Goal: Complete application form: Complete application form

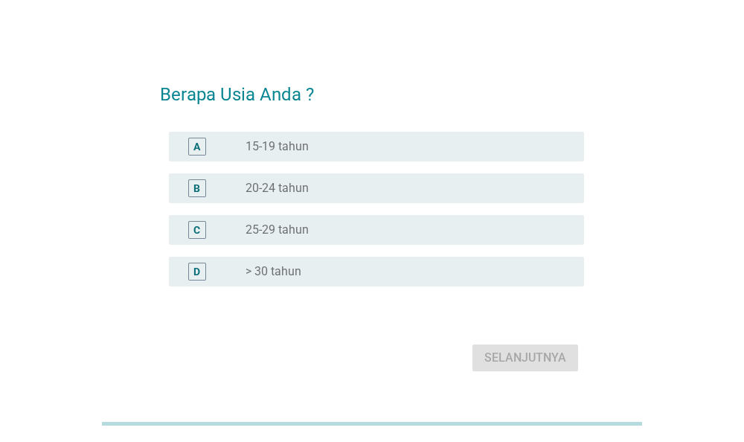
click at [328, 195] on div "radio_button_unchecked 20-24 tahun" at bounding box center [402, 188] width 315 height 15
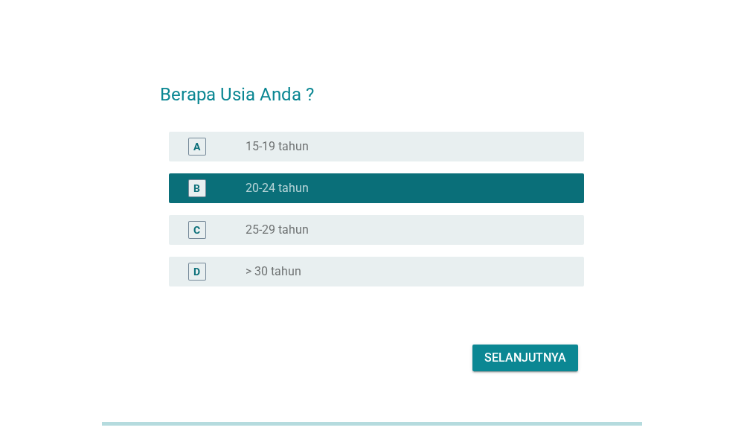
click at [492, 348] on button "Selanjutnya" at bounding box center [525, 357] width 106 height 27
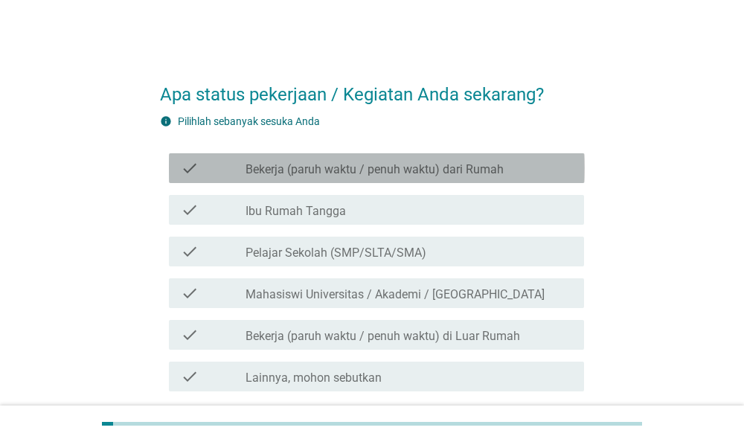
click at [464, 167] on label "Bekerja (paruh waktu / penuh waktu) dari Rumah" at bounding box center [374, 169] width 258 height 15
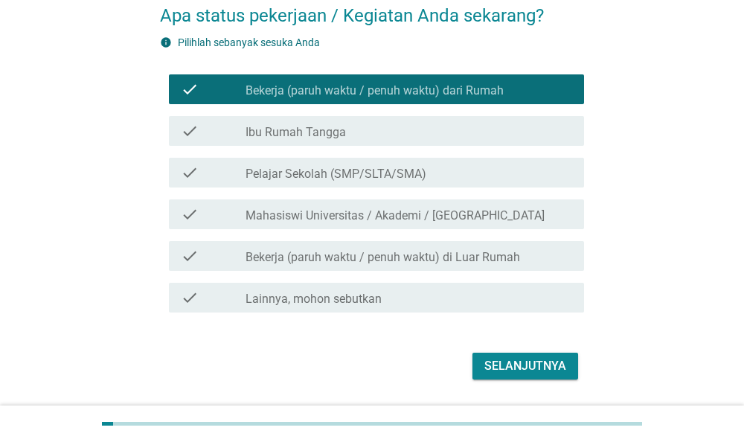
scroll to position [123, 0]
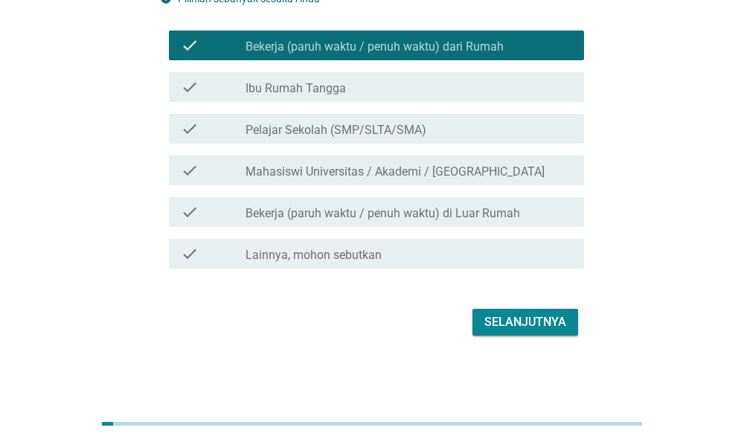
click at [508, 212] on label "Bekerja (paruh waktu / penuh waktu) di Luar Rumah" at bounding box center [382, 213] width 274 height 15
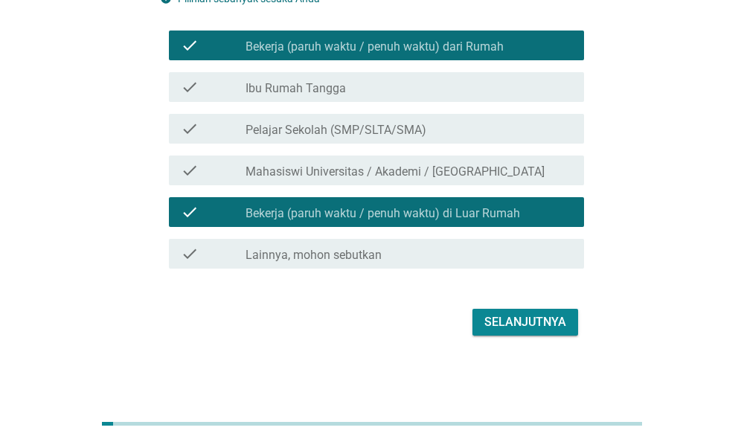
click at [553, 35] on div "check check_box Bekerja (paruh waktu / penuh waktu) dari Rumah" at bounding box center [377, 45] width 416 height 30
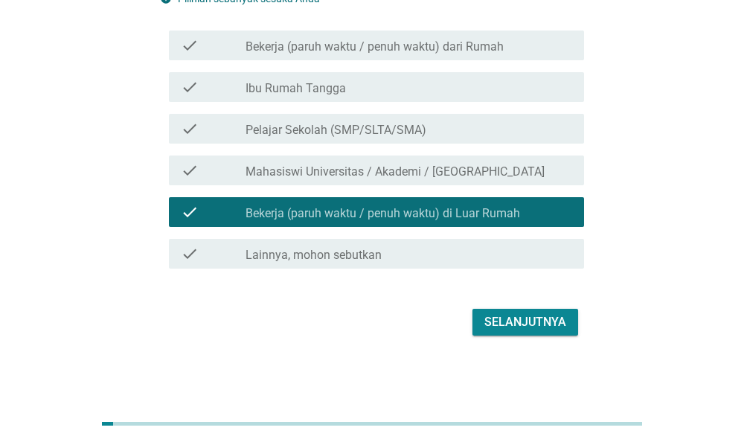
click at [527, 316] on div "Selanjutnya" at bounding box center [525, 322] width 82 height 18
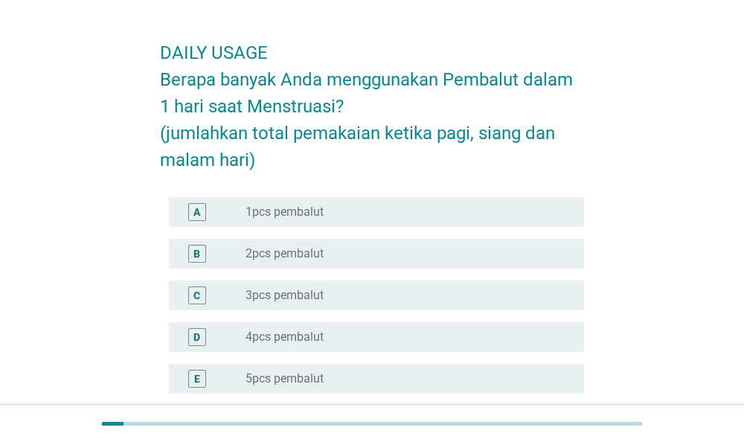
scroll to position [77, 0]
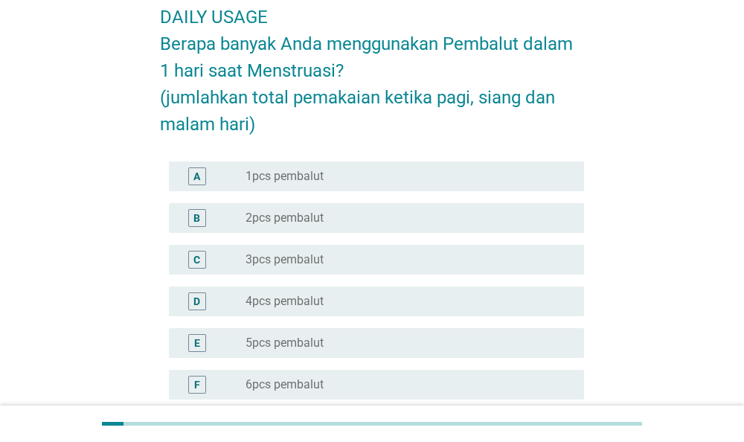
click at [426, 269] on div "C radio_button_unchecked 3pcs pembalut" at bounding box center [377, 260] width 416 height 30
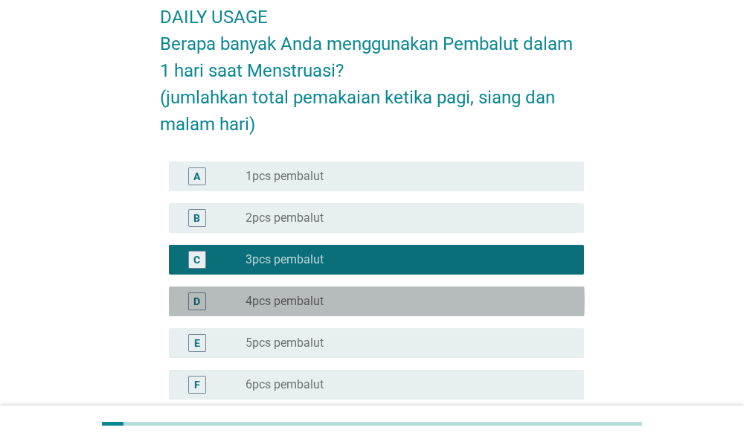
click at [524, 300] on div "radio_button_unchecked 4pcs pembalut" at bounding box center [402, 301] width 315 height 15
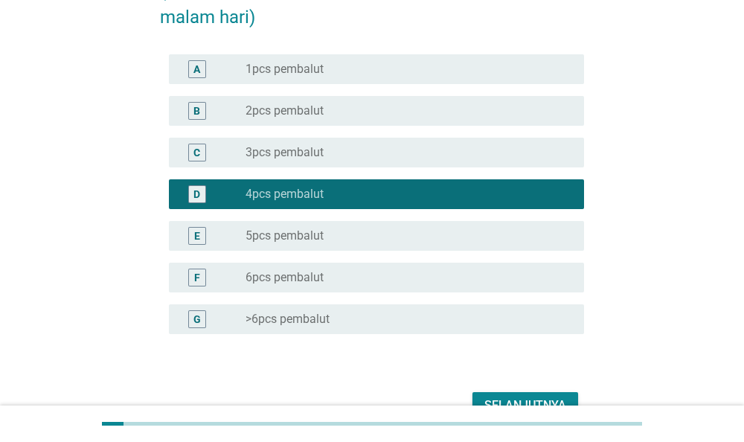
scroll to position [268, 0]
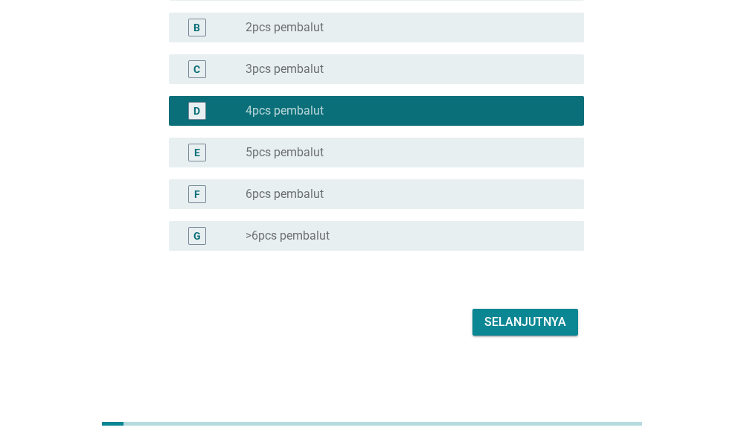
click at [544, 313] on div "Selanjutnya" at bounding box center [525, 322] width 82 height 18
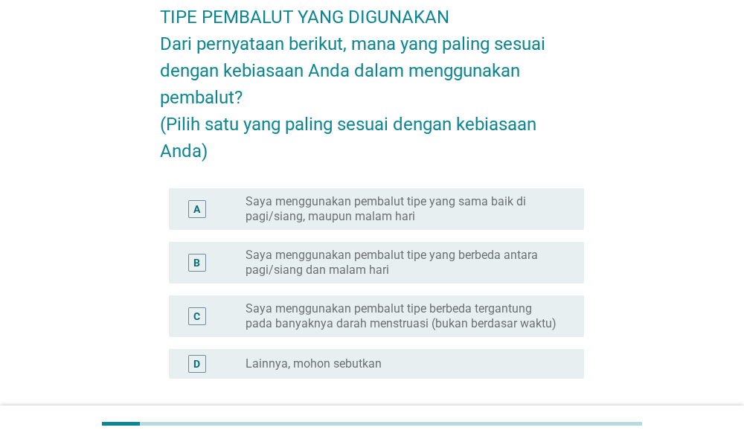
scroll to position [155, 0]
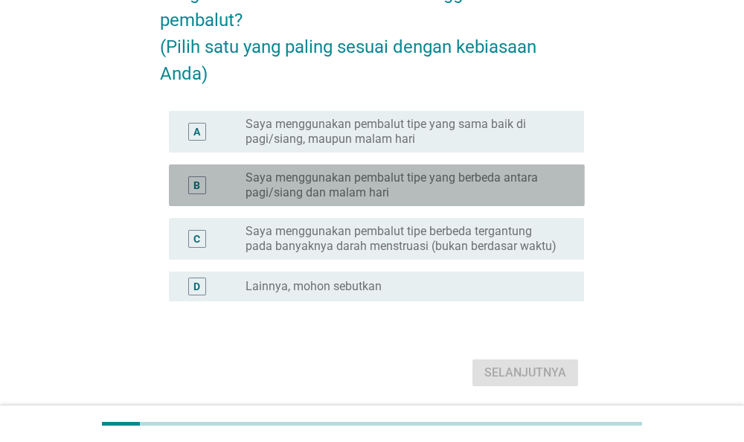
click at [541, 200] on label "Saya menggunakan pembalut tipe yang berbeda antara pagi/siang dan malam hari" at bounding box center [402, 185] width 315 height 30
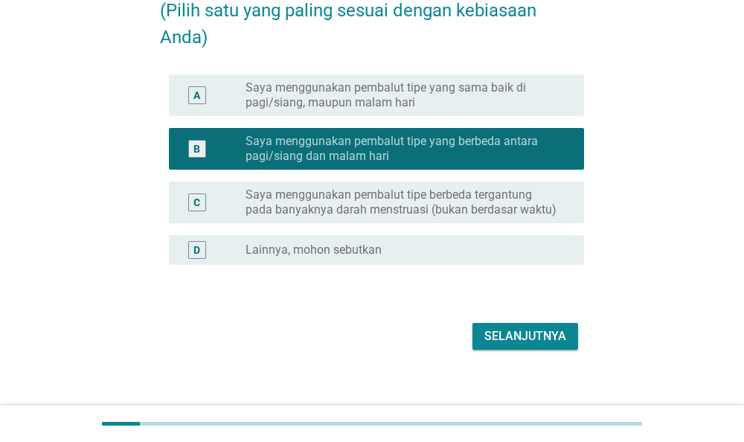
scroll to position [232, 0]
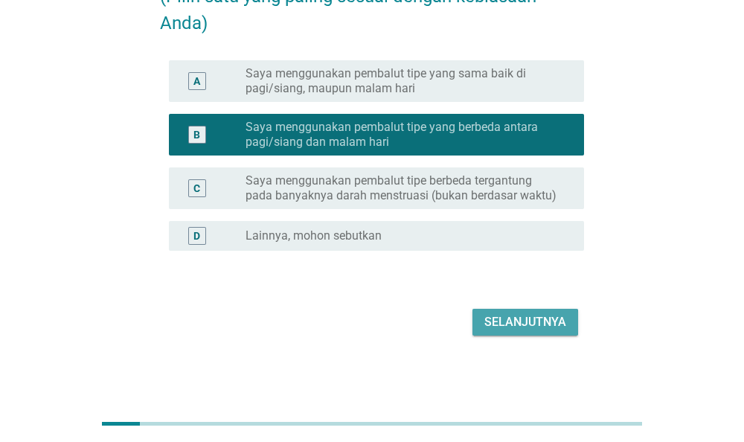
click at [553, 315] on div "Selanjutnya" at bounding box center [525, 322] width 82 height 18
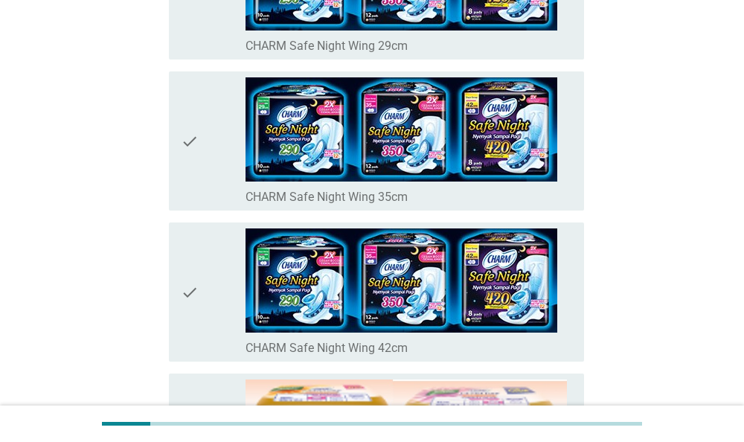
scroll to position [309, 0]
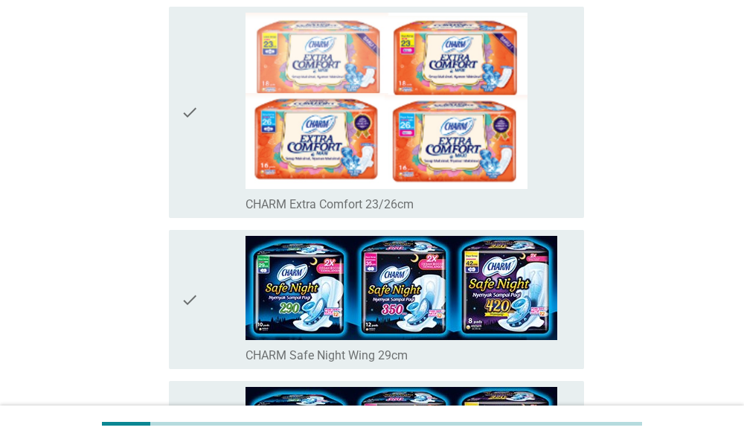
click at [530, 141] on div "check_box_outline_blank CHARM Extra Comfort 23/26cm" at bounding box center [408, 113] width 326 height 200
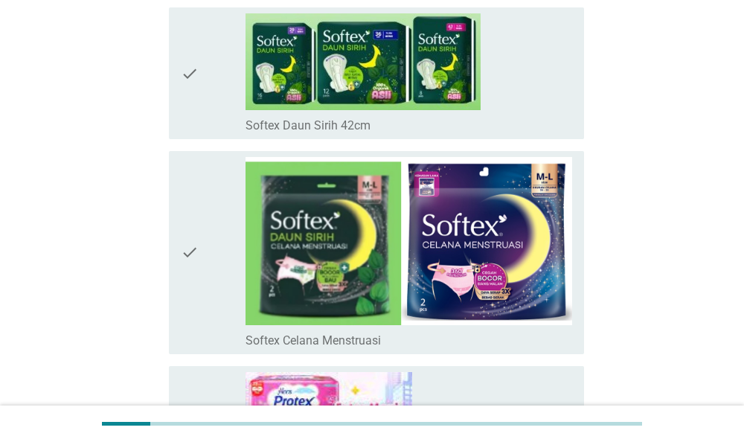
scroll to position [7966, 0]
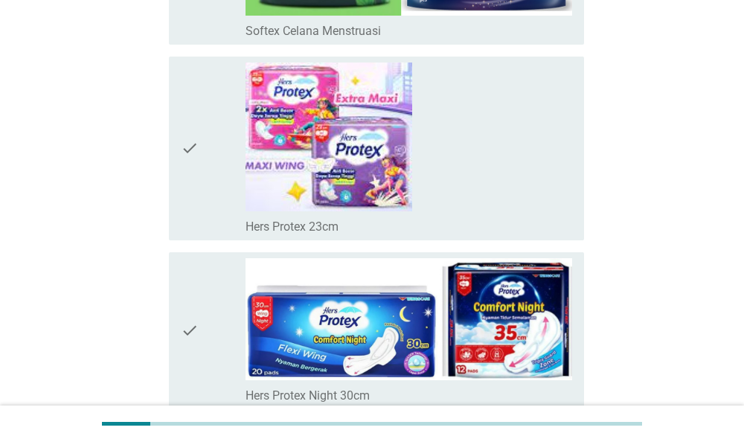
click at [532, 146] on div "check_box_outline_blank Hers Protex 23cm" at bounding box center [408, 148] width 326 height 172
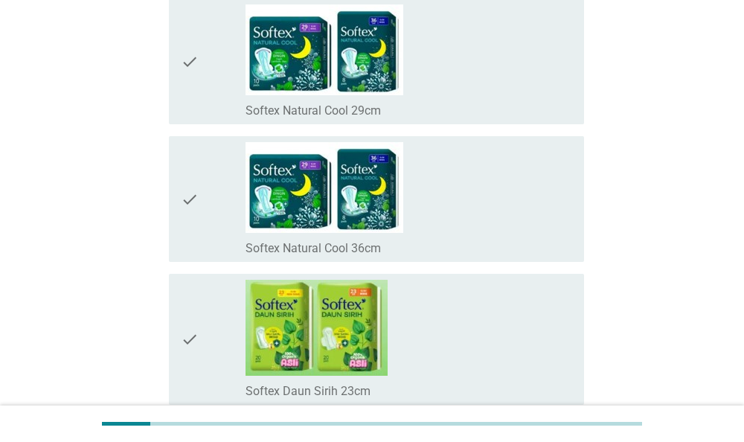
scroll to position [6729, 0]
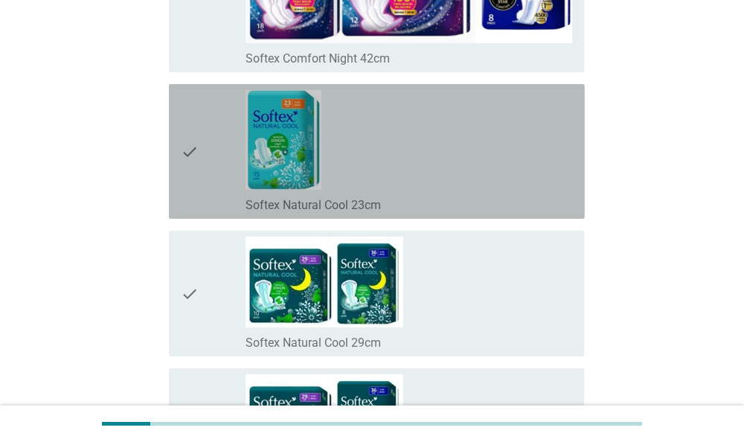
click at [532, 146] on div "check_box_outline_blank Softex Natural Cool 23cm" at bounding box center [408, 151] width 326 height 123
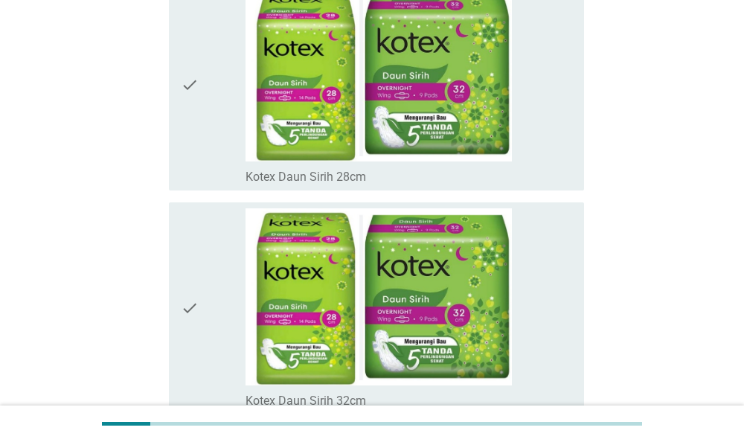
scroll to position [10444, 0]
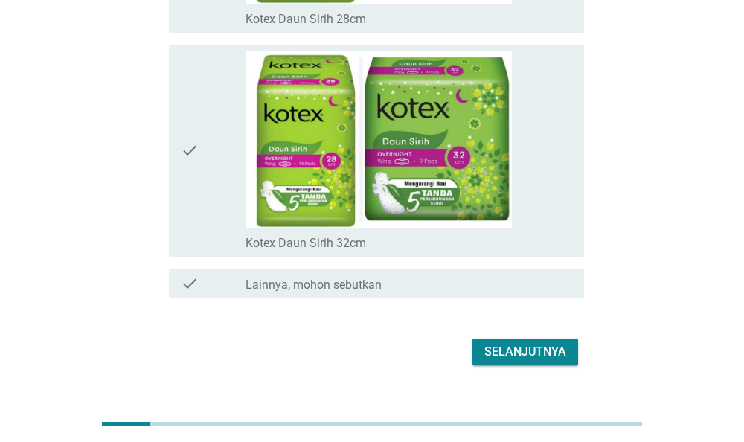
click at [546, 343] on div "Selanjutnya" at bounding box center [525, 352] width 82 height 18
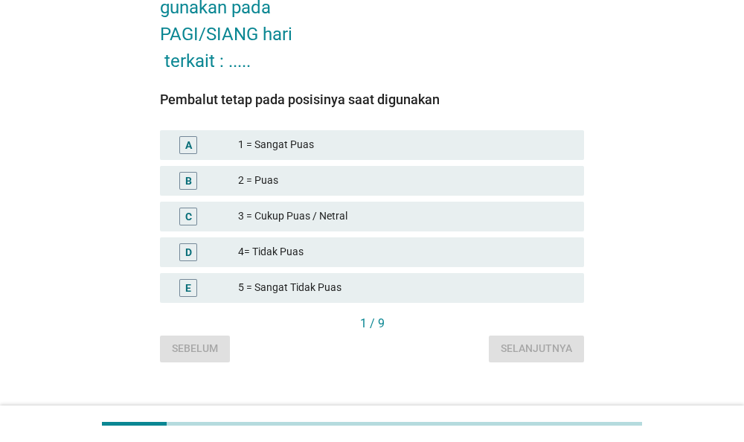
scroll to position [136, 0]
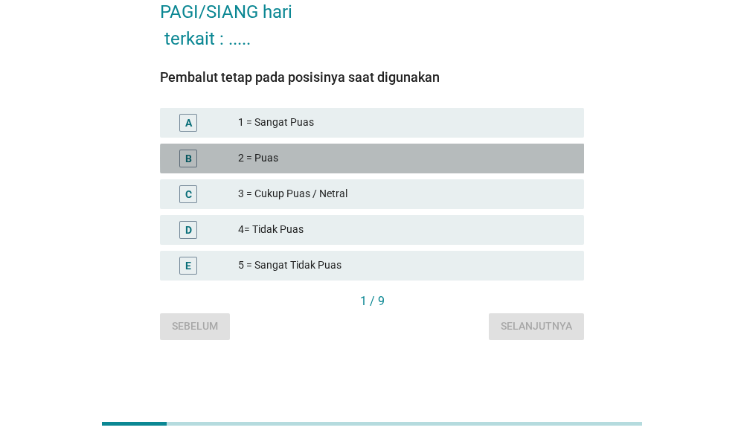
click at [499, 164] on div "2 = Puas" at bounding box center [405, 158] width 334 height 18
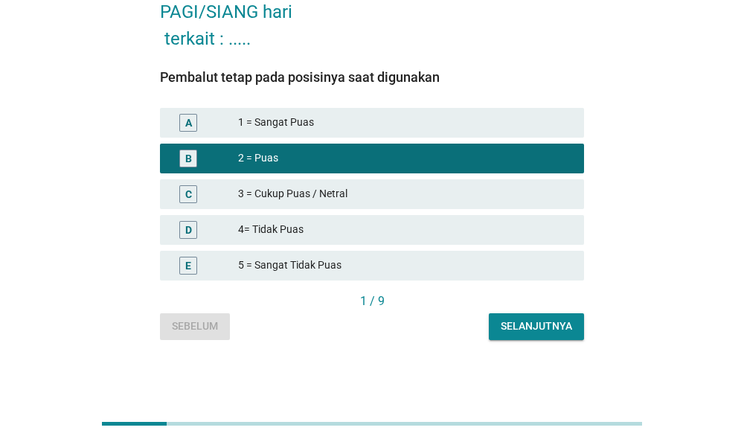
click at [574, 329] on button "Selanjutnya" at bounding box center [536, 326] width 95 height 27
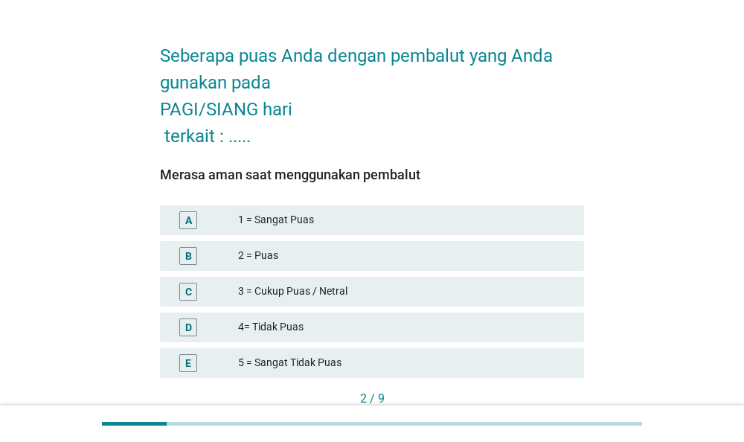
scroll to position [77, 0]
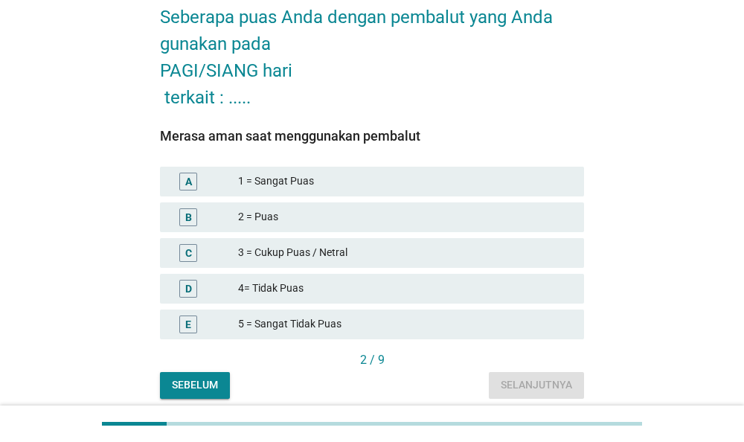
click at [539, 228] on div "B 2 = Puas" at bounding box center [372, 217] width 425 height 30
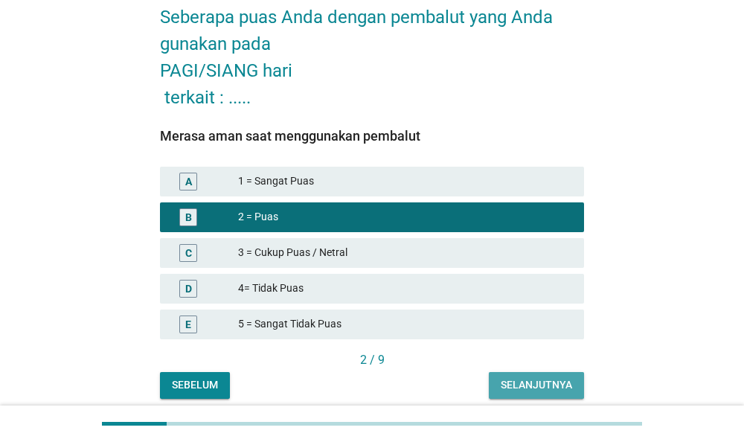
click at [561, 383] on div "Selanjutnya" at bounding box center [535, 385] width 71 height 16
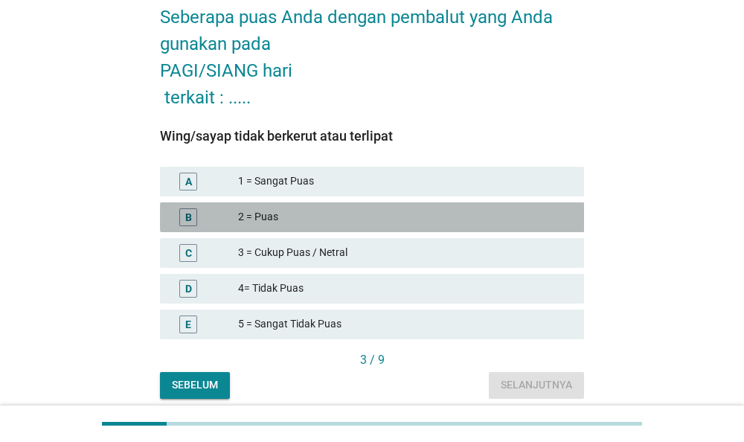
click at [475, 218] on div "2 = Puas" at bounding box center [405, 217] width 334 height 18
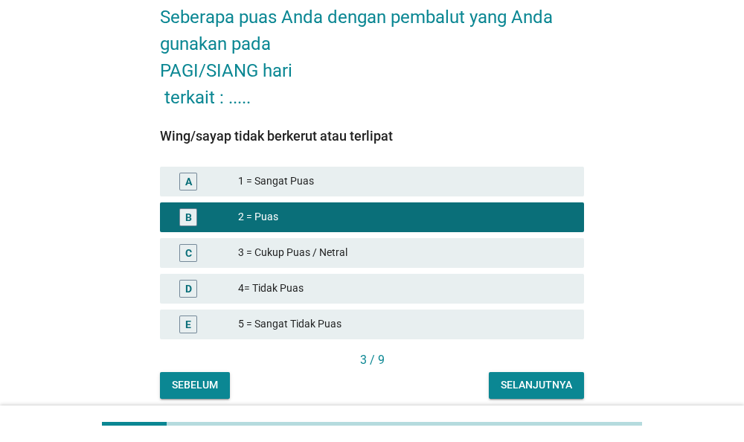
click at [519, 379] on div "Selanjutnya" at bounding box center [535, 385] width 71 height 16
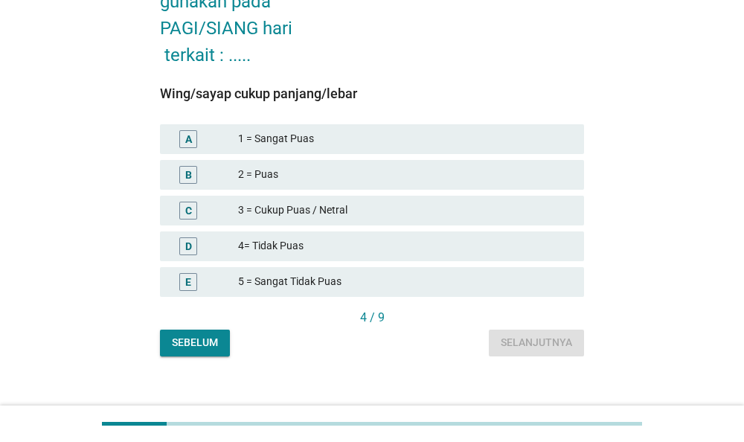
scroll to position [136, 0]
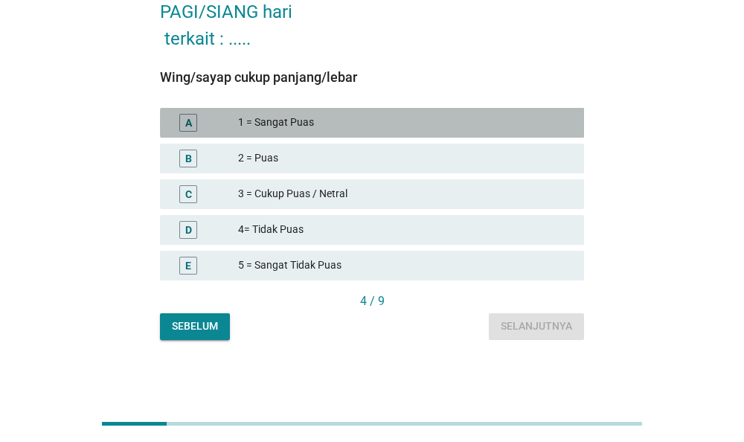
click at [520, 115] on div "1 = Sangat Puas" at bounding box center [405, 123] width 334 height 18
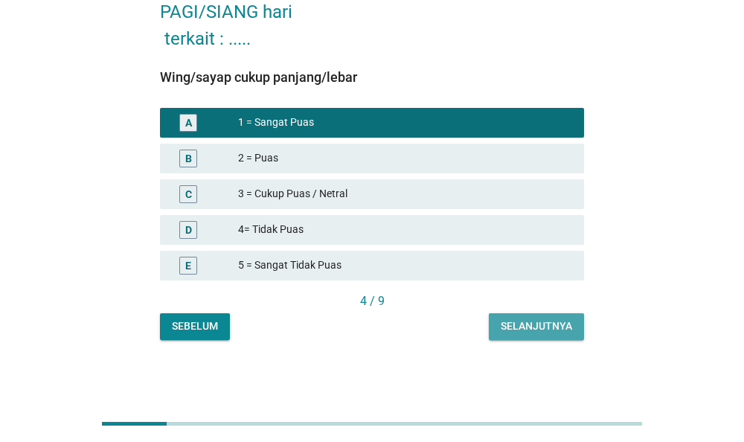
click at [578, 325] on button "Selanjutnya" at bounding box center [536, 326] width 95 height 27
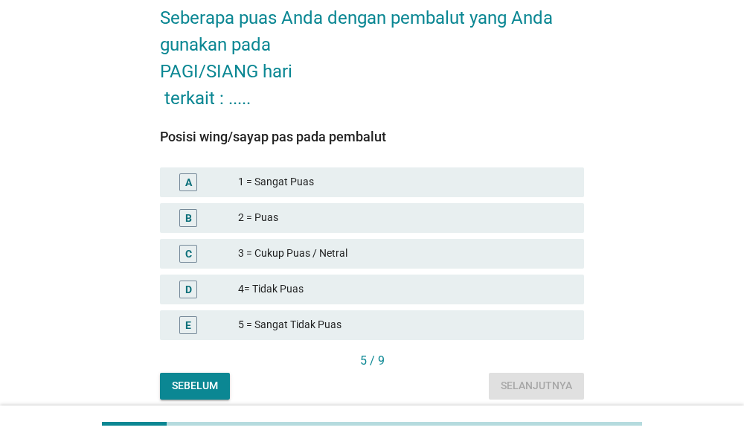
scroll to position [77, 0]
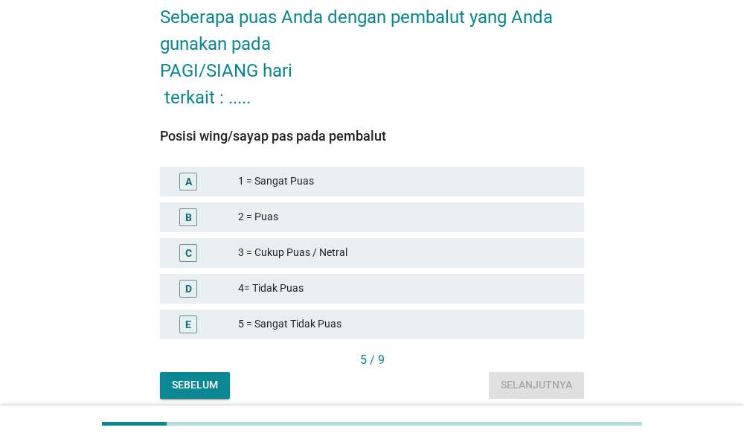
click at [511, 184] on div "1 = Sangat Puas" at bounding box center [405, 182] width 334 height 18
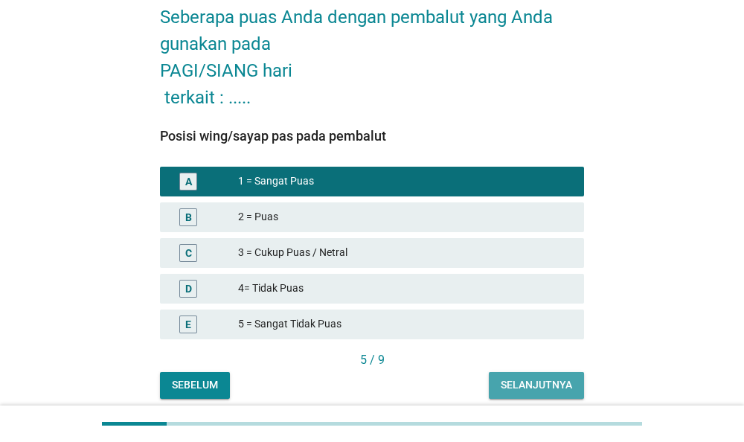
click at [542, 386] on div "Selanjutnya" at bounding box center [535, 385] width 71 height 16
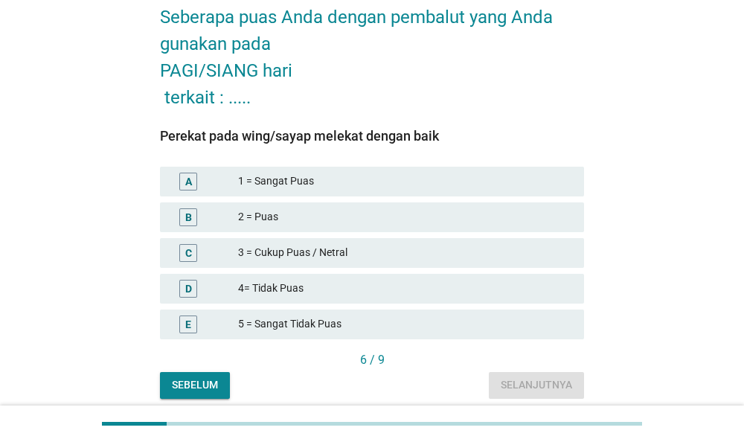
click at [503, 187] on div "1 = Sangat Puas" at bounding box center [405, 182] width 334 height 18
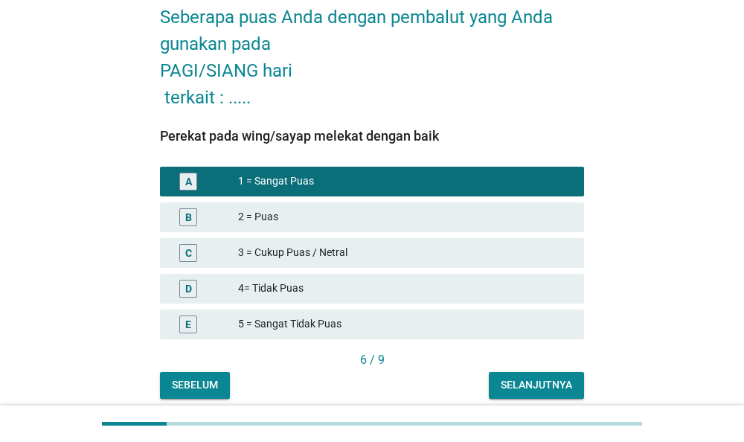
click at [563, 378] on div "Selanjutnya" at bounding box center [535, 385] width 71 height 16
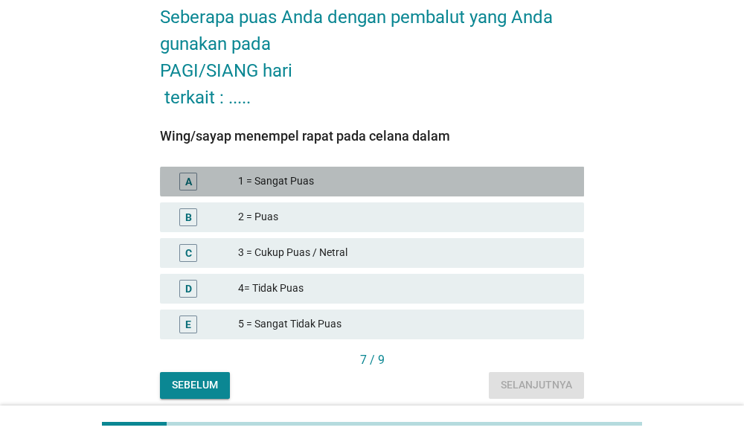
click at [533, 191] on div "A 1 = Sangat Puas" at bounding box center [372, 182] width 425 height 30
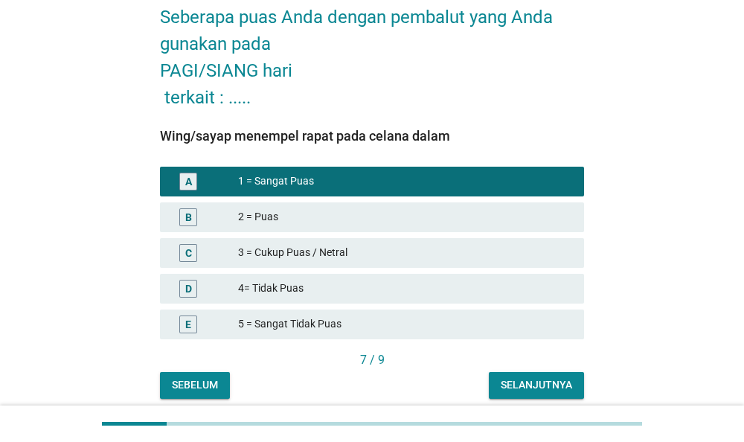
click at [577, 378] on button "Selanjutnya" at bounding box center [536, 385] width 95 height 27
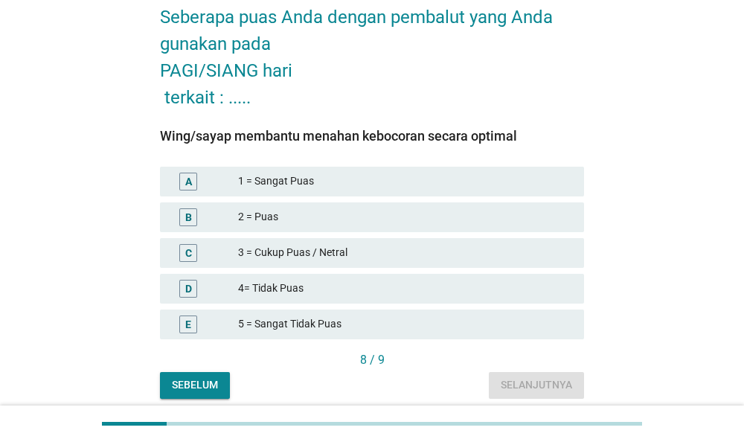
click at [529, 193] on div "A 1 = Sangat Puas" at bounding box center [372, 182] width 425 height 30
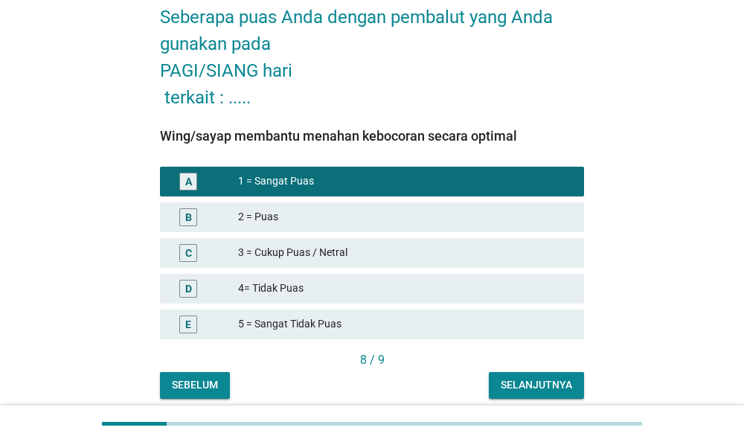
click at [567, 395] on button "Selanjutnya" at bounding box center [536, 385] width 95 height 27
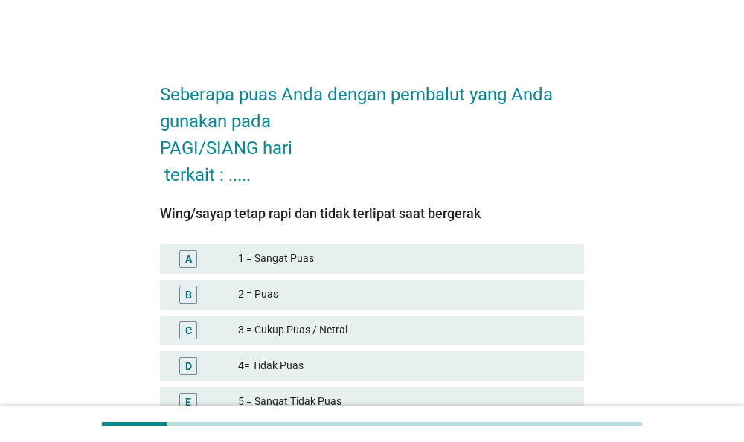
click at [538, 306] on div "B 2 = Puas" at bounding box center [372, 295] width 425 height 30
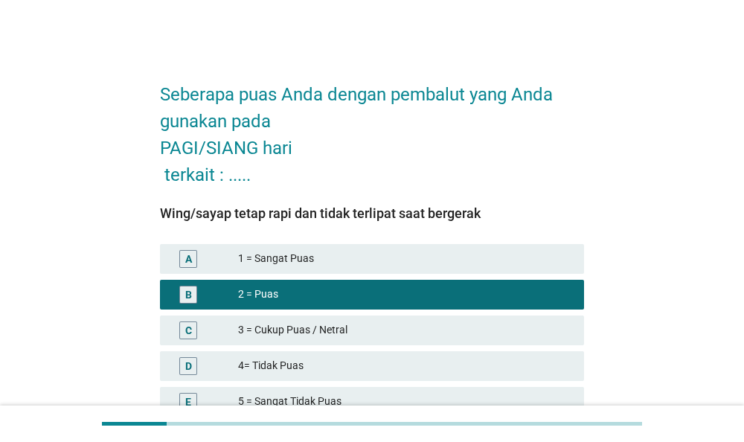
scroll to position [136, 0]
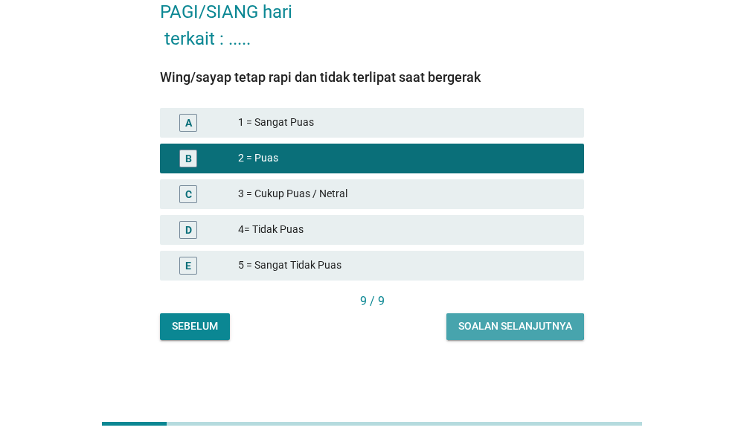
click at [547, 332] on div "Soalan selanjutnya" at bounding box center [515, 326] width 114 height 16
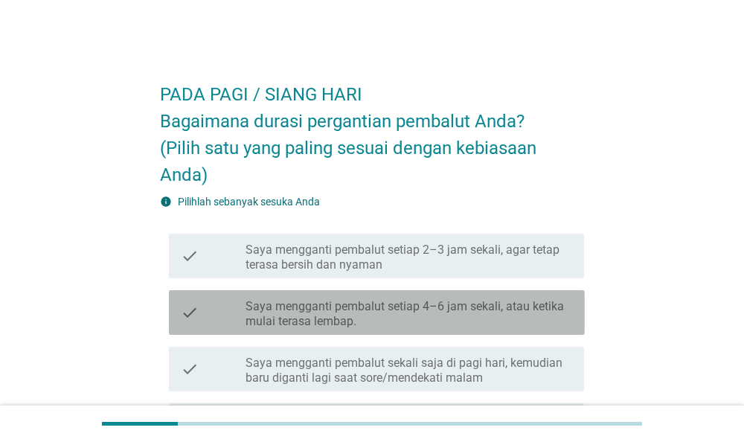
click at [428, 312] on label "Saya mengganti pembalut setiap 4–6 jam sekali, atau ketika mulai terasa lembap." at bounding box center [408, 314] width 326 height 30
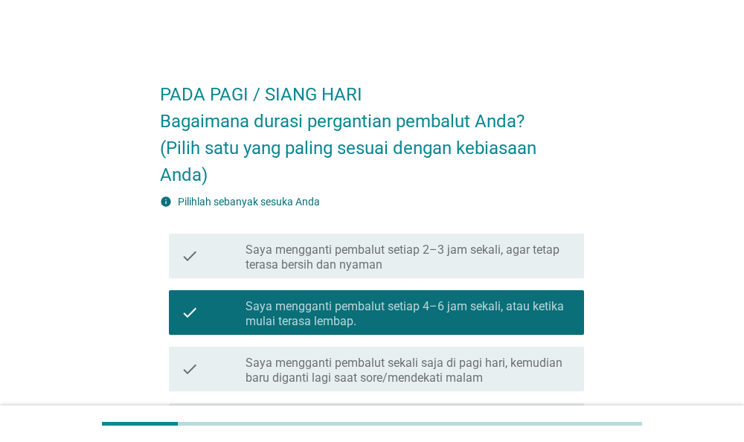
scroll to position [309, 0]
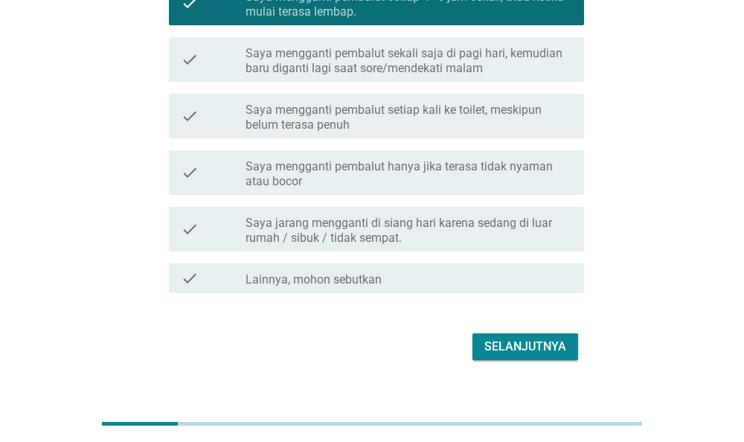
click at [514, 353] on div "Selanjutnya" at bounding box center [525, 347] width 82 height 18
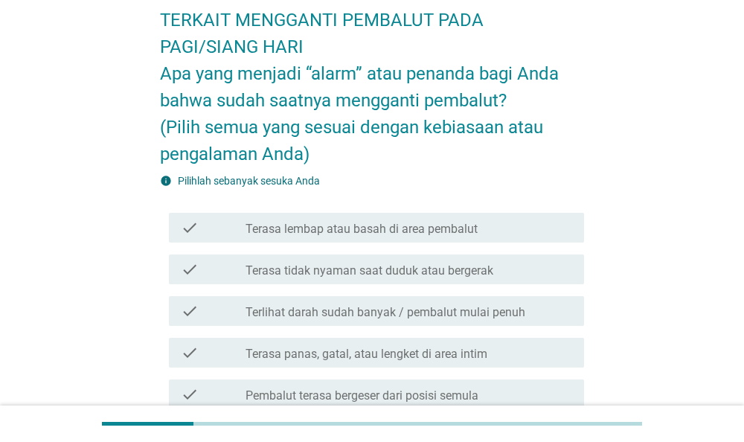
scroll to position [77, 0]
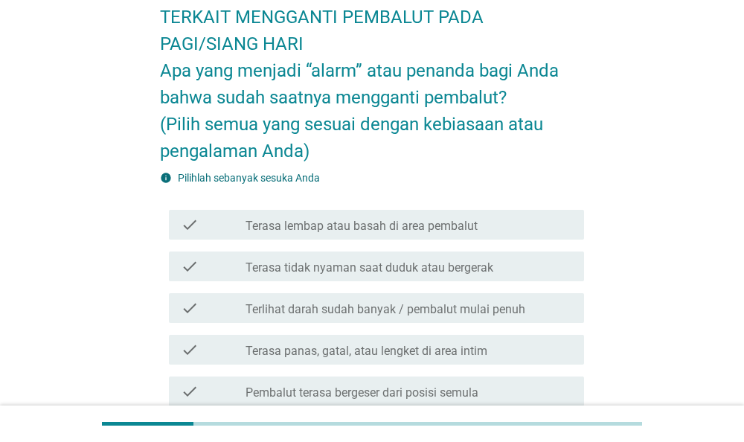
click at [492, 268] on div "check_box_outline_blank Terasa tidak nyaman saat duduk atau bergerak" at bounding box center [408, 266] width 326 height 18
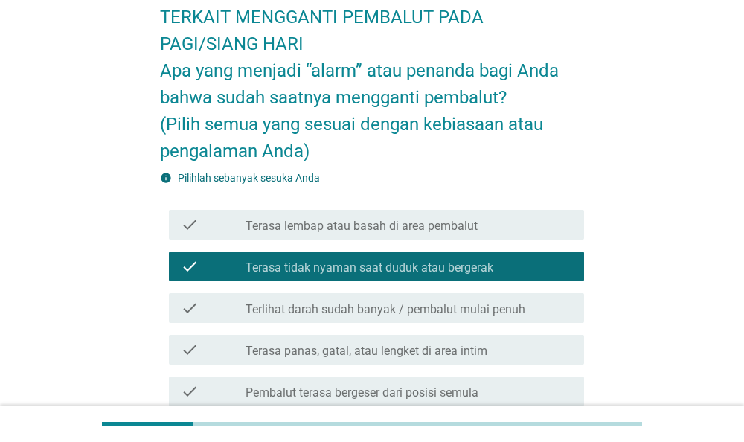
click at [500, 225] on div "check_box_outline_blank Terasa lembap atau basah di area pembalut" at bounding box center [408, 225] width 326 height 18
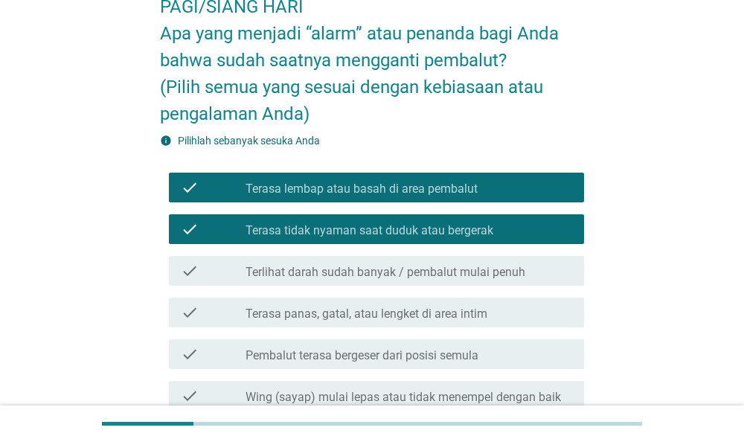
scroll to position [155, 0]
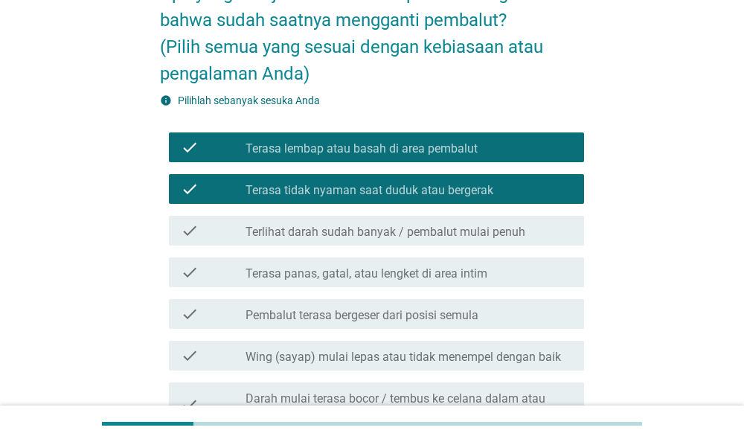
click at [499, 230] on label "Terlihat darah sudah banyak / pembalut mulai penuh" at bounding box center [385, 232] width 280 height 15
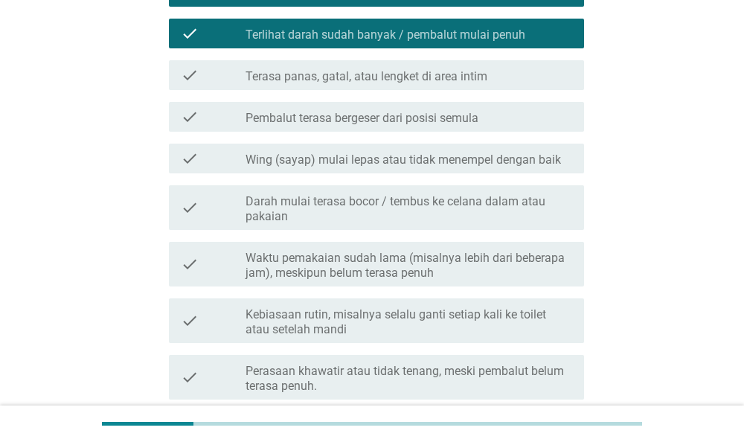
scroll to position [387, 0]
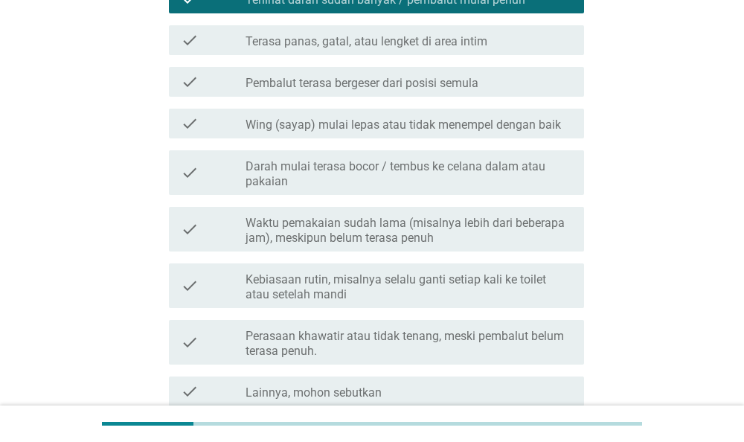
click at [505, 185] on label "Darah mulai terasa bocor / tembus ke celana dalam atau pakaian" at bounding box center [408, 174] width 326 height 30
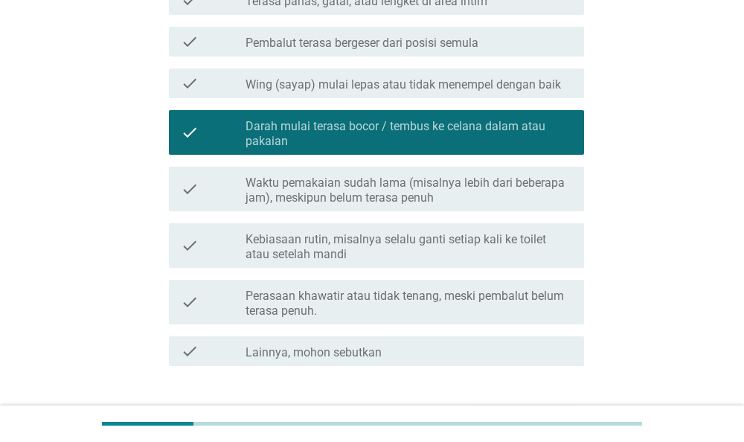
scroll to position [464, 0]
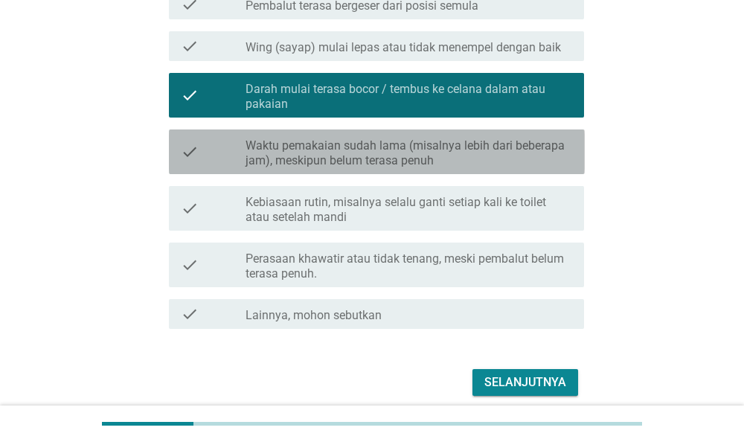
click at [501, 155] on label "Waktu pemakaian sudah lama (misalnya lebih dari beberapa jam), meskipun belum t…" at bounding box center [408, 153] width 326 height 30
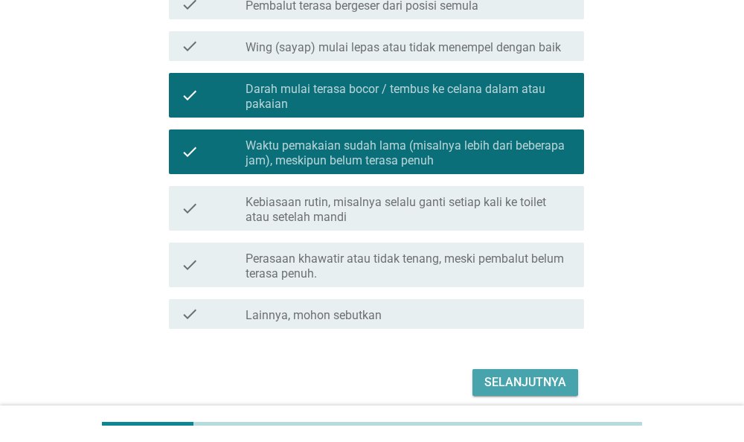
click at [505, 380] on div "Selanjutnya" at bounding box center [525, 382] width 82 height 18
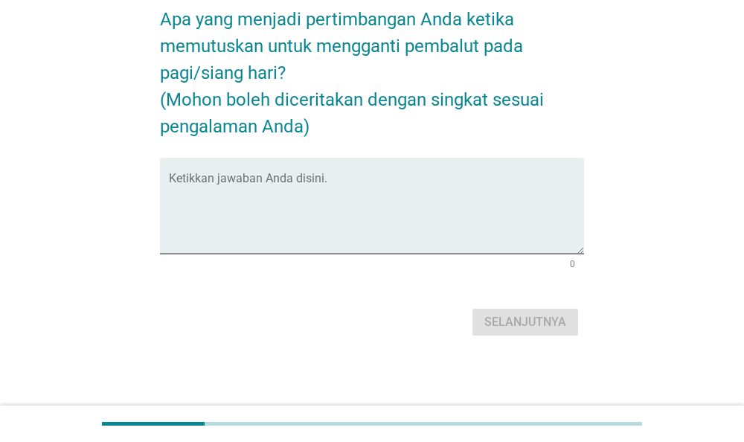
scroll to position [0, 0]
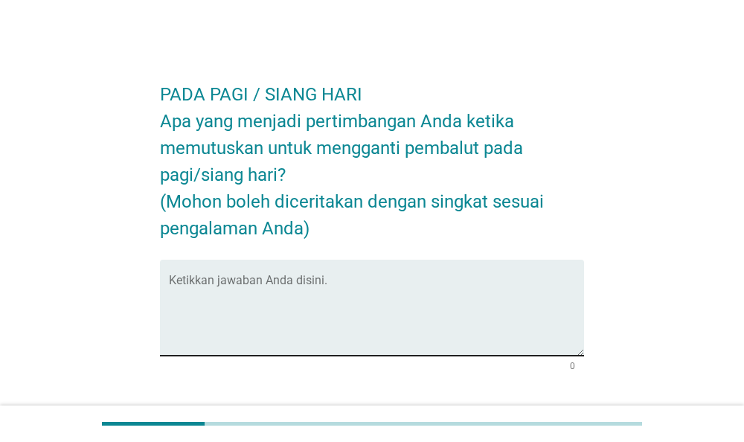
click at [422, 276] on div "Ketikkan jawaban Anda disini." at bounding box center [377, 308] width 416 height 96
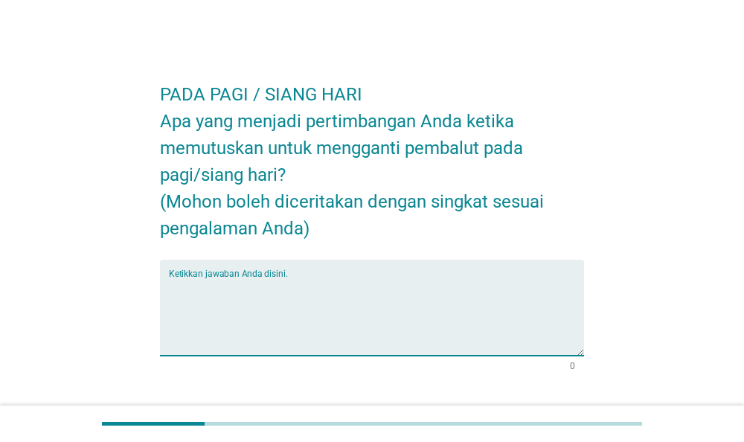
click at [288, 280] on textarea "Ketikkan jawaban Anda disini." at bounding box center [377, 316] width 416 height 78
click at [291, 271] on div "Ketikkan jawaban Anda disini." at bounding box center [377, 308] width 416 height 96
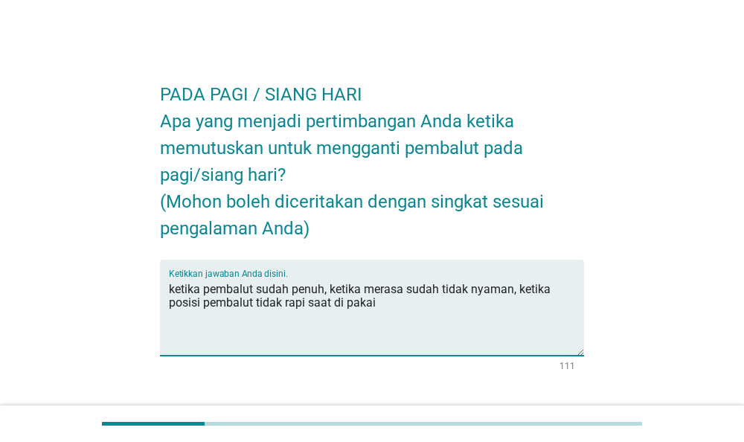
scroll to position [102, 0]
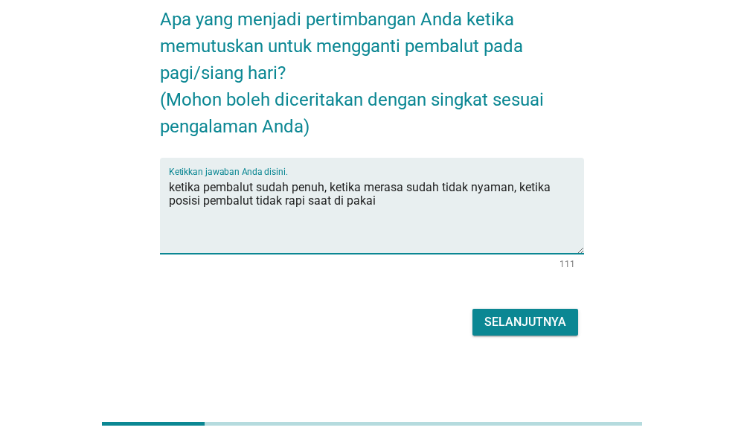
type textarea "ketika pembalut sudah penuh, ketika merasa sudah tidak nyaman, ketika posisi pe…"
click at [545, 313] on div "Selanjutnya" at bounding box center [525, 322] width 82 height 18
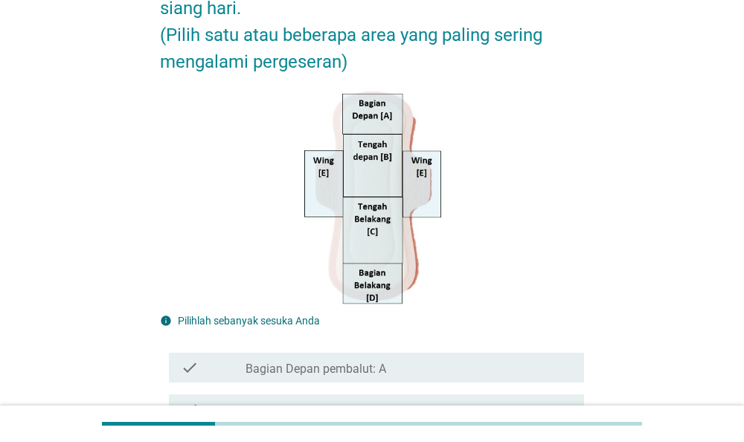
scroll to position [232, 0]
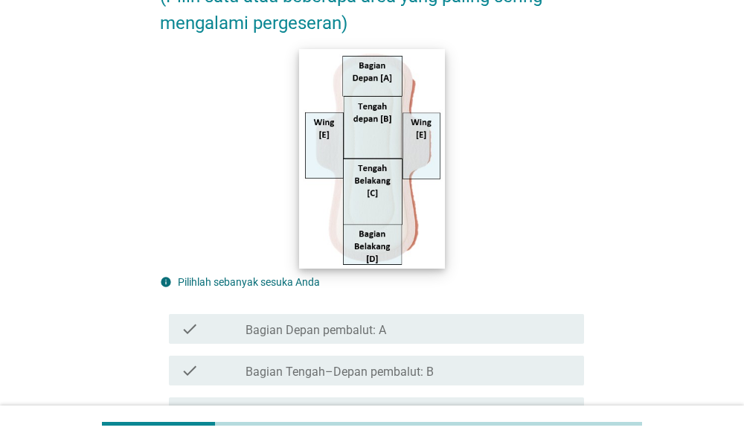
click at [424, 164] on img at bounding box center [372, 158] width 146 height 219
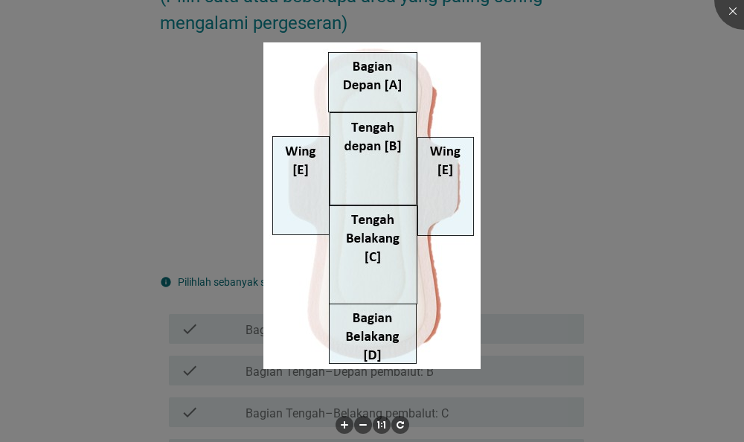
click at [524, 190] on div at bounding box center [372, 221] width 744 height 442
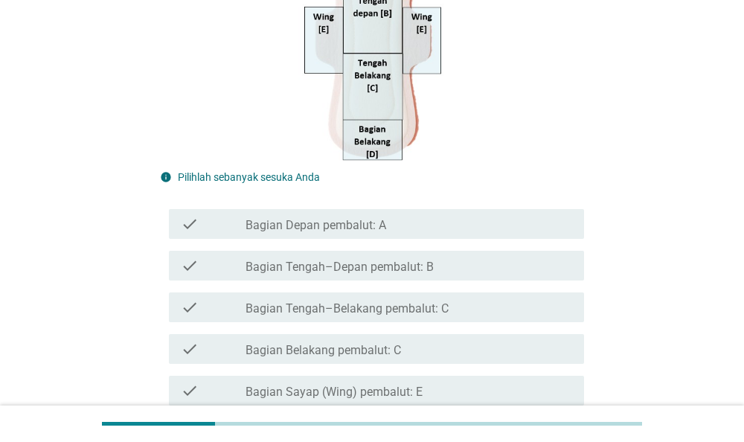
scroll to position [387, 0]
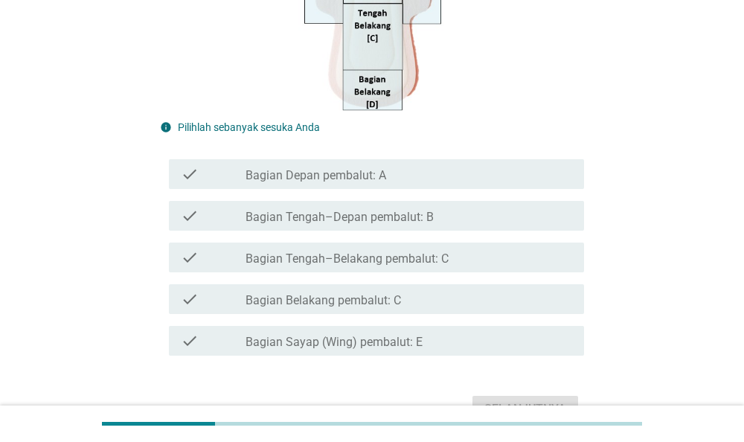
click at [477, 340] on div "check_box_outline_blank Bagian Sayap (Wing) pembalut: E" at bounding box center [408, 341] width 326 height 18
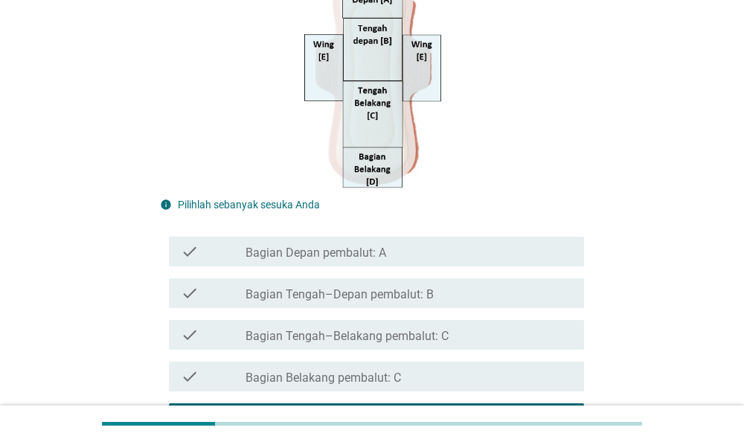
scroll to position [464, 0]
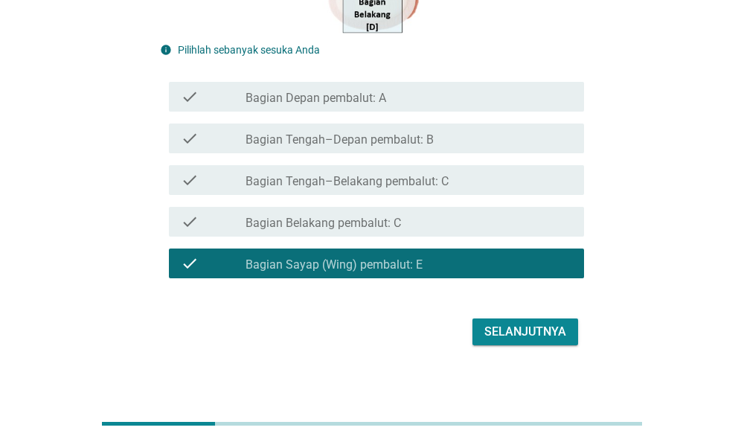
click at [476, 224] on div "check_box_outline_blank Bagian Belakang pembalut: C" at bounding box center [408, 222] width 326 height 18
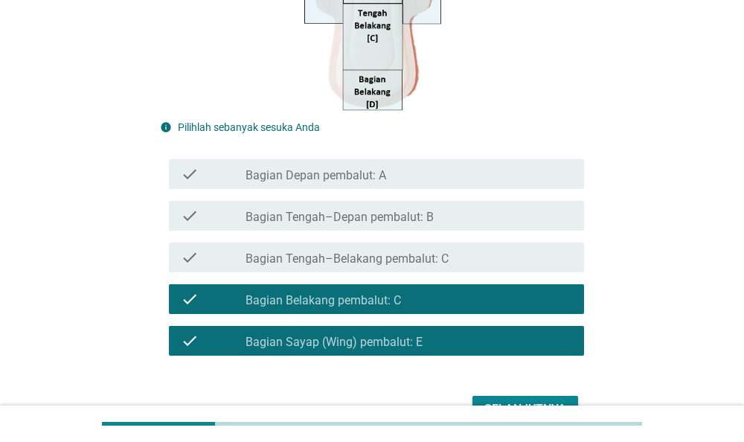
scroll to position [474, 0]
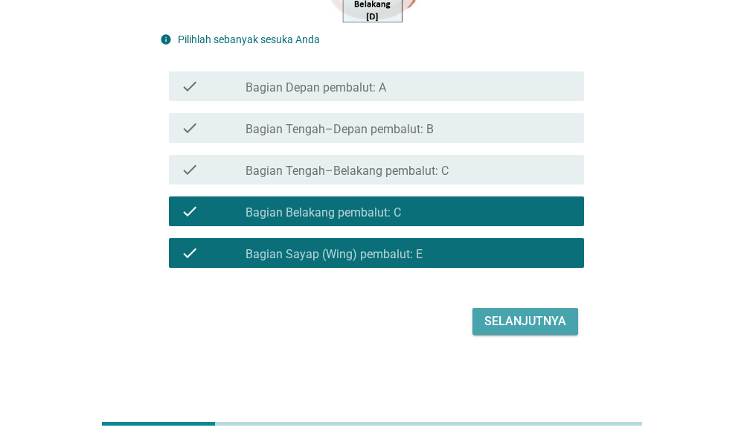
click at [507, 318] on div "Selanjutnya" at bounding box center [525, 321] width 82 height 18
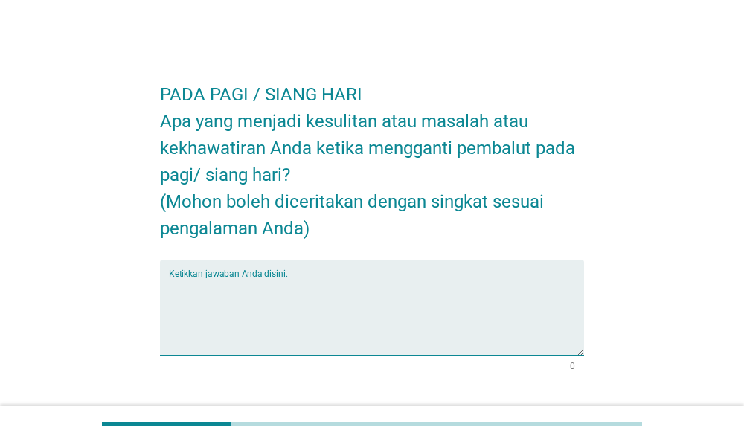
click at [454, 282] on textarea "Ketikkan jawaban Anda disini." at bounding box center [377, 316] width 416 height 78
click at [401, 297] on textarea "Ketikkan jawaban Anda disini." at bounding box center [377, 316] width 416 height 78
type textarea "b"
type textarea "t"
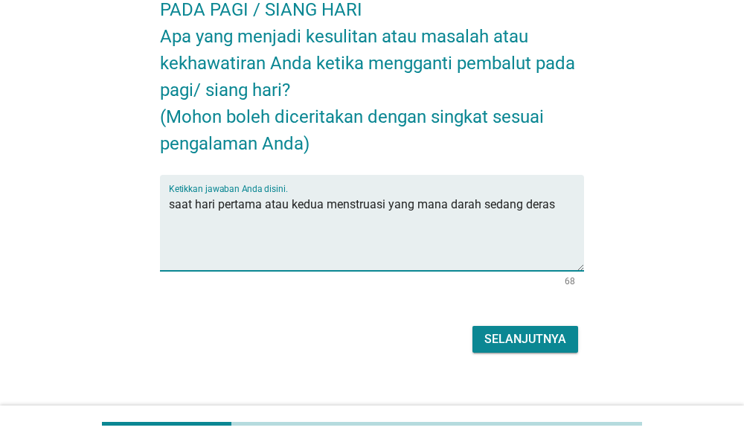
scroll to position [102, 0]
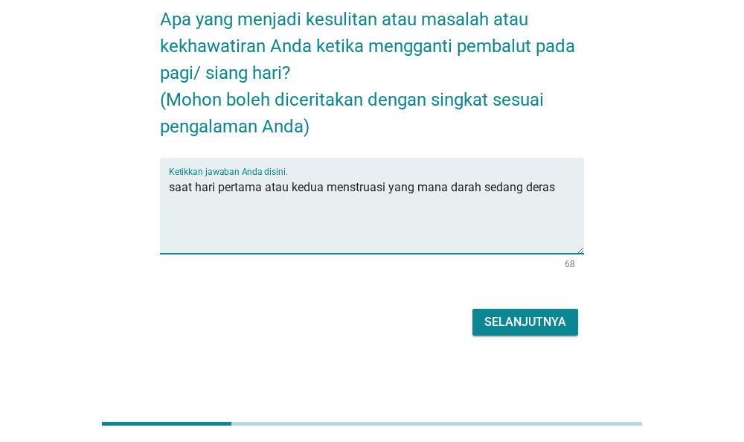
type textarea "saat hari pertama atau kedua menstruasi yang mana darah sedang deras"
click at [490, 326] on div "Selanjutnya" at bounding box center [525, 322] width 82 height 18
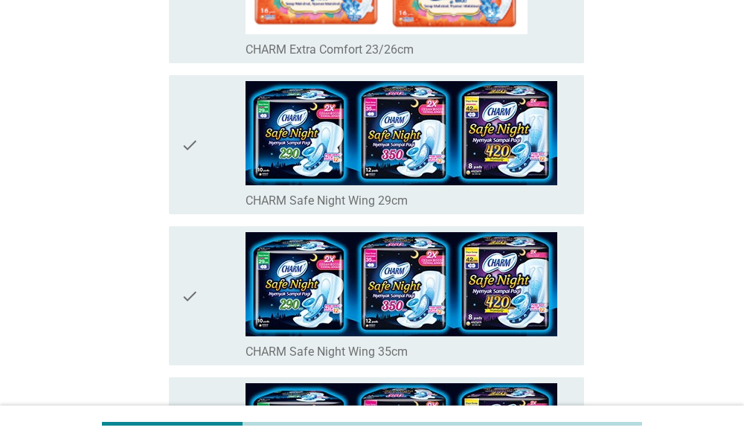
scroll to position [696, 0]
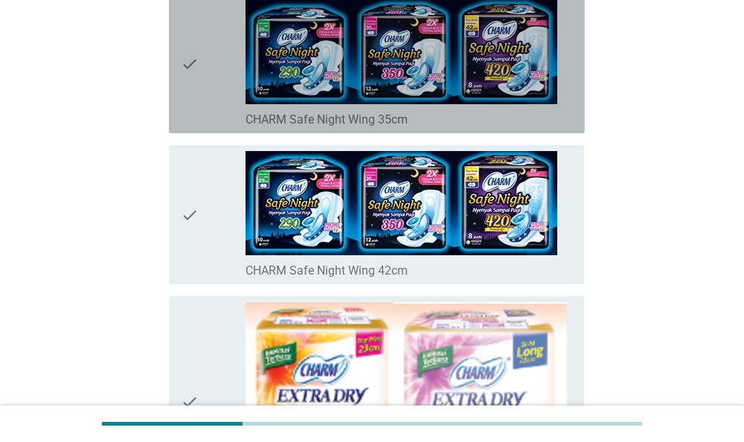
click at [477, 109] on div "check_box_outline_blank CHARM Safe Night Wing 35cm" at bounding box center [408, 118] width 326 height 18
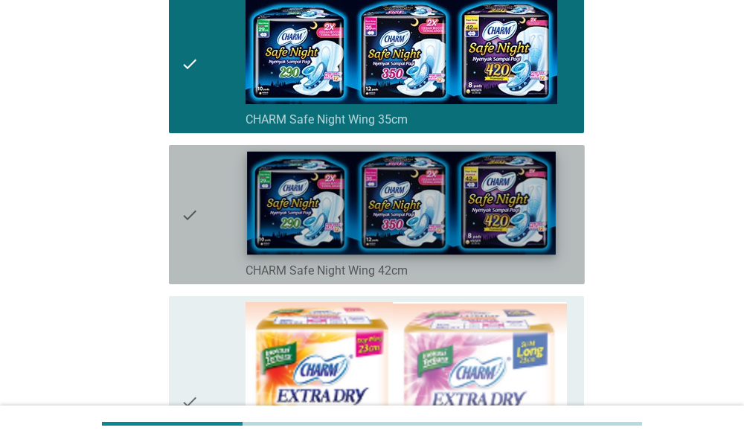
click at [484, 175] on img at bounding box center [402, 203] width 309 height 103
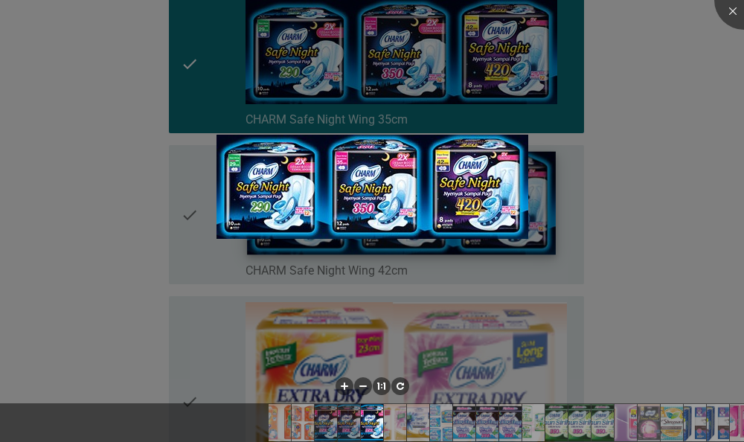
scroll to position [1005, 0]
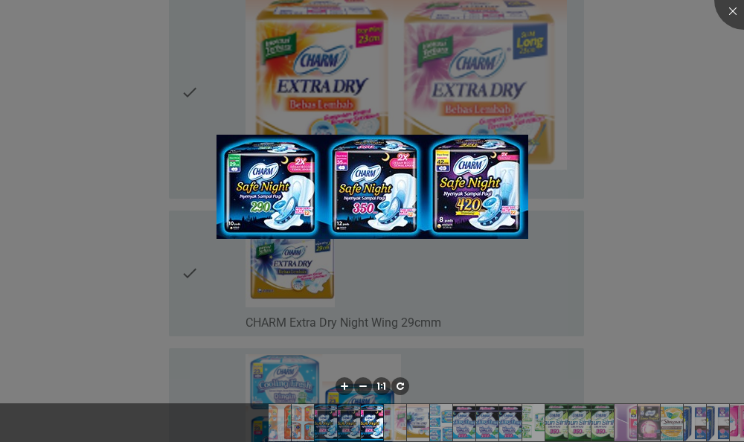
click at [687, 237] on div at bounding box center [372, 221] width 744 height 442
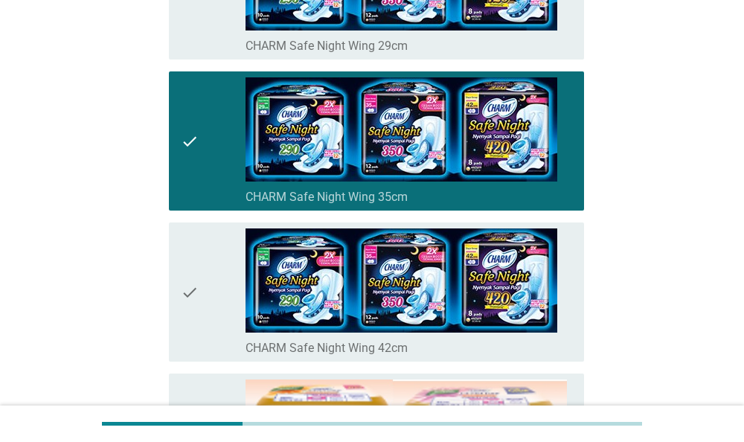
scroll to position [541, 0]
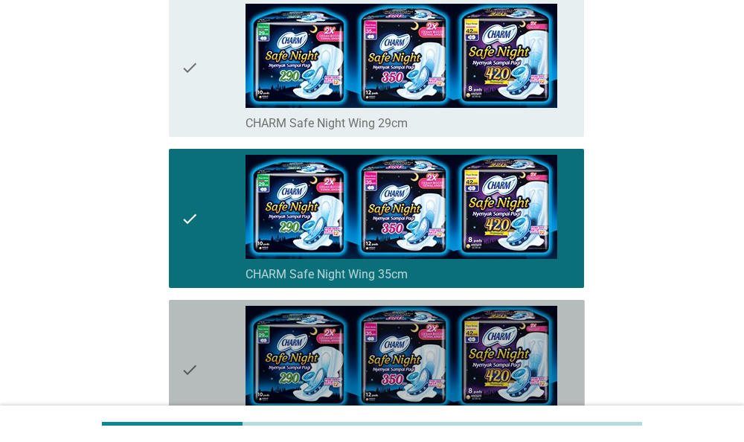
click at [220, 332] on div "check" at bounding box center [213, 369] width 65 height 127
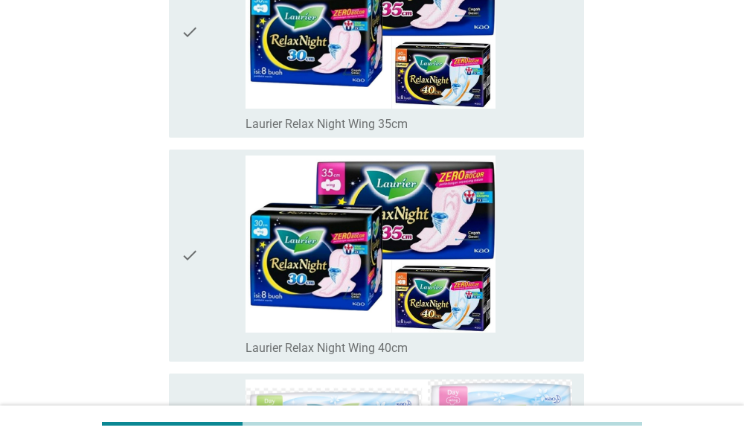
scroll to position [4099, 0]
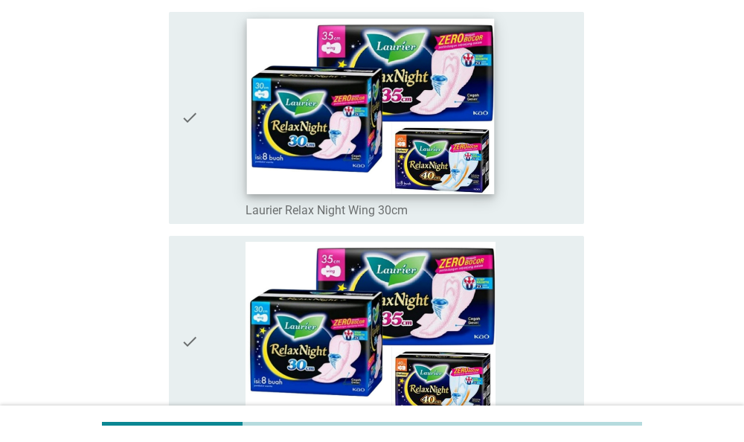
click at [474, 178] on img at bounding box center [370, 106] width 247 height 175
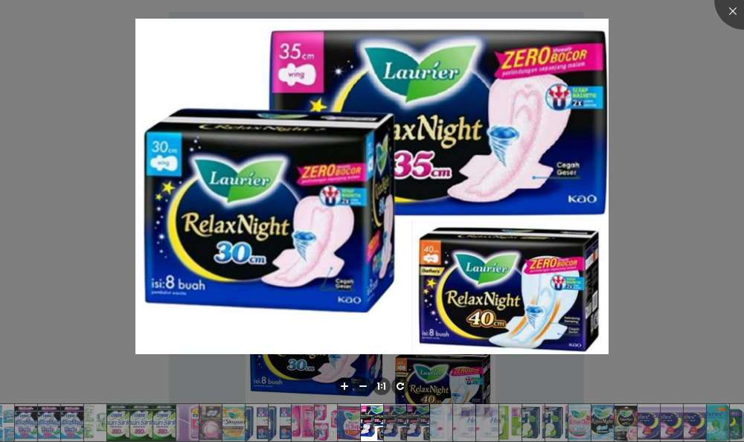
click at [645, 300] on div at bounding box center [372, 221] width 744 height 442
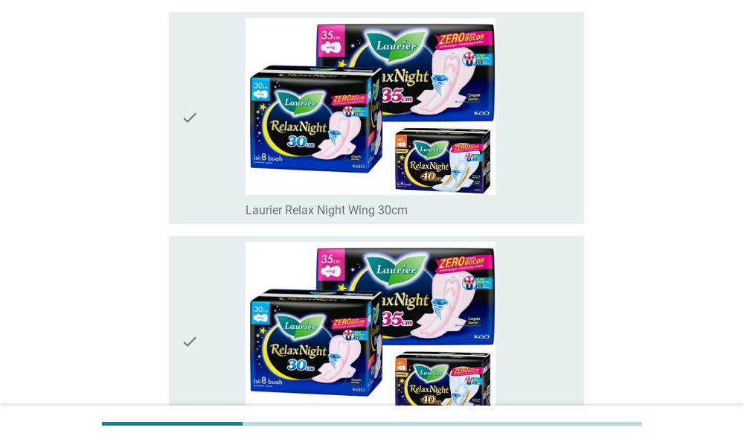
click at [194, 271] on icon "check" at bounding box center [190, 342] width 18 height 200
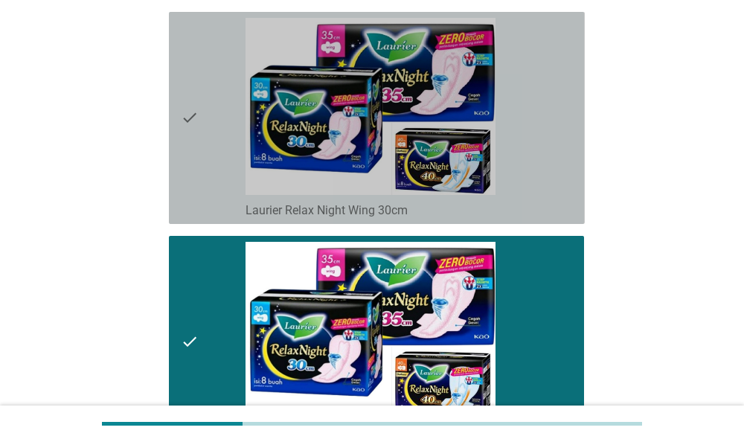
click at [219, 151] on div "check" at bounding box center [213, 118] width 65 height 200
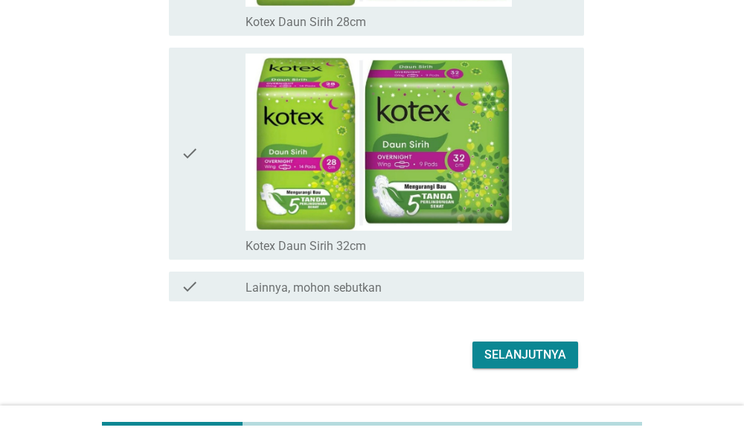
scroll to position [10444, 0]
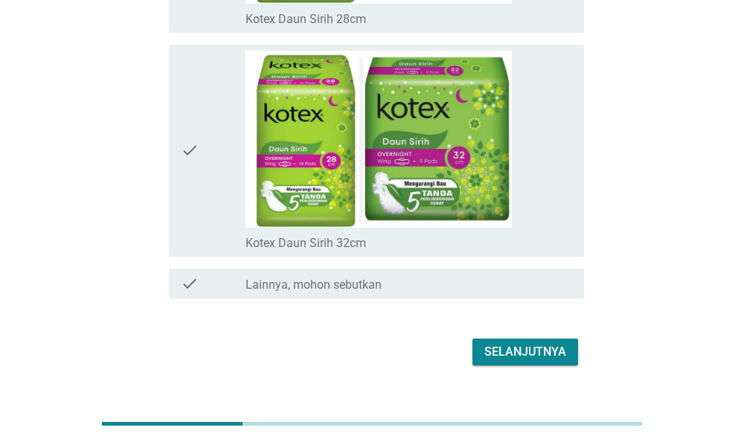
click at [526, 343] on div "Selanjutnya" at bounding box center [525, 352] width 82 height 18
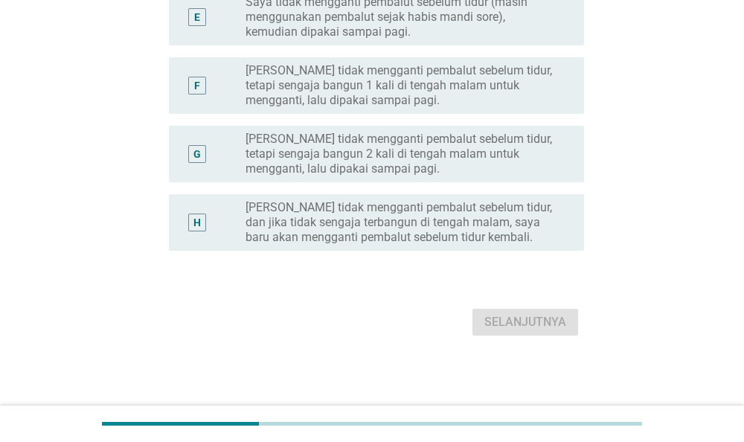
scroll to position [0, 0]
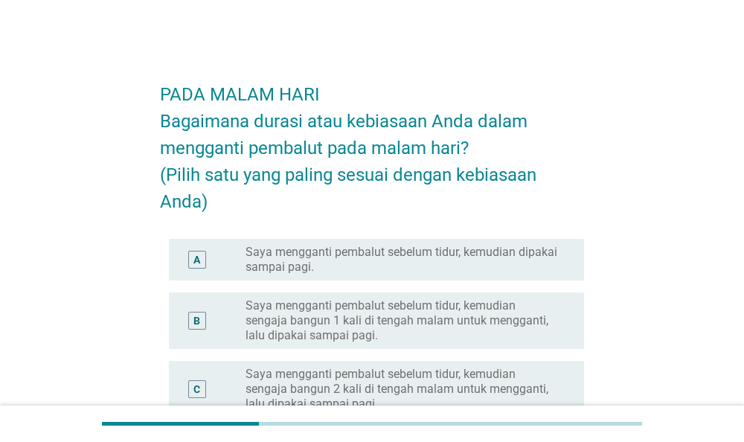
click at [477, 259] on label "Saya mengganti pembalut sebelum tidur, kemudian dipakai sampai pagi." at bounding box center [402, 260] width 315 height 30
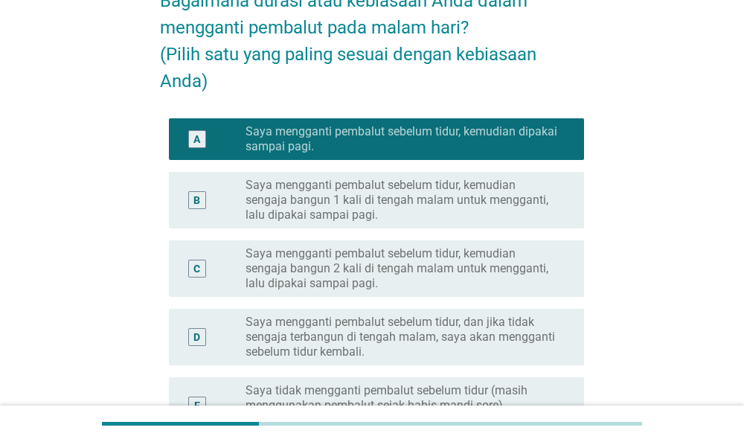
scroll to position [155, 0]
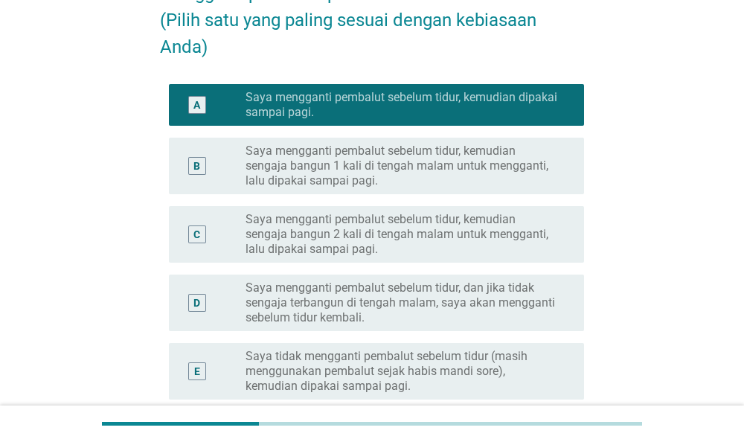
click at [495, 312] on label "Saya mengganti pembalut sebelum tidur, dan jika tidak sengaja terbangun di teng…" at bounding box center [402, 302] width 315 height 45
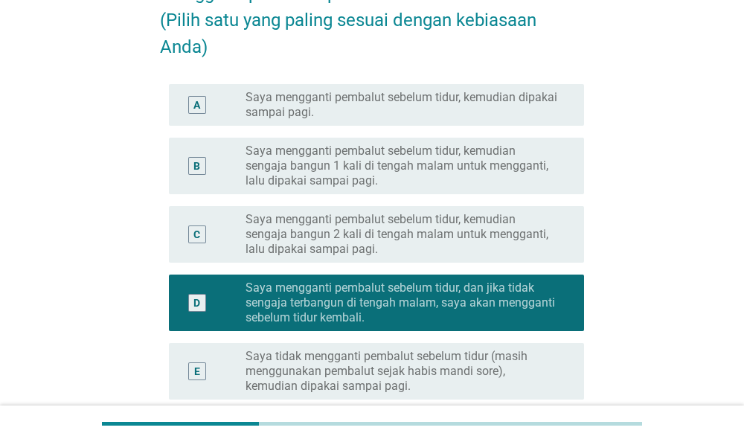
click at [501, 88] on div "A radio_button_unchecked Saya mengganti pembalut sebelum tidur, kemudian dipaka…" at bounding box center [377, 105] width 416 height 42
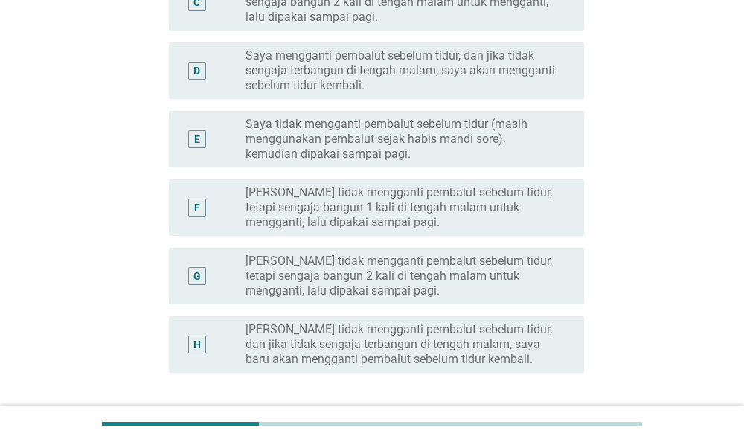
scroll to position [464, 0]
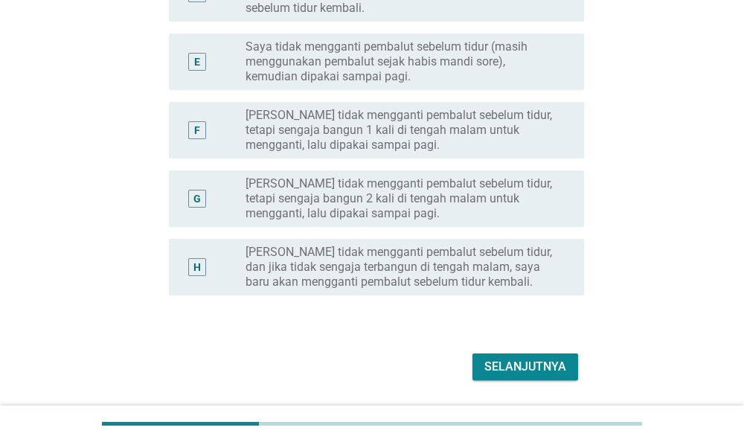
click at [542, 350] on div "Selanjutnya" at bounding box center [372, 367] width 425 height 36
click at [539, 355] on button "Selanjutnya" at bounding box center [525, 366] width 106 height 27
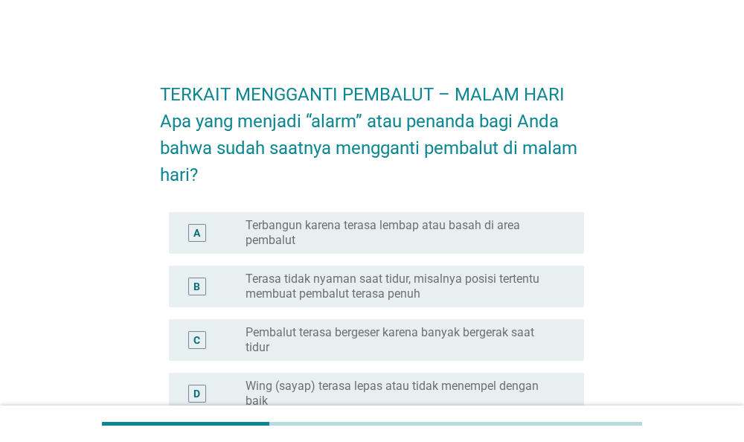
click at [500, 288] on label "Terasa tidak nyaman saat tidur, misalnya posisi tertentu membuat pembalut teras…" at bounding box center [402, 286] width 315 height 30
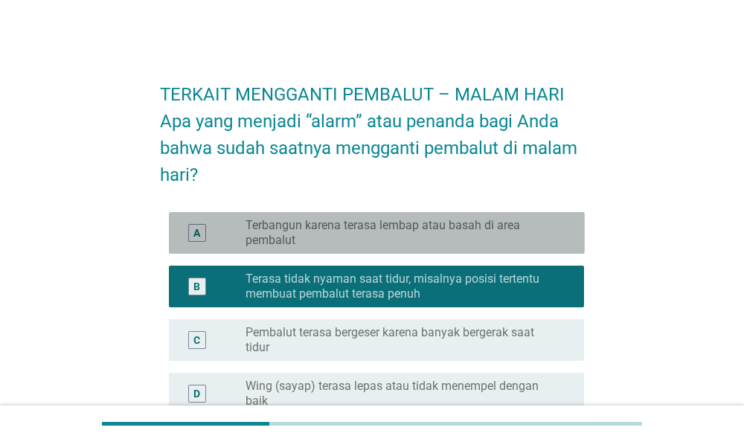
click at [514, 239] on label "Terbangun karena terasa lembap atau basah di area pembalut" at bounding box center [402, 233] width 315 height 30
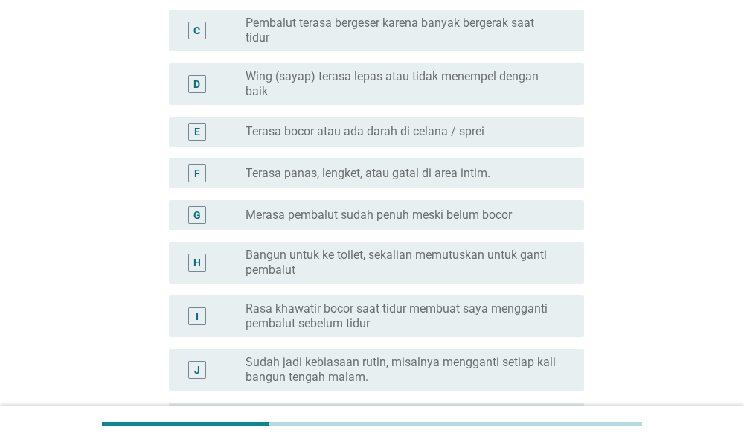
scroll to position [491, 0]
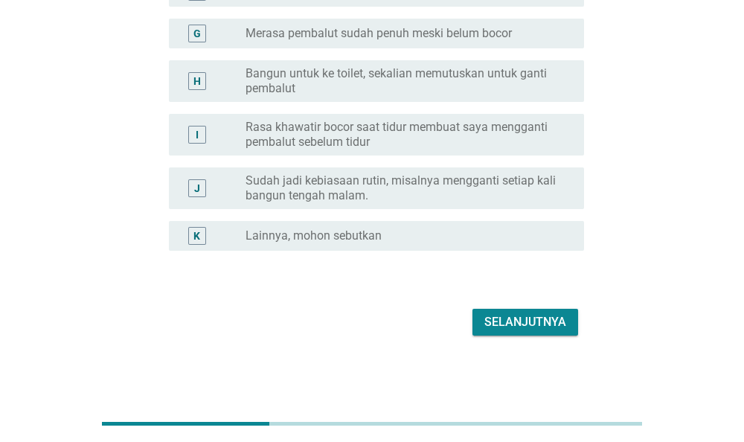
click at [518, 313] on div "Selanjutnya" at bounding box center [525, 322] width 82 height 18
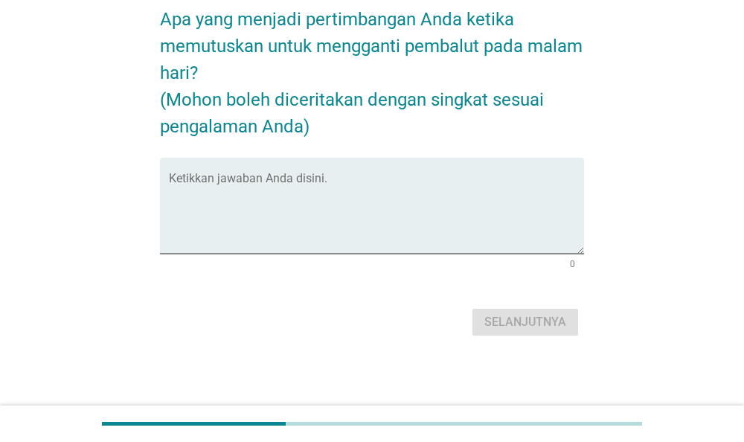
scroll to position [0, 0]
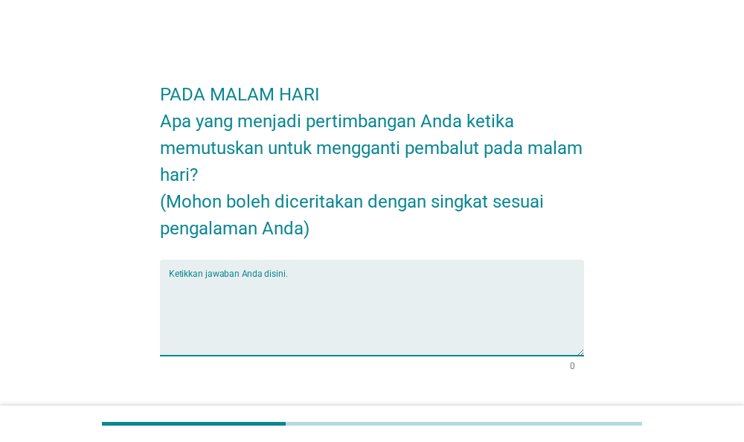
click at [483, 283] on textarea "Ketikkan jawaban Anda disini." at bounding box center [377, 316] width 416 height 78
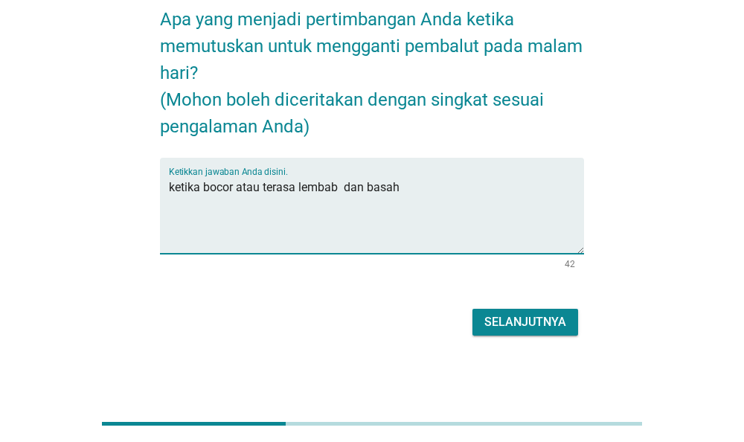
type textarea "ketika bocor atau terasa lembab dan basah"
click at [523, 319] on div "Selanjutnya" at bounding box center [525, 322] width 82 height 18
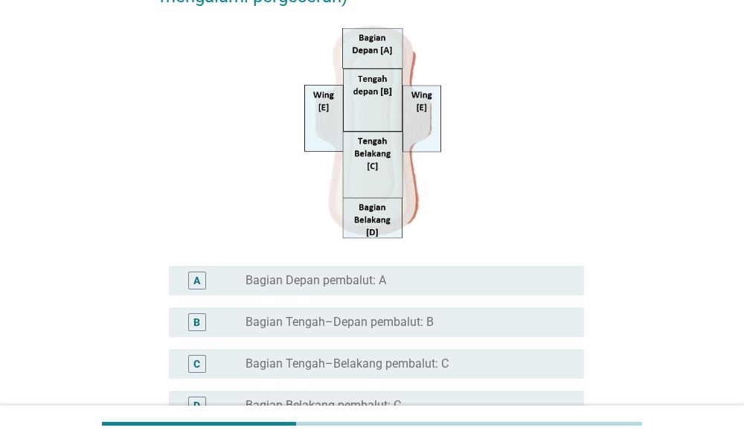
scroll to position [443, 0]
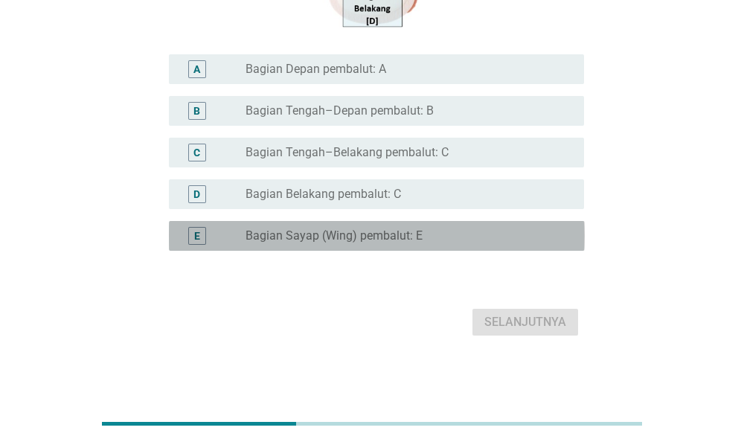
click at [529, 240] on div "radio_button_unchecked Bagian Sayap (Wing) pembalut: E" at bounding box center [402, 235] width 315 height 15
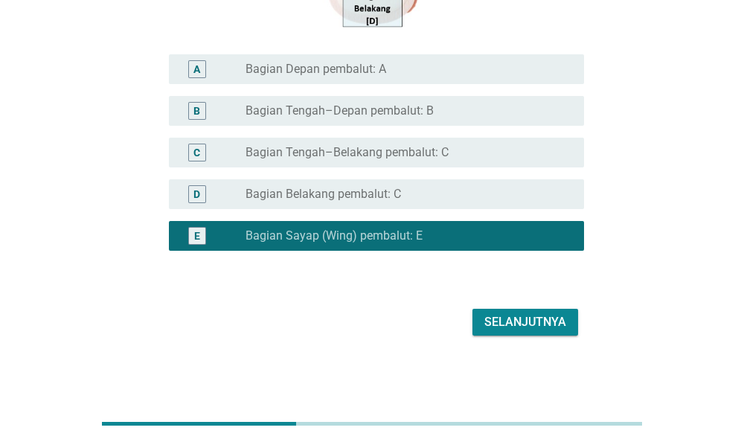
click at [543, 199] on div "radio_button_unchecked Bagian Belakang pembalut: C" at bounding box center [402, 194] width 315 height 15
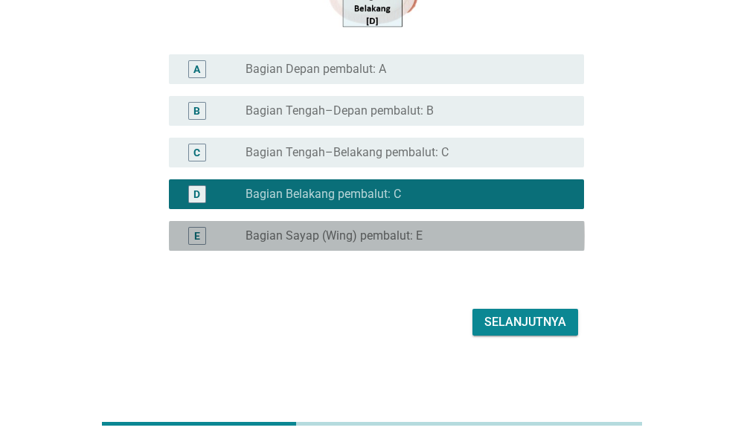
click at [541, 242] on div "radio_button_unchecked Bagian Sayap (Wing) pembalut: E" at bounding box center [402, 235] width 315 height 15
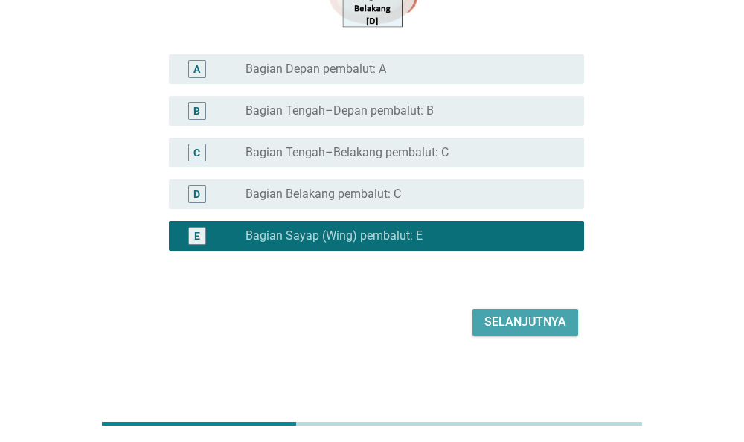
click at [550, 317] on div "Selanjutnya" at bounding box center [525, 322] width 82 height 18
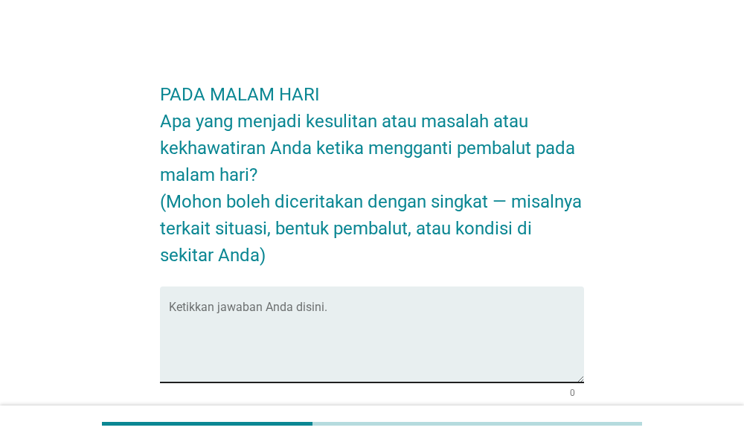
click at [480, 305] on textarea "Ketikkan jawaban Anda disini." at bounding box center [377, 343] width 416 height 78
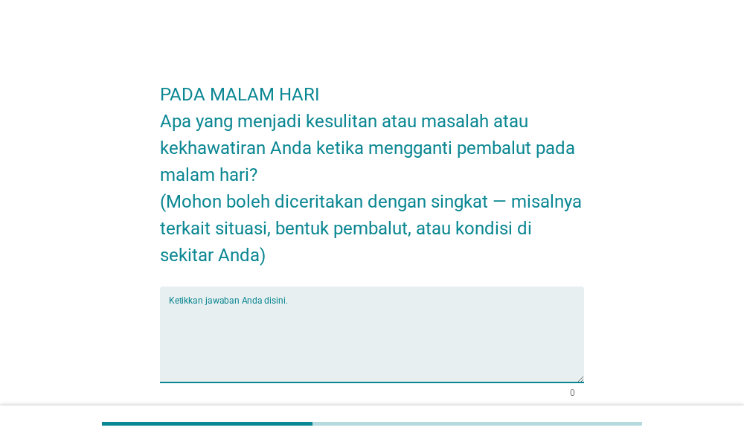
click at [480, 305] on textarea "Ketikkan jawaban Anda disini." at bounding box center [377, 343] width 416 height 78
click at [489, 325] on textarea "Ketikkan jawaban Anda disini." at bounding box center [377, 343] width 416 height 78
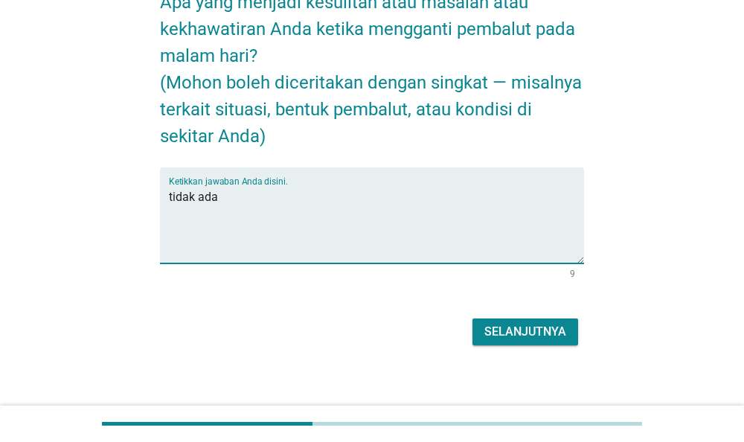
scroll to position [129, 0]
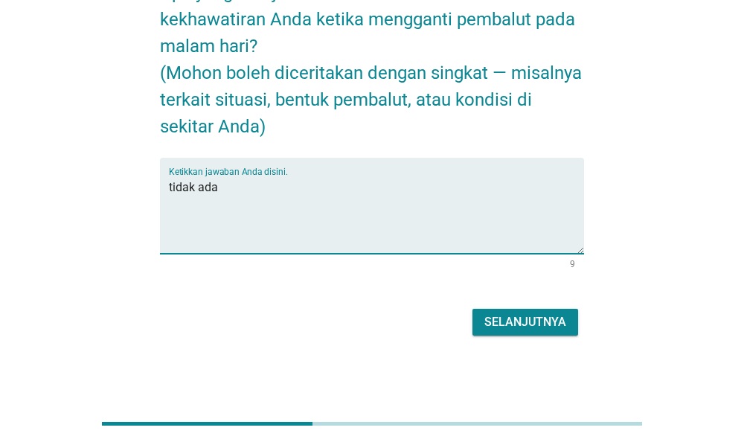
type textarea "tidak ada"
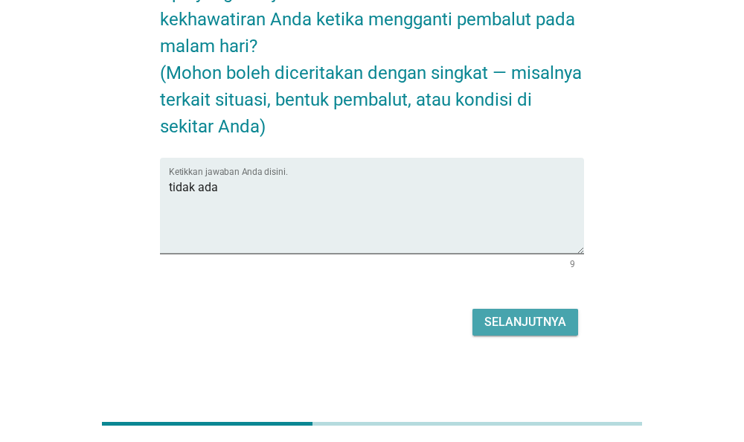
click at [550, 325] on div "Selanjutnya" at bounding box center [525, 322] width 82 height 18
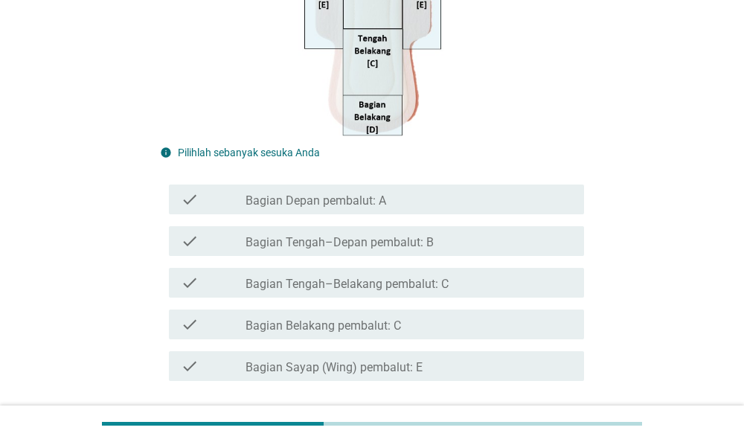
scroll to position [387, 0]
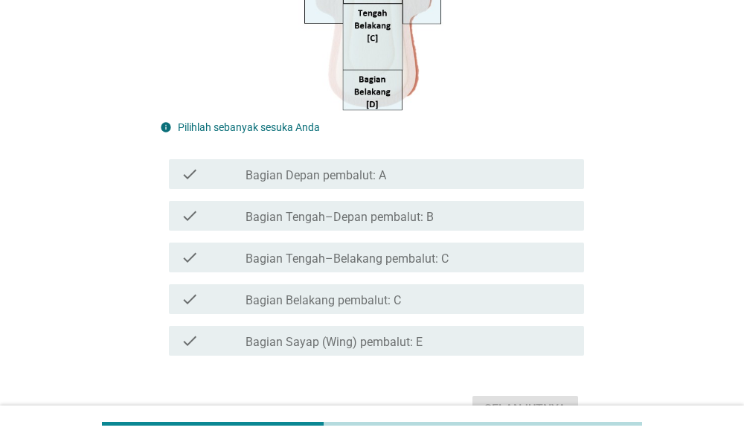
click at [503, 299] on div "check_box_outline_blank Bagian Belakang pembalut: C" at bounding box center [408, 299] width 326 height 18
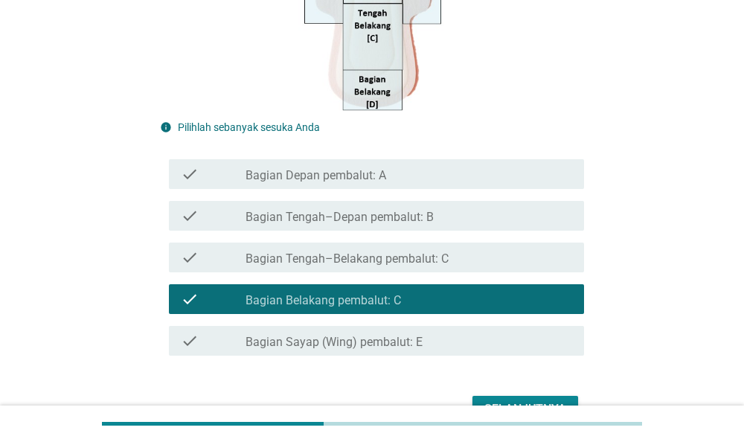
click at [504, 346] on div "check_box_outline_blank Bagian Sayap (Wing) pembalut: E" at bounding box center [408, 341] width 326 height 18
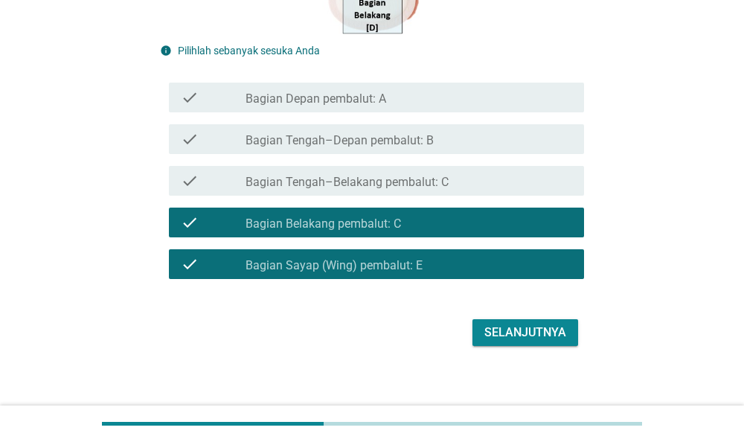
scroll to position [474, 0]
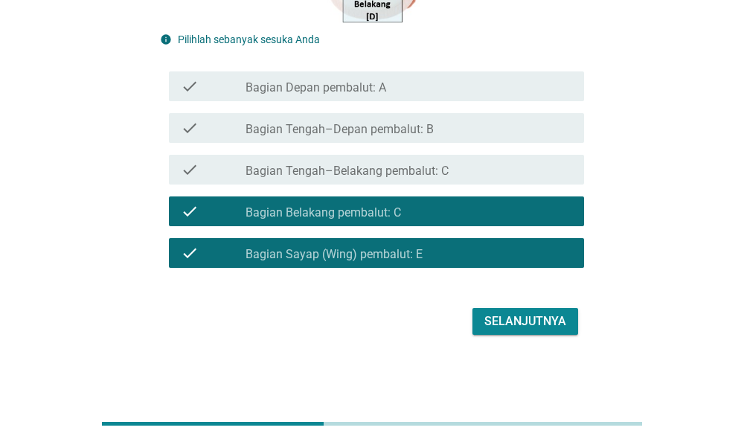
click at [521, 320] on div "Selanjutnya" at bounding box center [525, 321] width 82 height 18
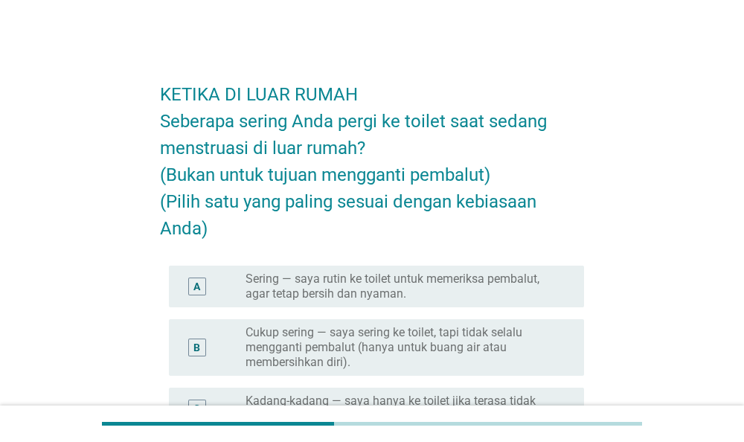
scroll to position [77, 0]
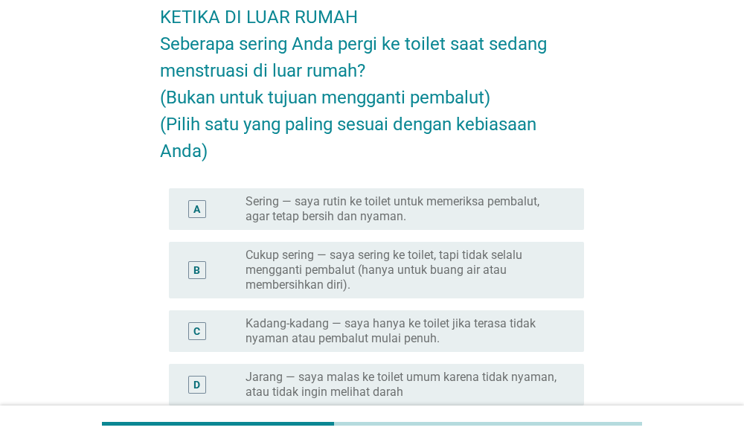
click at [518, 274] on label "Cukup sering — saya sering ke toilet, tapi tidak selalu mengganti pembalut (han…" at bounding box center [402, 270] width 315 height 45
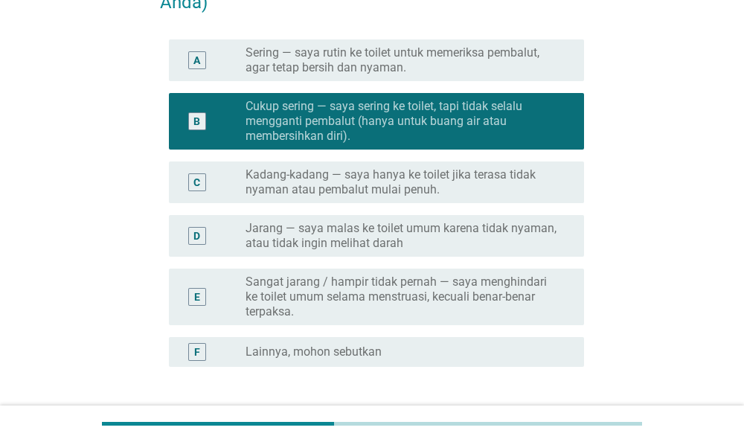
scroll to position [309, 0]
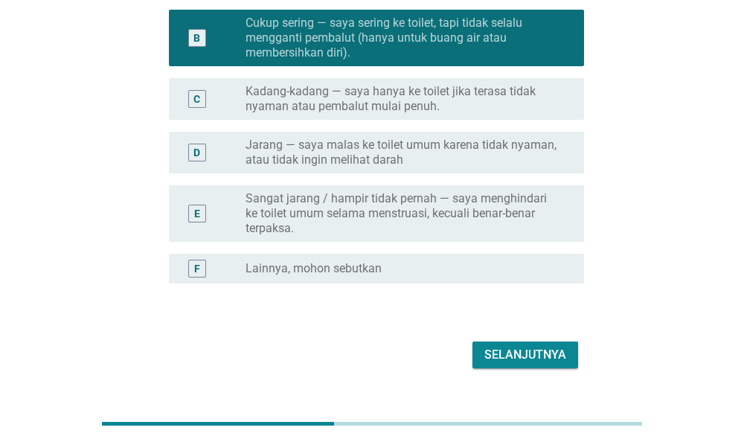
click at [524, 352] on div "Selanjutnya" at bounding box center [525, 355] width 82 height 18
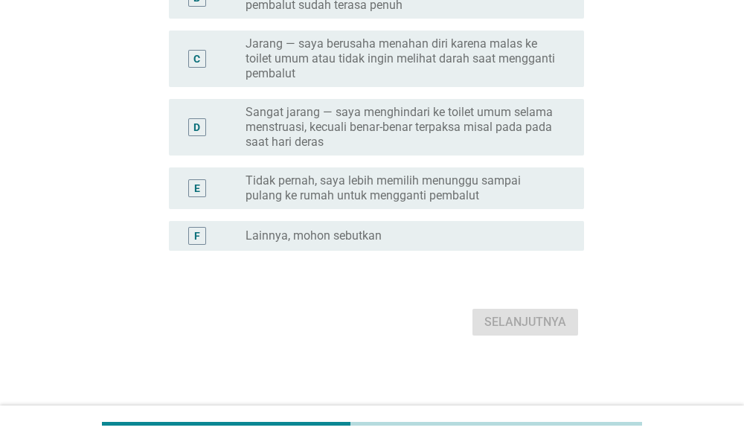
scroll to position [0, 0]
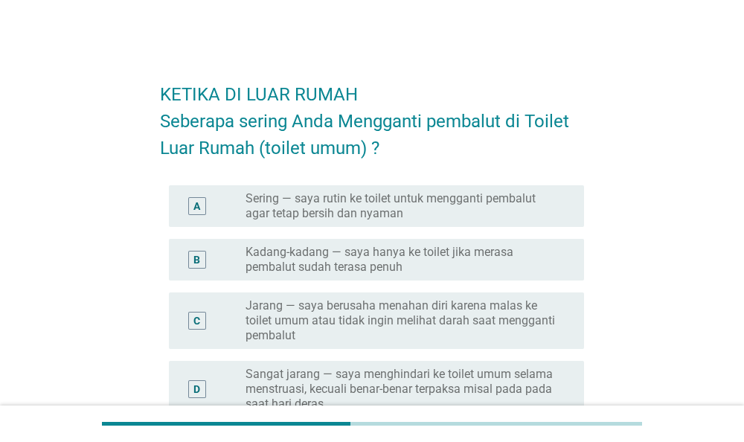
click at [483, 248] on label "Kadang-kadang — saya hanya ke toilet jika merasa pembalut sudah terasa penuh" at bounding box center [402, 260] width 315 height 30
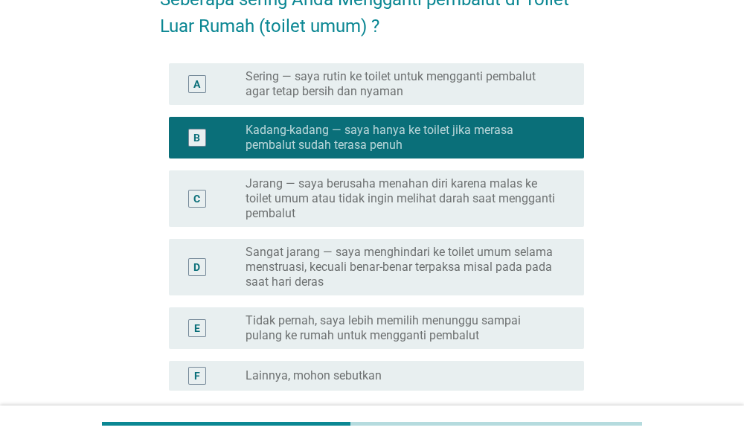
scroll to position [262, 0]
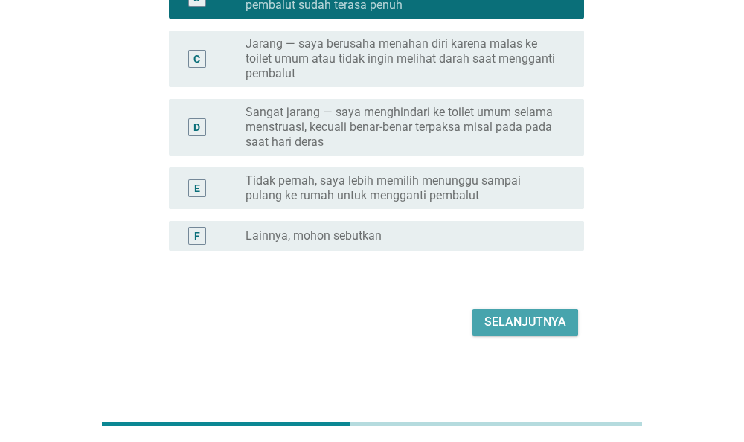
click at [523, 322] on div "Selanjutnya" at bounding box center [525, 322] width 82 height 18
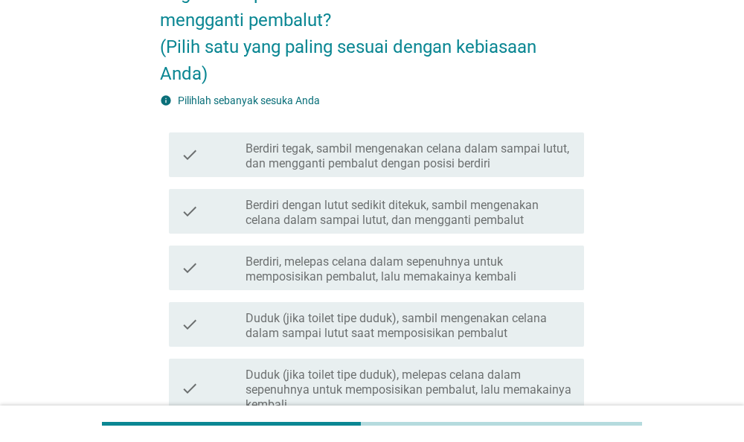
scroll to position [155, 0]
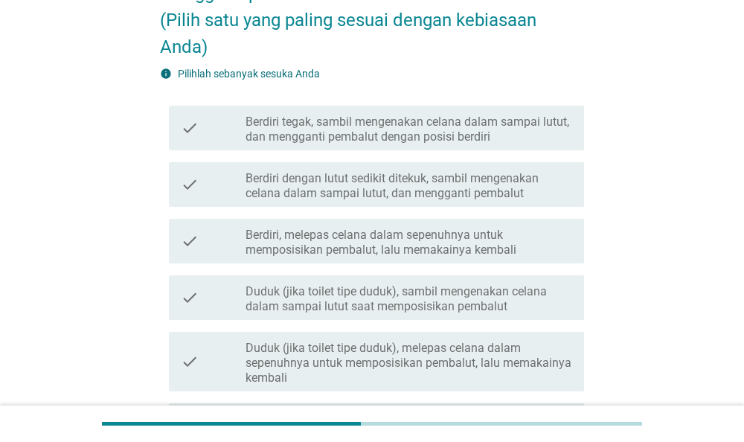
click at [551, 252] on label "Berdiri, melepas celana dalam sepenuhnya untuk memposisikan pembalut, lalu mema…" at bounding box center [408, 243] width 326 height 30
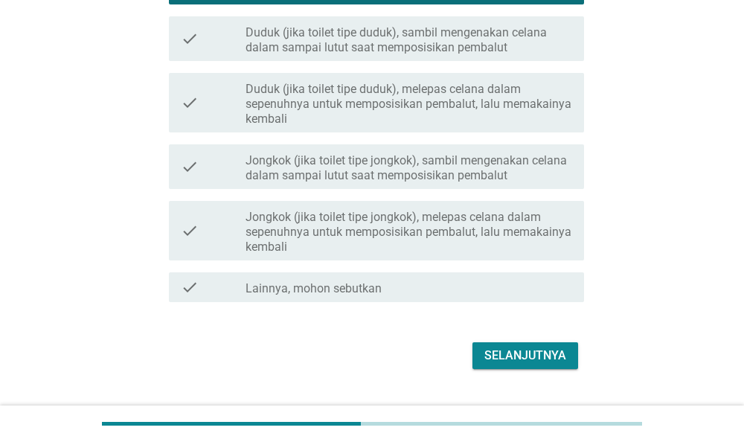
scroll to position [447, 0]
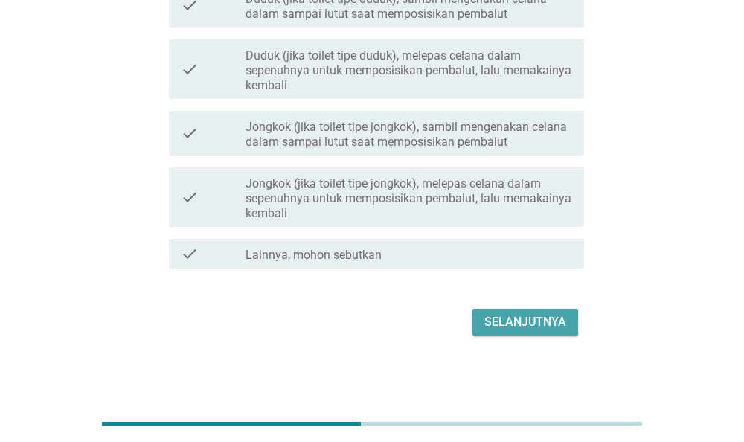
click at [552, 329] on div "Selanjutnya" at bounding box center [525, 322] width 82 height 18
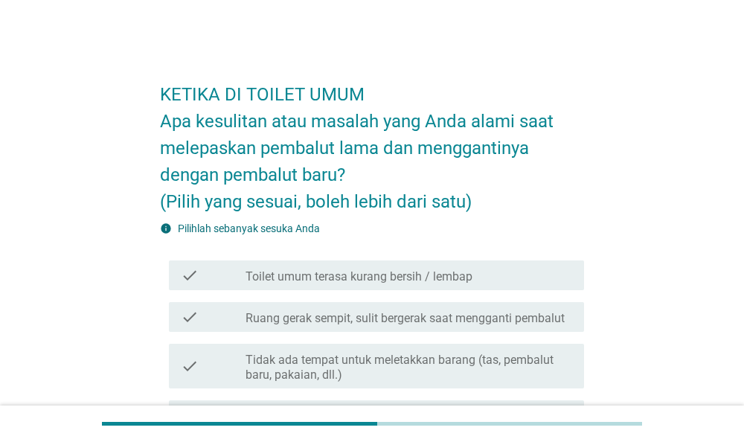
scroll to position [77, 0]
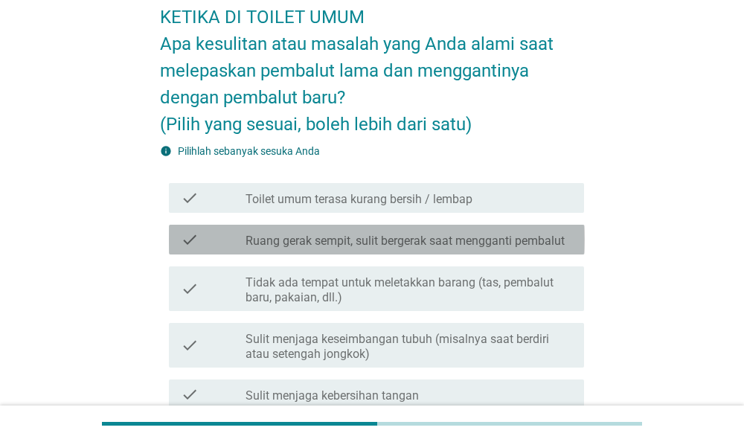
click at [335, 233] on div "check_box_outline_blank Ruang gerak sempit, sulit bergerak saat mengganti pemba…" at bounding box center [408, 240] width 326 height 18
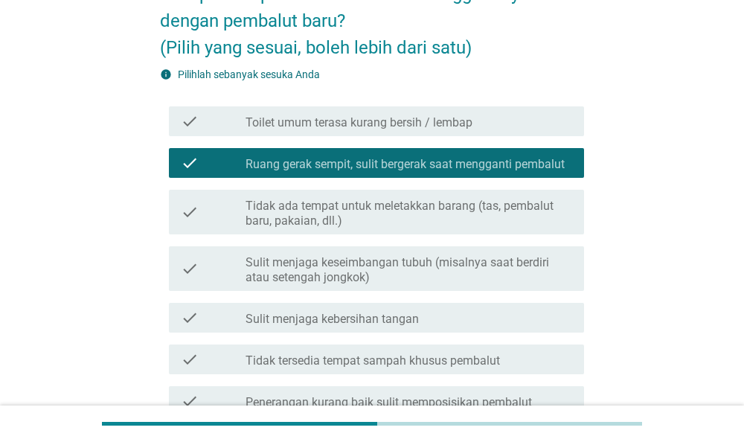
scroll to position [155, 0]
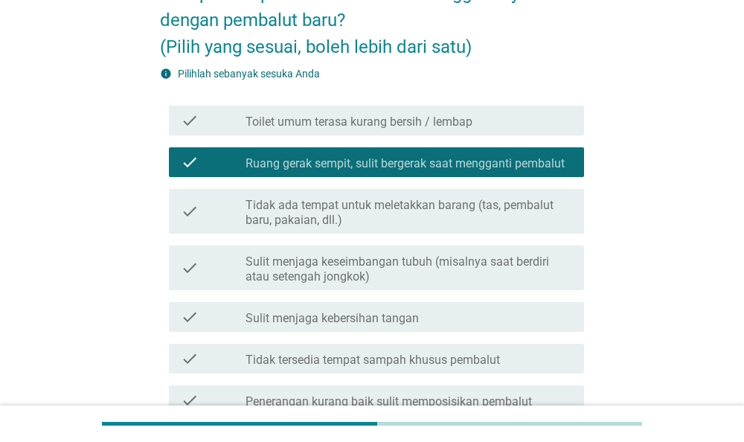
click at [335, 233] on div "check check_box_outline_blank Tidak ada tempat untuk meletakkan barang (tas, pe…" at bounding box center [377, 211] width 416 height 45
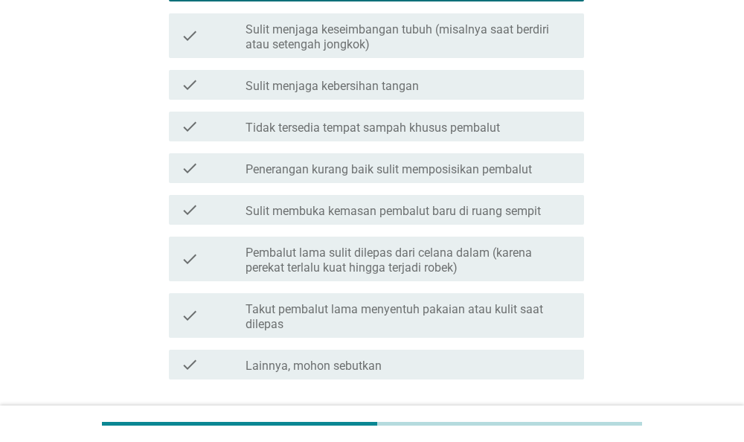
scroll to position [497, 0]
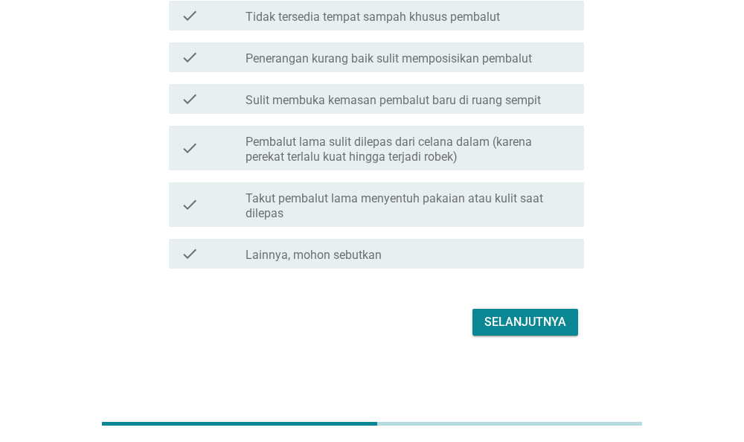
click at [485, 325] on button "Selanjutnya" at bounding box center [525, 322] width 106 height 27
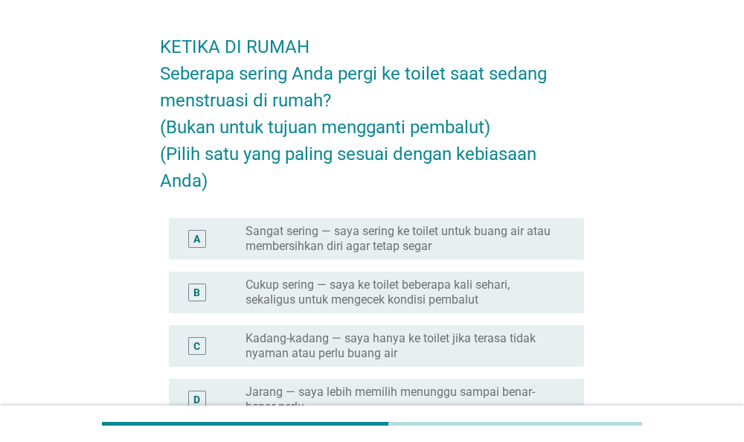
scroll to position [77, 0]
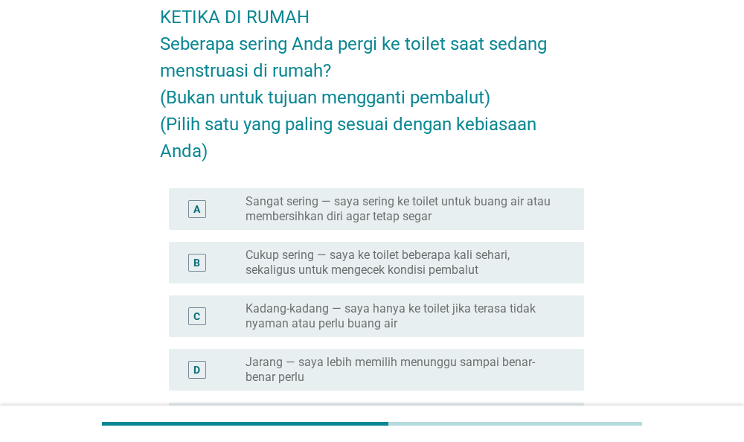
click at [463, 206] on label "Sangat sering — saya sering ke toilet untuk buang air atau membersihkan diri ag…" at bounding box center [402, 209] width 315 height 30
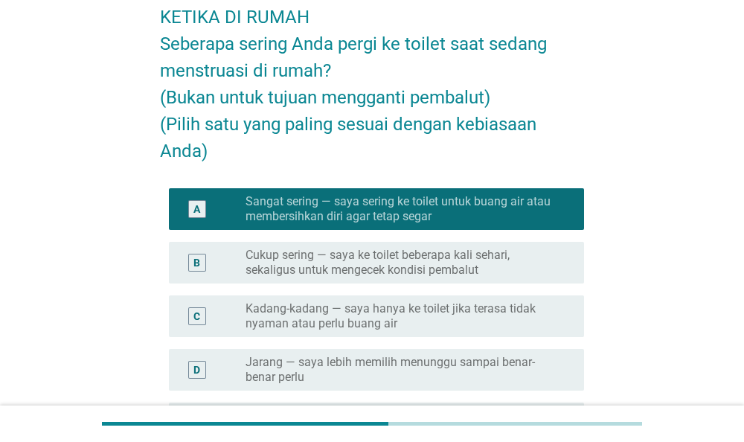
scroll to position [309, 0]
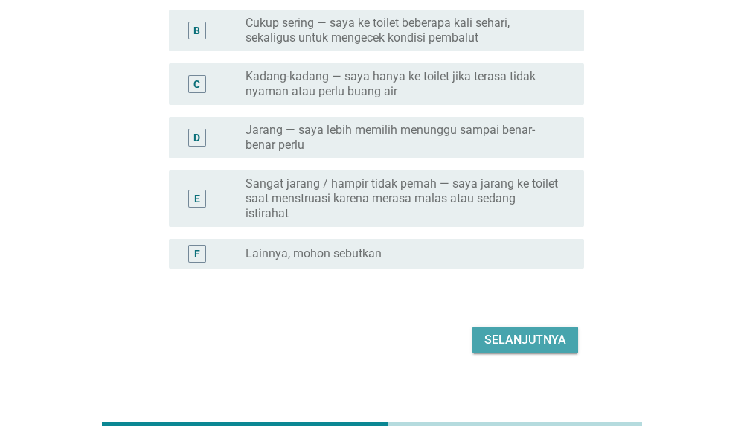
click at [500, 337] on div "Selanjutnya" at bounding box center [525, 340] width 82 height 18
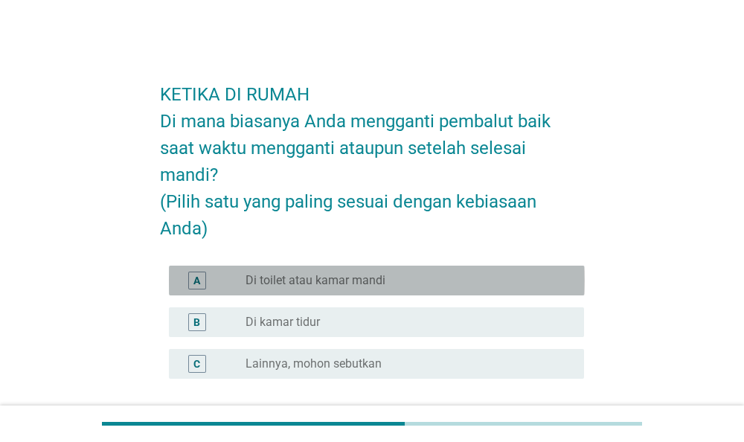
click at [467, 271] on div "radio_button_unchecked Di toilet atau kamar mandi" at bounding box center [408, 280] width 326 height 18
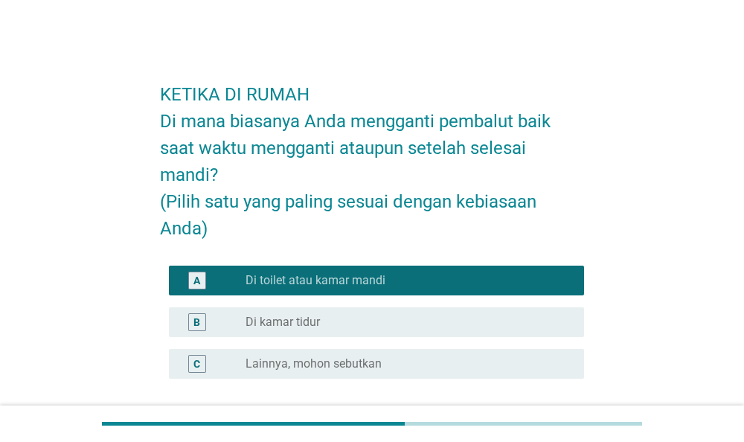
scroll to position [128, 0]
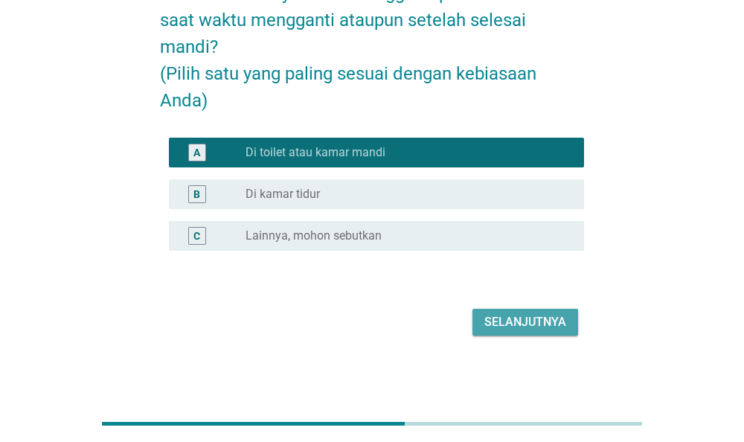
click at [503, 316] on div "Selanjutnya" at bounding box center [525, 322] width 82 height 18
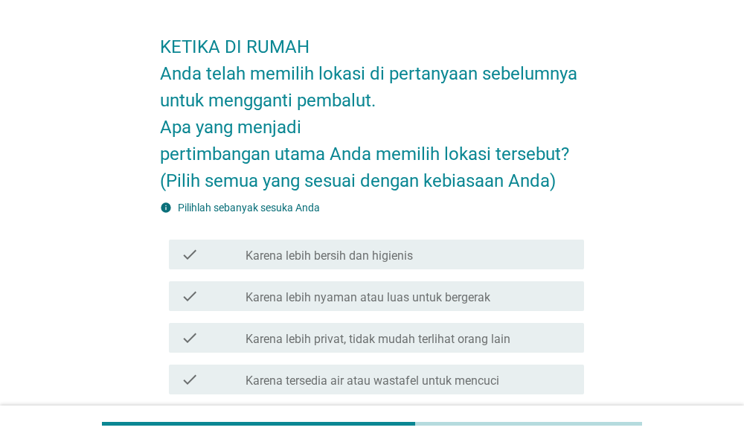
scroll to position [77, 0]
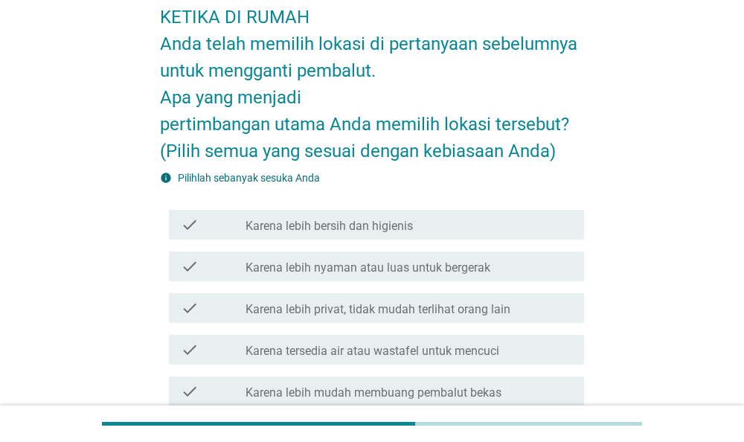
click at [506, 306] on label "Karena lebih privat, tidak mudah terlihat orang lain" at bounding box center [377, 309] width 265 height 15
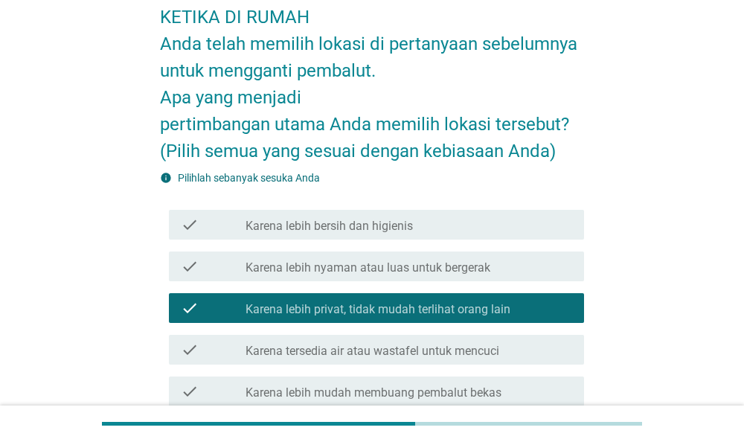
scroll to position [155, 0]
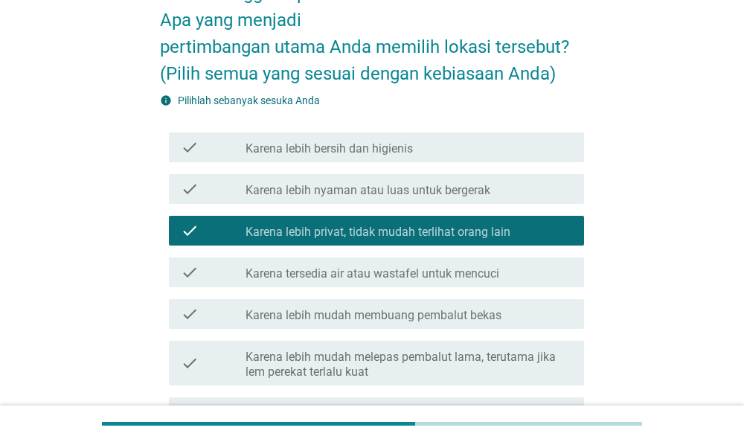
click at [499, 279] on label "Karena tersedia air atau wastafel untuk mencuci" at bounding box center [372, 273] width 254 height 15
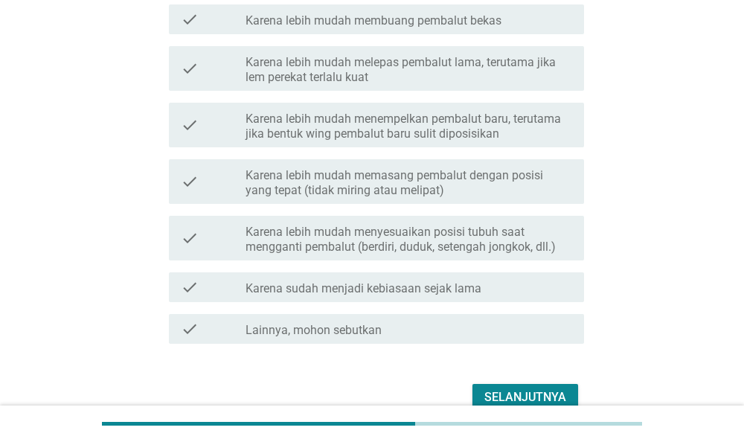
scroll to position [464, 0]
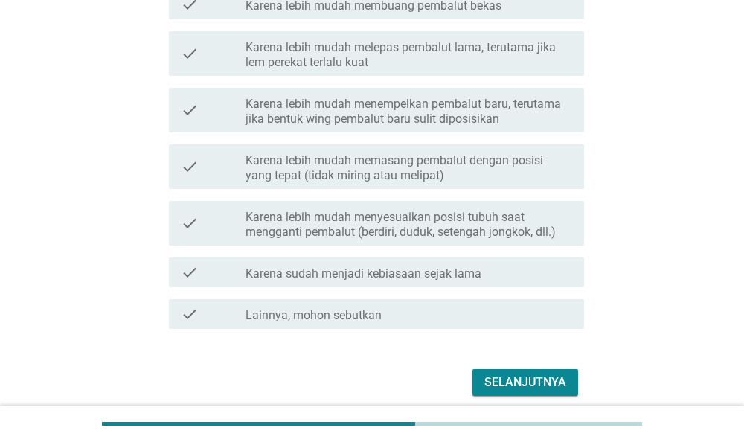
click at [503, 230] on label "Karena lebih mudah menyesuaikan posisi tubuh saat mengganti pembalut (berdiri, …" at bounding box center [408, 225] width 326 height 30
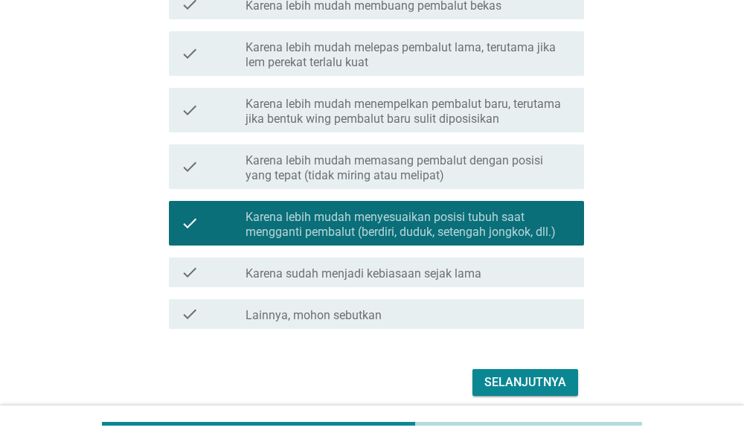
click at [503, 278] on div "check_box_outline_blank Karena sudah menjadi kebiasaan sejak lama" at bounding box center [408, 272] width 326 height 18
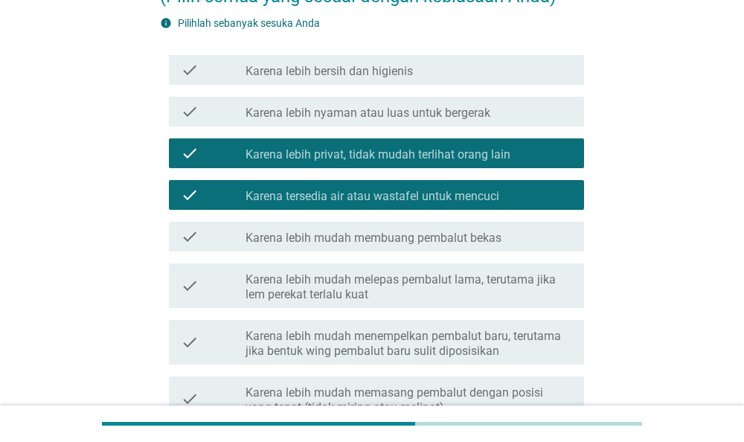
scroll to position [524, 0]
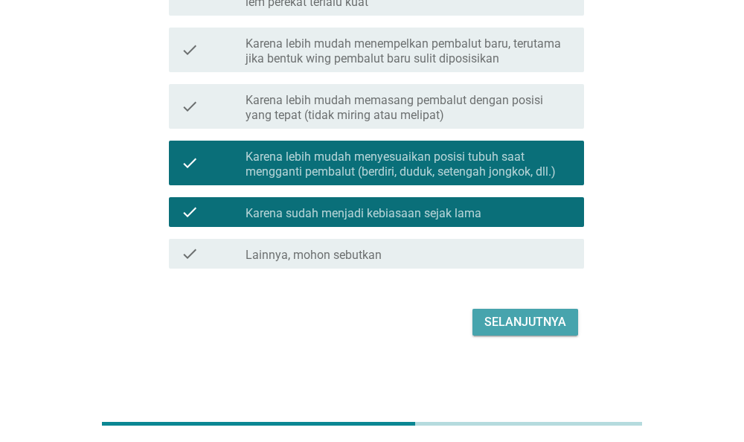
click at [499, 326] on div "Selanjutnya" at bounding box center [525, 322] width 82 height 18
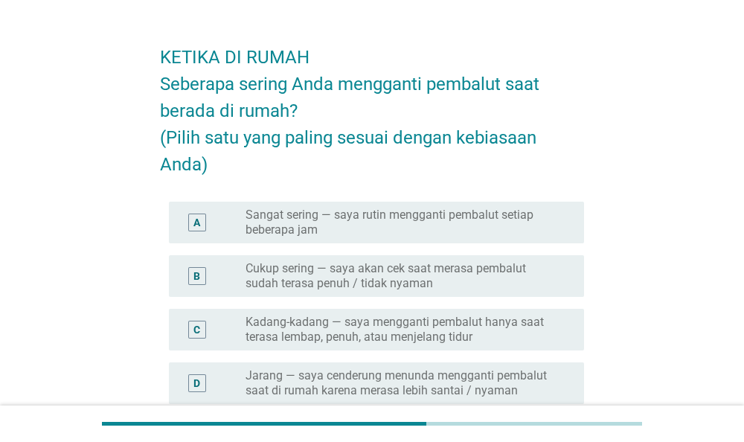
scroll to position [77, 0]
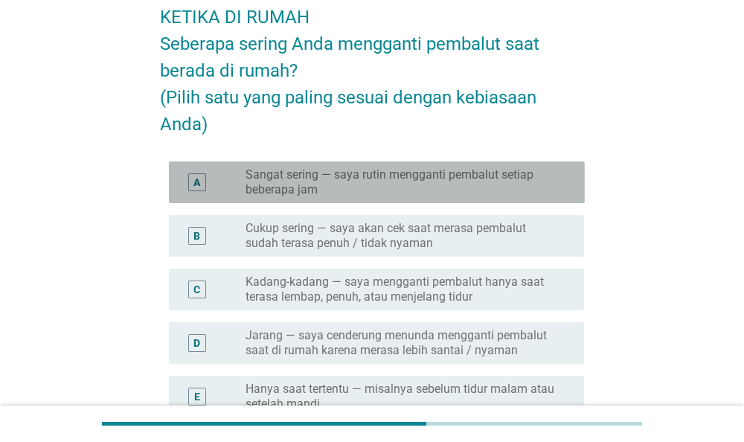
click at [443, 191] on label "Sangat sering — saya rutin mengganti pembalut setiap beberapa jam" at bounding box center [402, 182] width 315 height 30
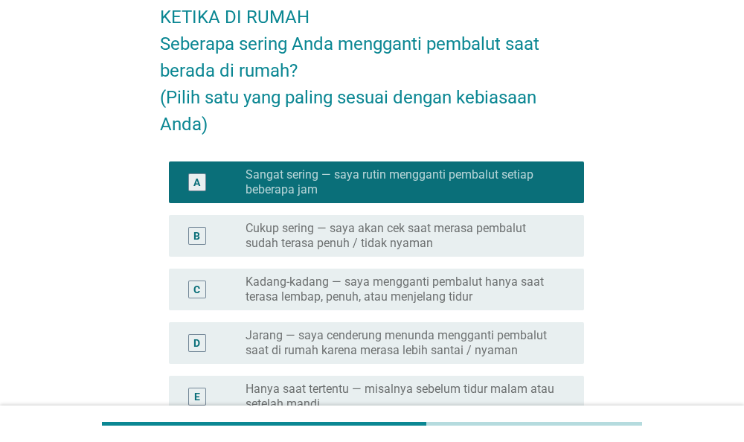
scroll to position [286, 0]
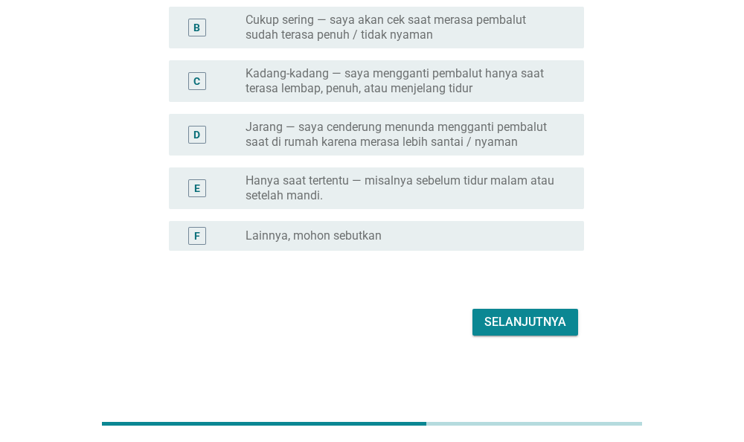
click at [495, 312] on button "Selanjutnya" at bounding box center [525, 322] width 106 height 27
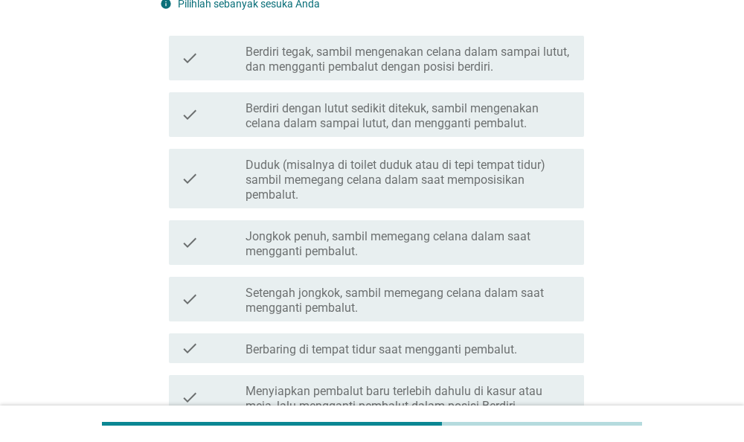
scroll to position [155, 0]
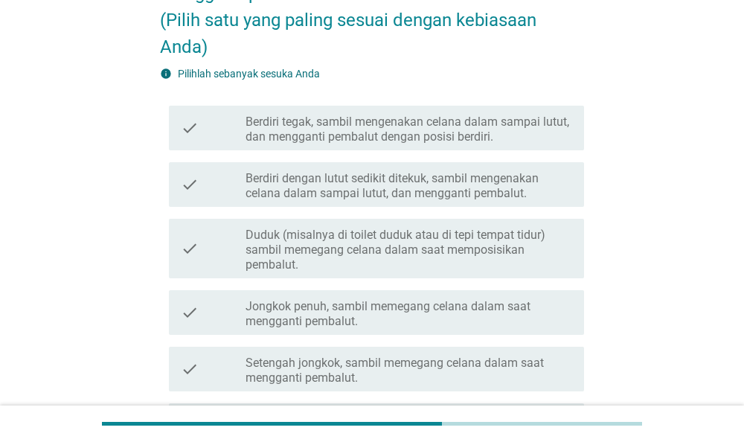
click at [511, 188] on label "Berdiri dengan lutut sedikit ditekuk, sambil mengenakan celana dalam sampai lut…" at bounding box center [408, 186] width 326 height 30
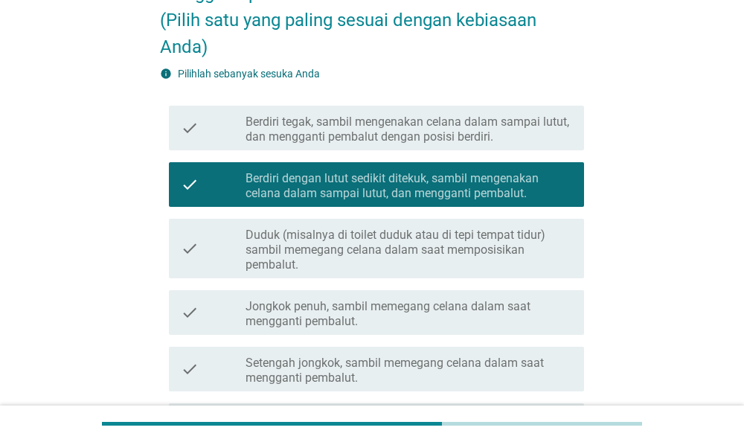
click at [514, 145] on div "check check_box_outline_blank Berdiri tegak, sambil mengenakan celana dalam sam…" at bounding box center [377, 128] width 416 height 45
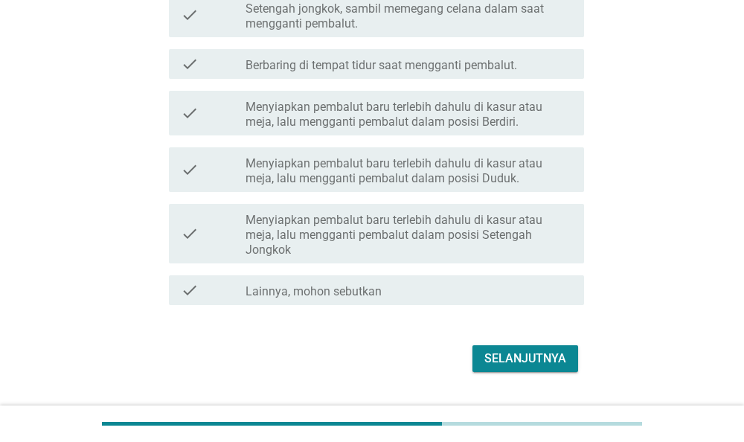
scroll to position [541, 0]
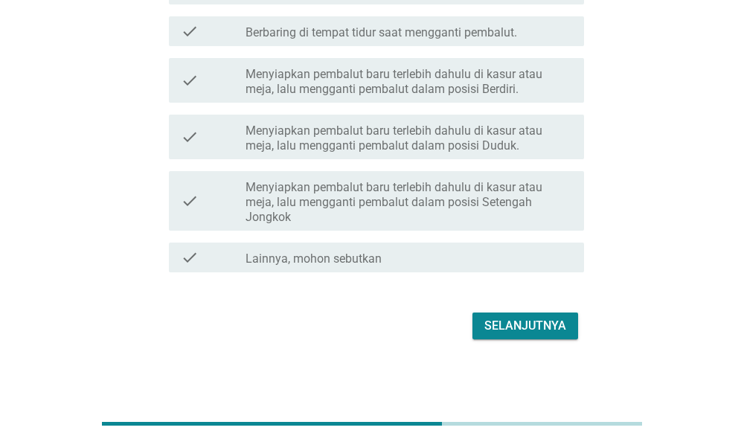
click at [521, 317] on div "Selanjutnya" at bounding box center [525, 326] width 82 height 18
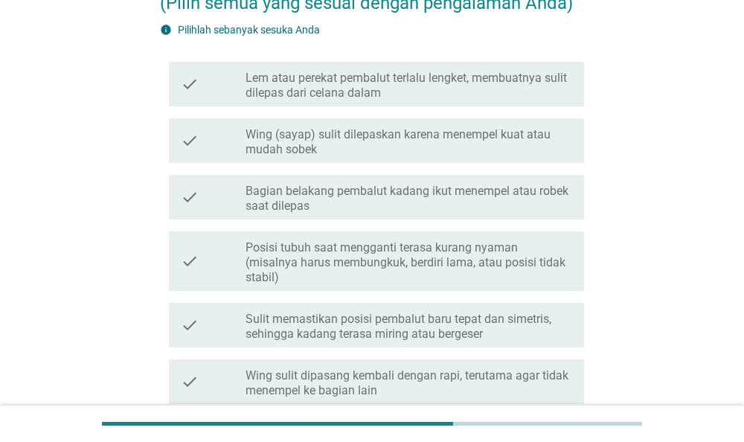
scroll to position [232, 0]
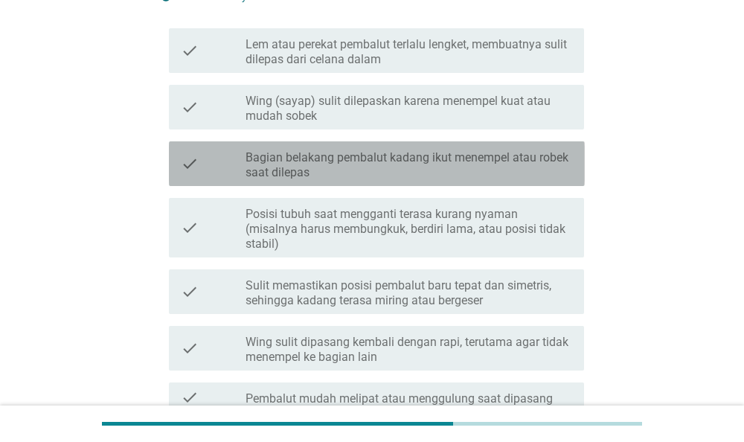
click at [413, 156] on label "Bagian belakang pembalut kadang ikut menempel atau robek saat dilepas" at bounding box center [408, 165] width 326 height 30
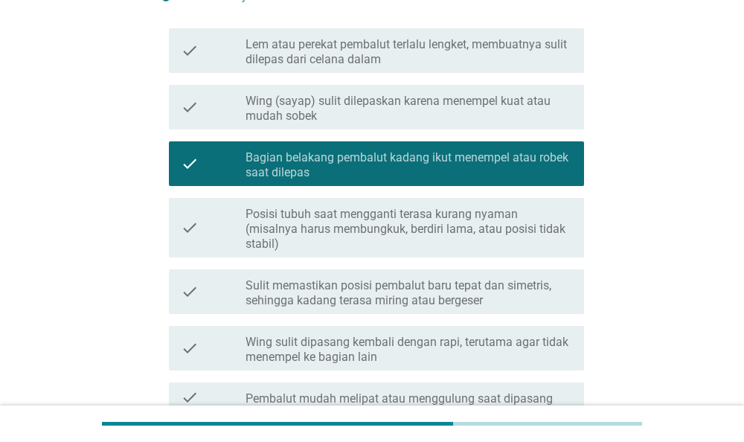
click at [538, 205] on div "check_box_outline_blank Posisi tubuh saat mengganti terasa kurang nyaman (misal…" at bounding box center [408, 228] width 326 height 48
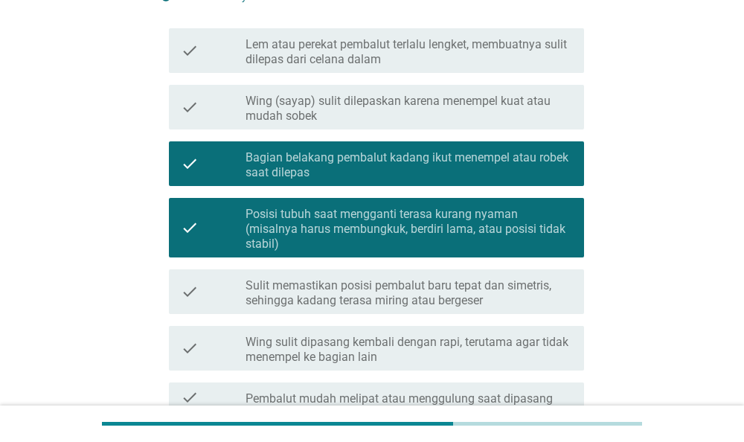
scroll to position [309, 0]
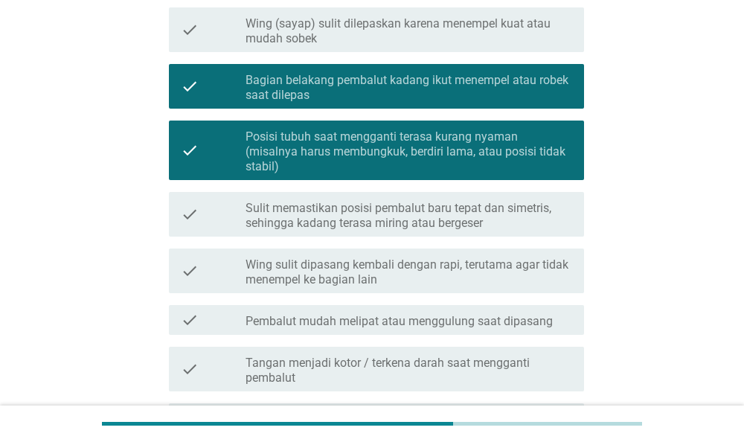
click at [518, 201] on label "Sulit memastikan posisi pembalut baru tepat dan simetris, sehingga kadang teras…" at bounding box center [408, 216] width 326 height 30
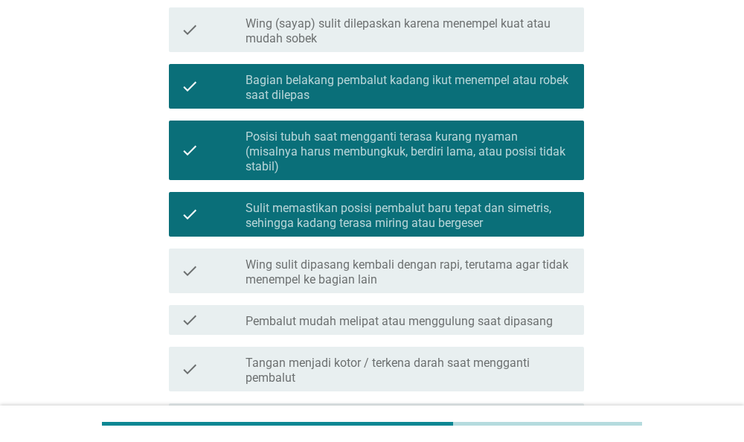
scroll to position [387, 0]
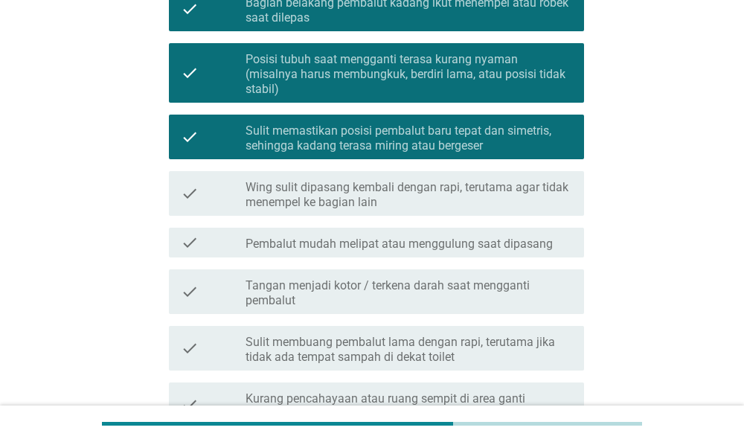
click at [559, 234] on div "check_box_outline_blank Pembalut mudah melipat atau menggulung saat dipasang" at bounding box center [408, 243] width 326 height 18
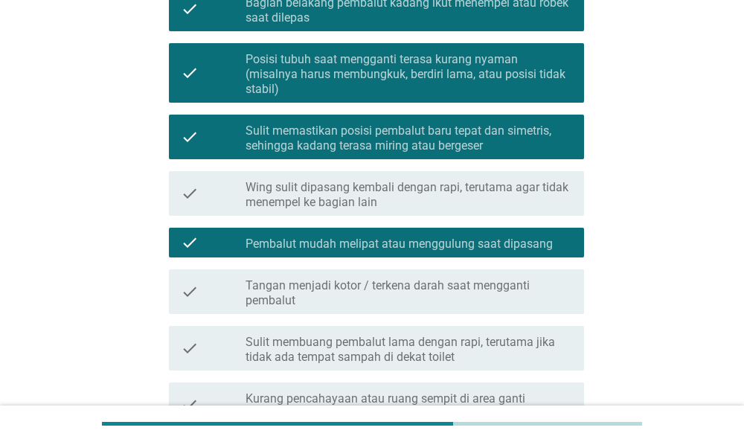
scroll to position [464, 0]
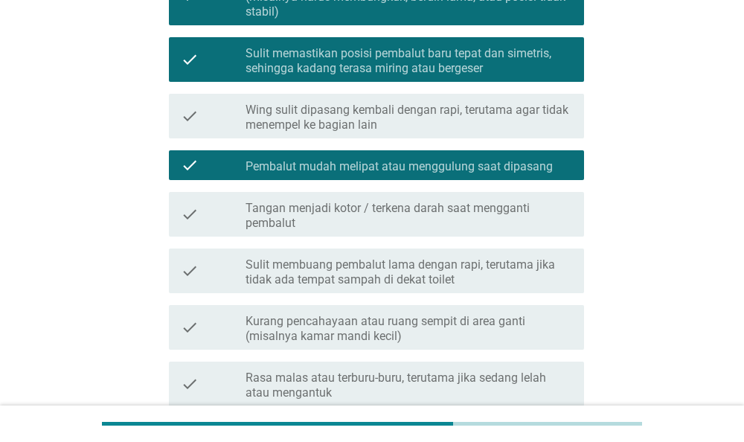
click at [514, 257] on label "Sulit membuang pembalut lama dengan rapi, terutama jika tidak ada tempat sampah…" at bounding box center [408, 272] width 326 height 30
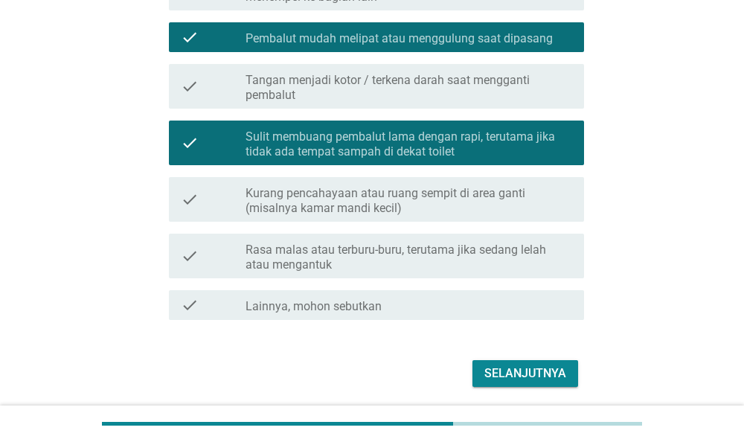
scroll to position [628, 0]
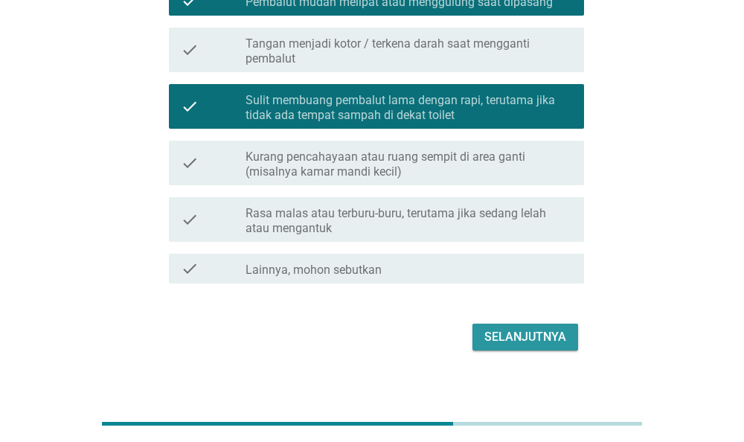
click at [523, 323] on button "Selanjutnya" at bounding box center [525, 336] width 106 height 27
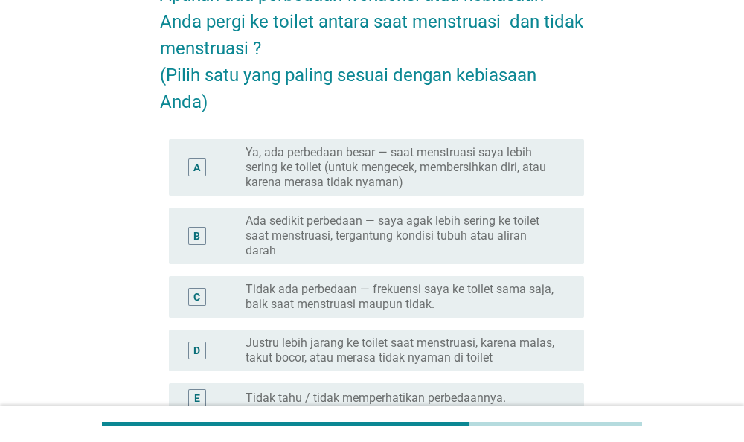
scroll to position [155, 0]
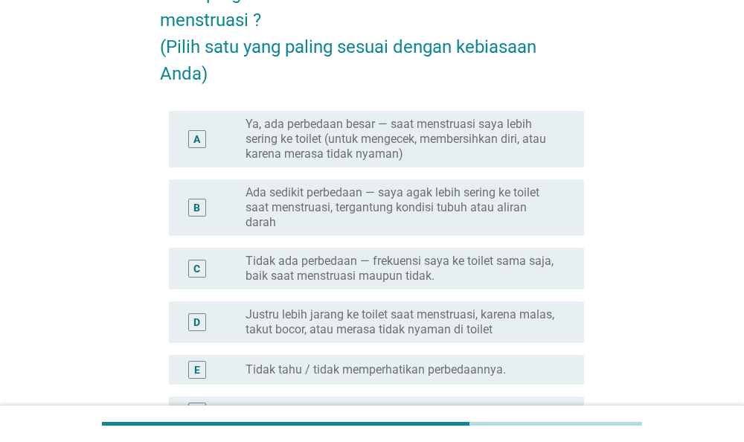
click at [431, 136] on label "Ya, ada perbedaan besar — saat menstruasi saya lebih sering ke toilet (untuk me…" at bounding box center [402, 139] width 315 height 45
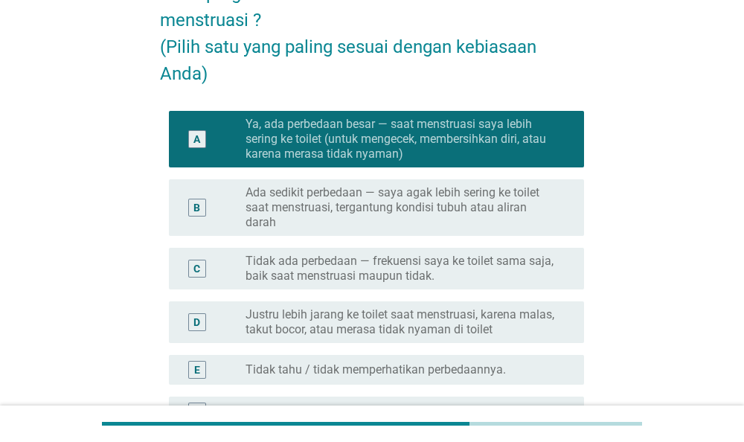
scroll to position [315, 0]
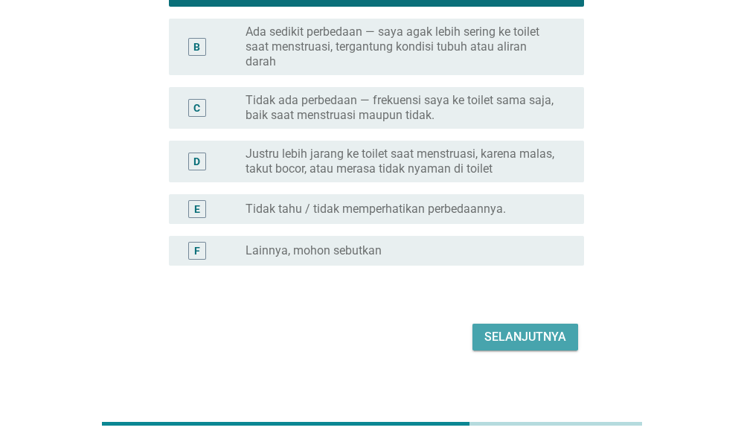
click at [532, 328] on div "Selanjutnya" at bounding box center [525, 337] width 82 height 18
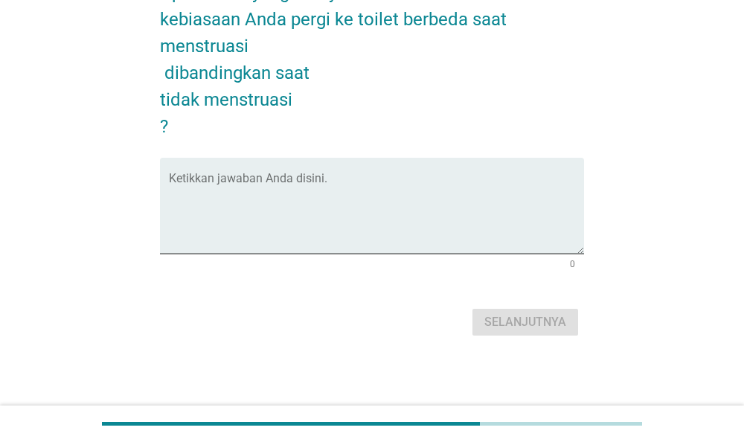
scroll to position [0, 0]
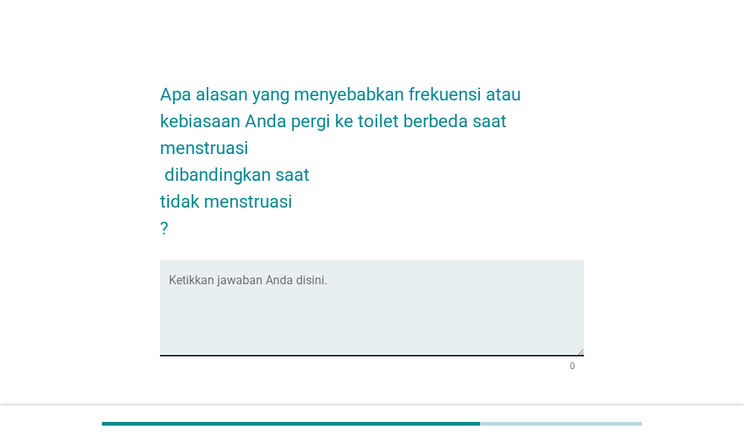
click at [435, 289] on textarea "Ketikkan jawaban Anda disini." at bounding box center [377, 316] width 416 height 78
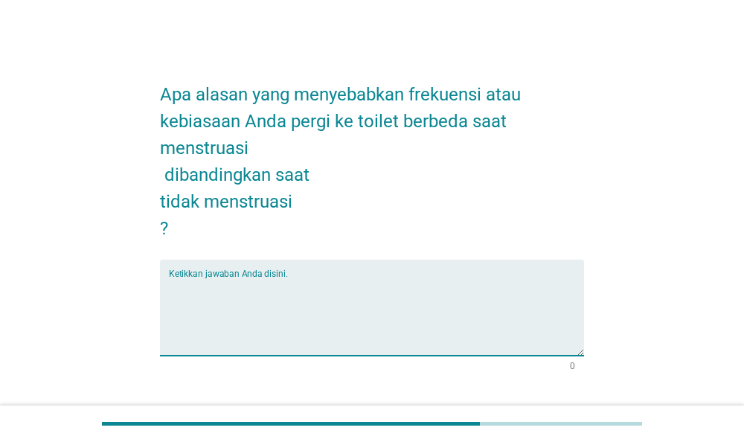
click at [437, 288] on textarea "Ketikkan jawaban Anda disini." at bounding box center [377, 316] width 416 height 78
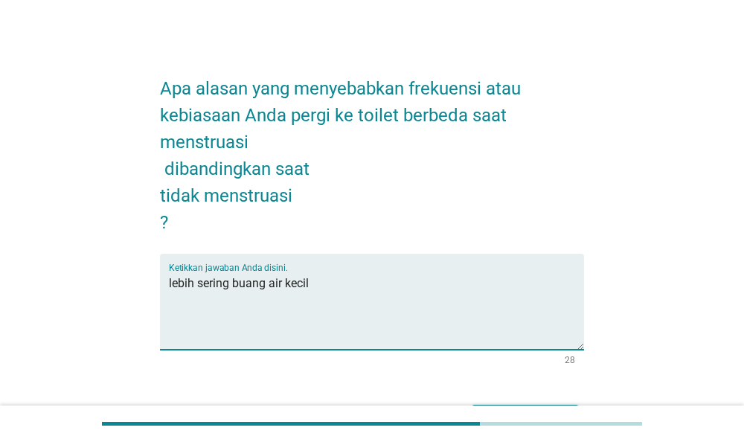
scroll to position [102, 0]
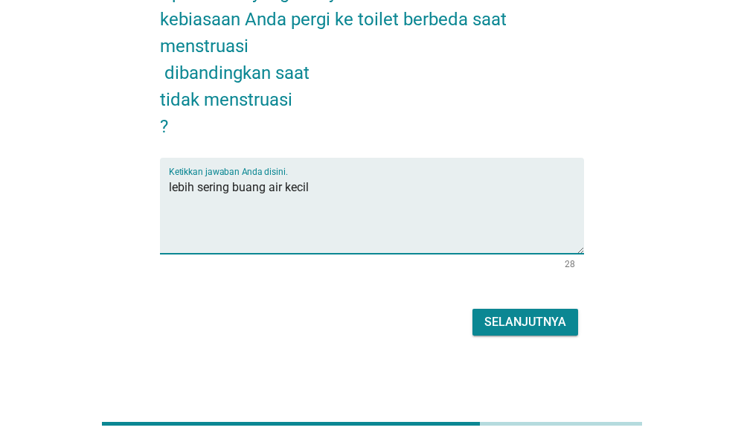
type textarea "lebih sering buang air kecil"
click at [495, 316] on div "Selanjutnya" at bounding box center [525, 322] width 82 height 18
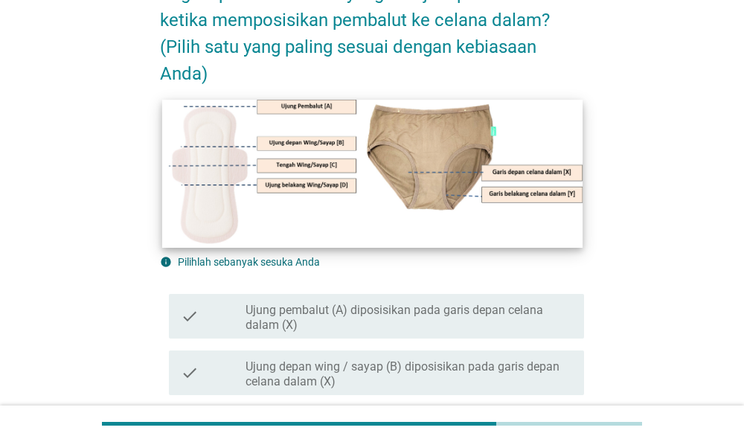
scroll to position [541, 0]
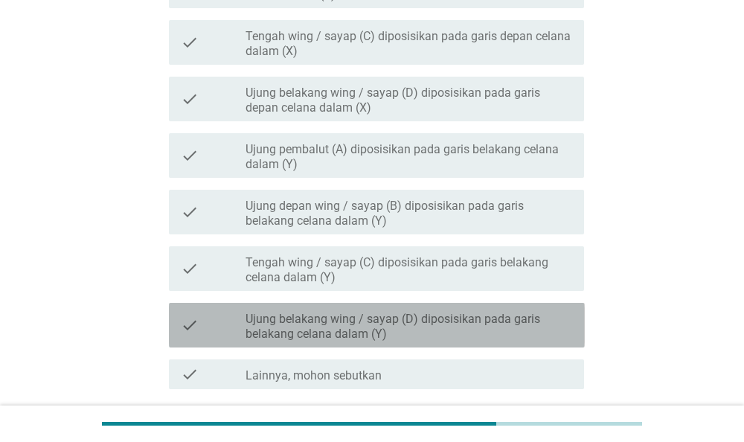
click at [511, 317] on label "Ujung belakang wing / sayap (D) diposisikan pada garis belakang celana dalam (Y)" at bounding box center [408, 327] width 326 height 30
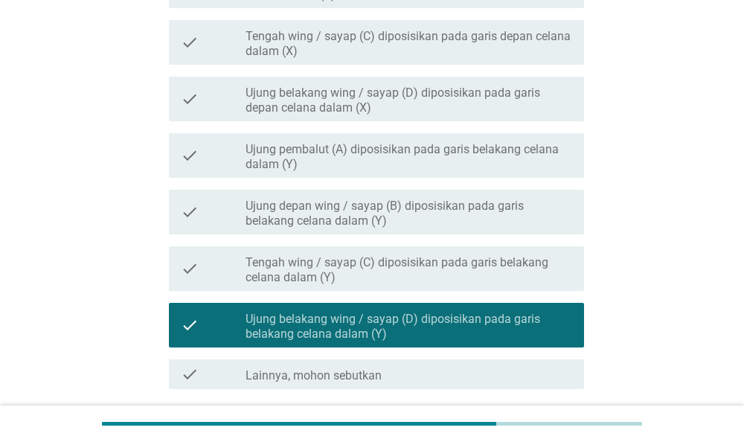
scroll to position [662, 0]
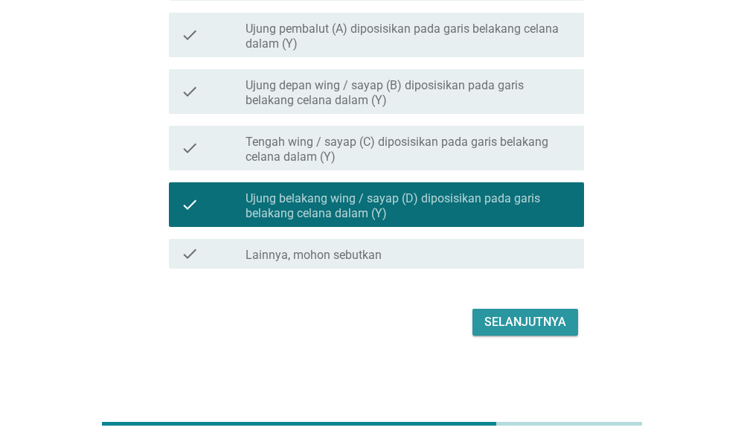
click at [511, 317] on div "Selanjutnya" at bounding box center [525, 322] width 82 height 18
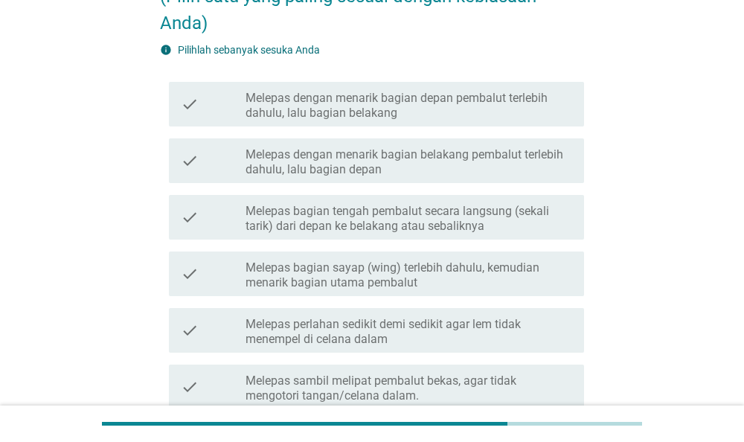
scroll to position [309, 0]
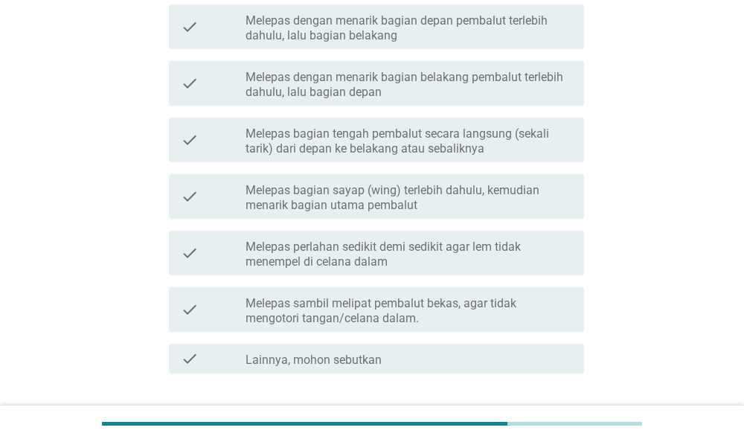
click at [285, 97] on label "Melepas dengan menarik bagian belakang pembalut terlebih dahulu, lalu bagian de…" at bounding box center [408, 85] width 326 height 30
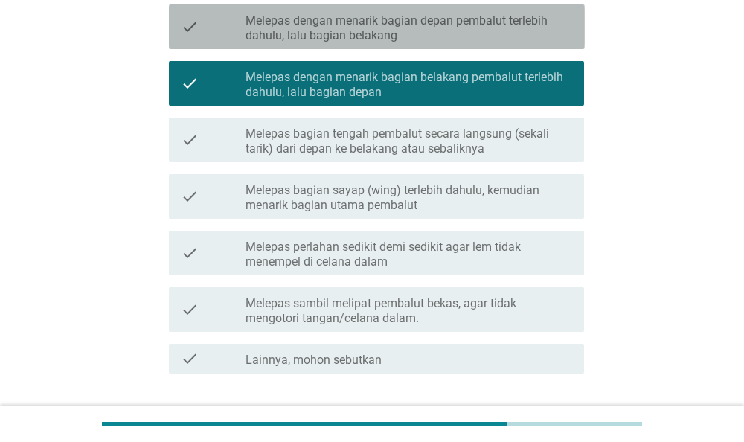
click at [318, 47] on div "check check_box_outline_blank Melepas dengan menarik bagian depan pembalut terl…" at bounding box center [377, 26] width 416 height 45
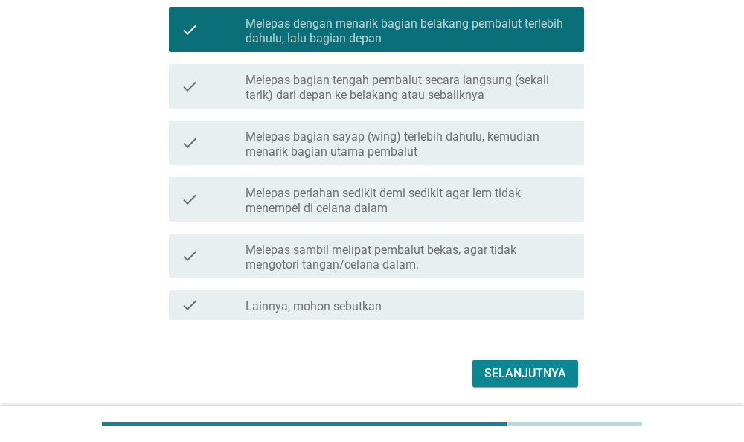
scroll to position [387, 0]
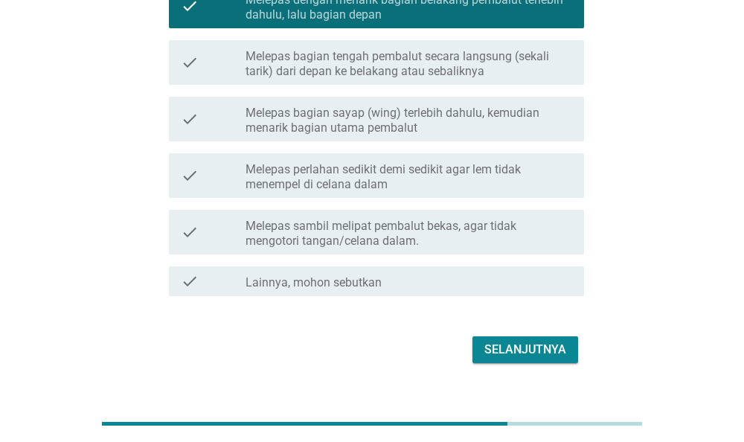
click at [512, 350] on div "Selanjutnya" at bounding box center [525, 350] width 82 height 18
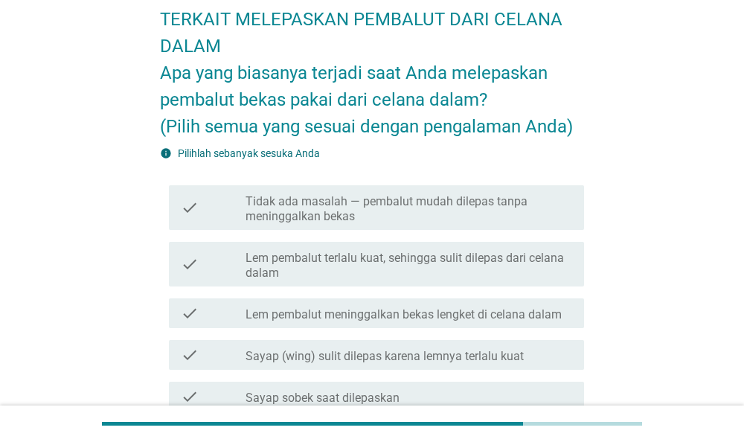
scroll to position [77, 0]
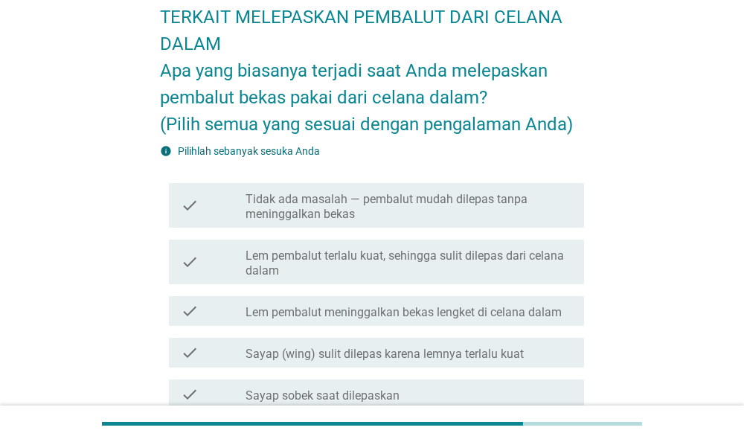
click at [480, 212] on label "Tidak ada masalah — pembalut mudah dilepas tanpa meninggalkan bekas" at bounding box center [408, 207] width 326 height 30
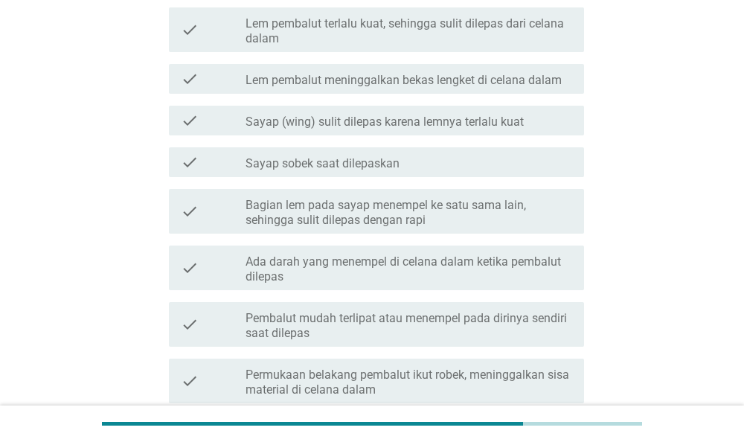
scroll to position [541, 0]
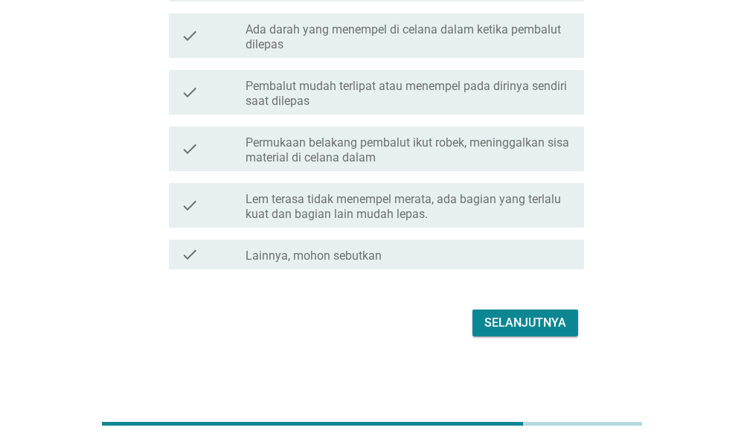
click at [512, 311] on button "Selanjutnya" at bounding box center [525, 322] width 106 height 27
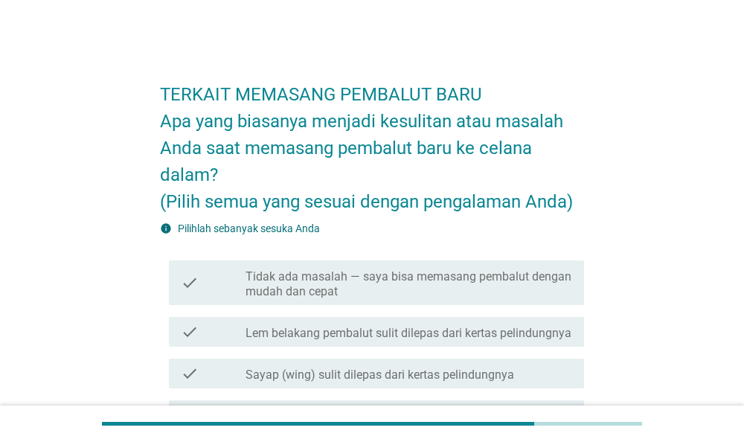
click at [478, 271] on label "Tidak ada masalah — saya bisa memasang pembalut dengan mudah dan cepat" at bounding box center [408, 284] width 326 height 30
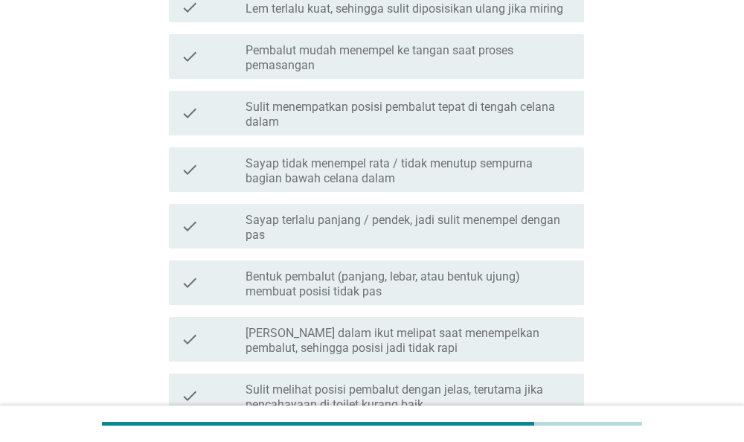
scroll to position [712, 0]
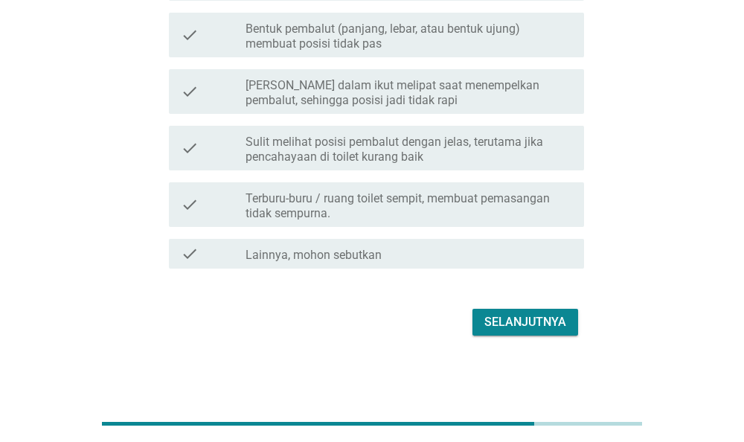
click at [500, 309] on button "Selanjutnya" at bounding box center [525, 322] width 106 height 27
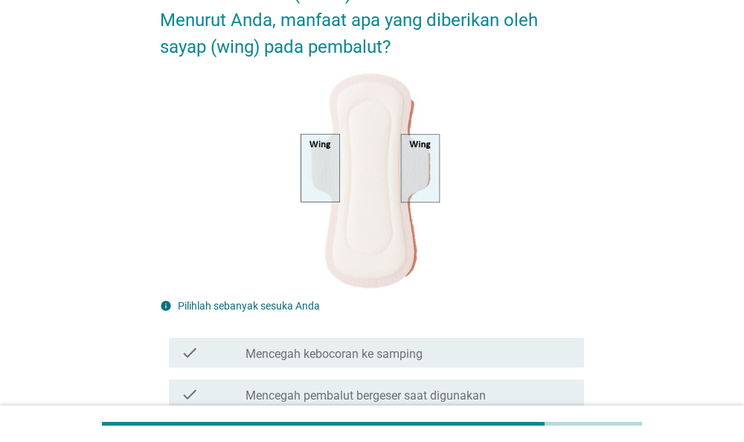
scroll to position [232, 0]
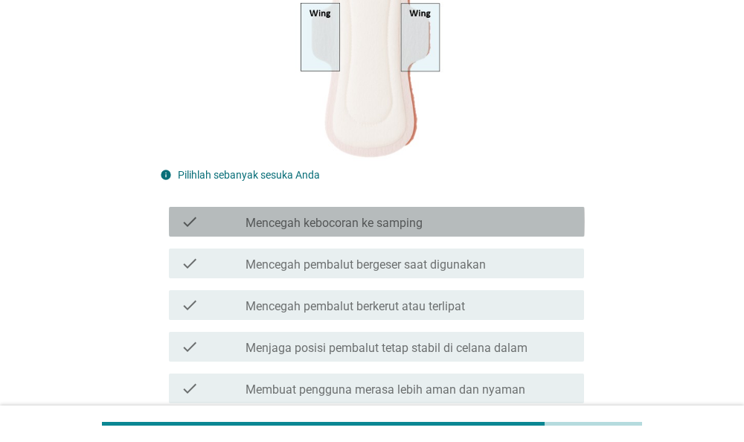
click at [495, 225] on div "check_box_outline_blank Mencegah kebocoran ke samping" at bounding box center [408, 222] width 326 height 18
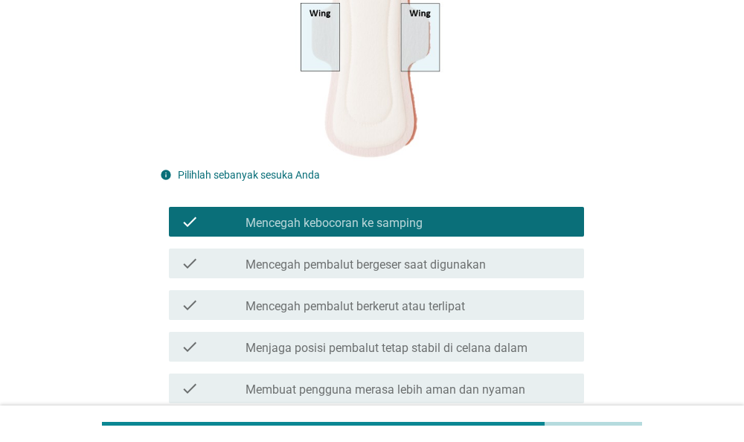
click at [500, 265] on div "check_box_outline_blank Mencegah pembalut bergeser saat digunakan" at bounding box center [408, 263] width 326 height 18
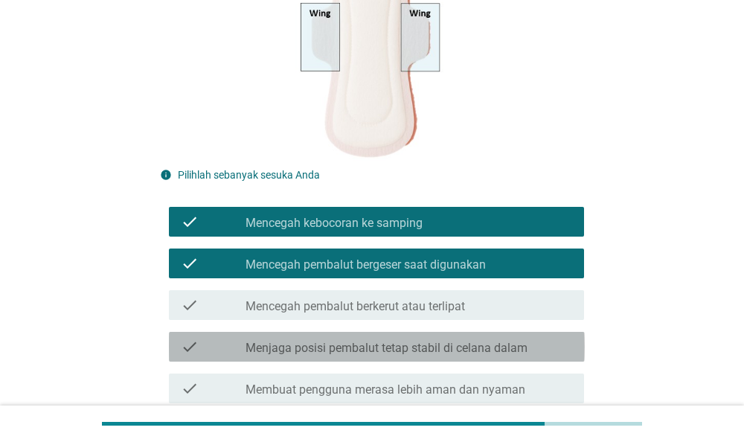
click at [512, 341] on div "check_box_outline_blank Menjaga posisi pembalut tetap stabil di celana dalam" at bounding box center [408, 347] width 326 height 18
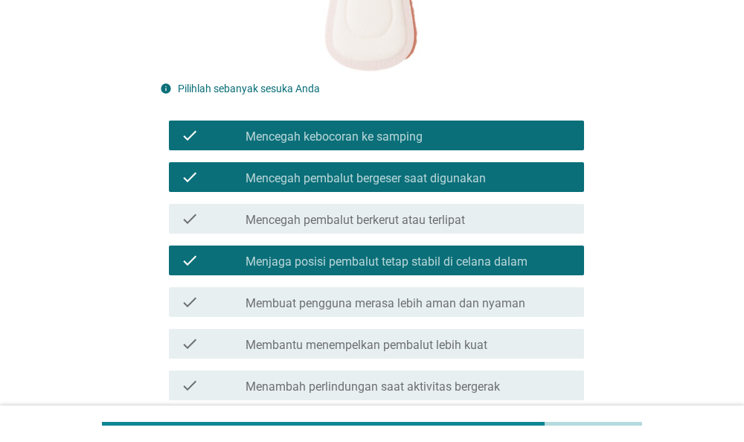
scroll to position [387, 0]
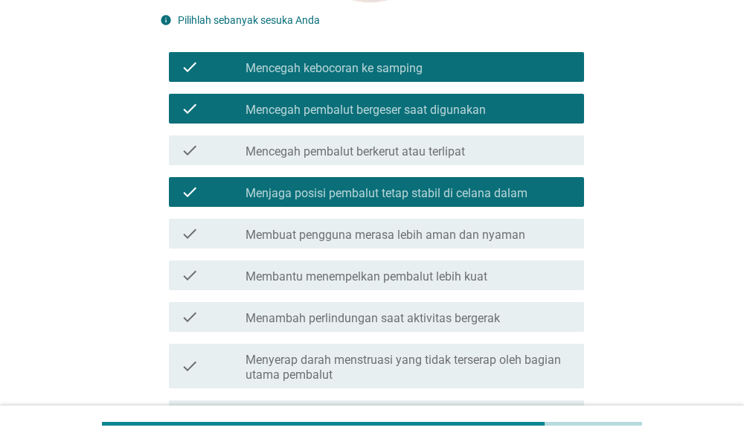
click at [508, 233] on label "Membuat pengguna merasa lebih aman dan nyaman" at bounding box center [385, 235] width 280 height 15
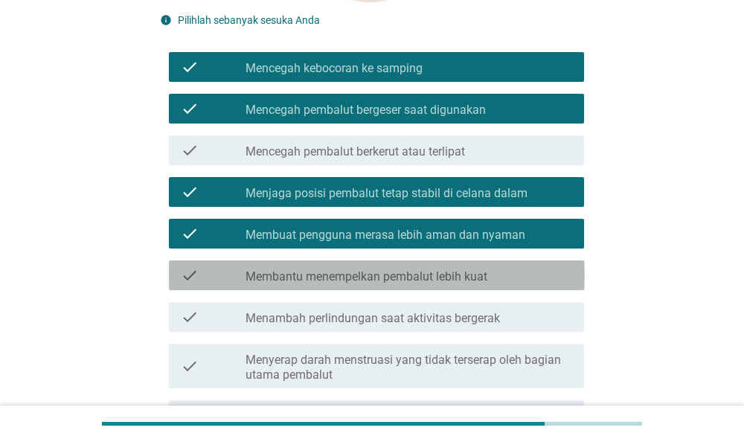
click at [506, 279] on div "check_box_outline_blank Membantu menempelkan pembalut lebih kuat" at bounding box center [408, 275] width 326 height 18
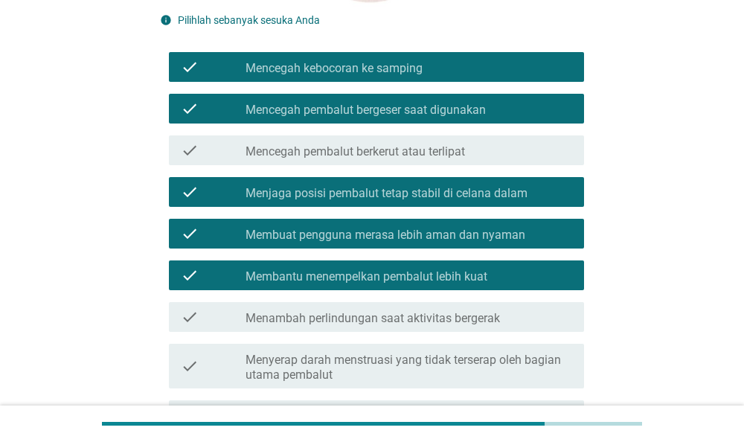
click at [495, 323] on label "Menambah perlindungan saat aktivitas bergerak" at bounding box center [372, 318] width 254 height 15
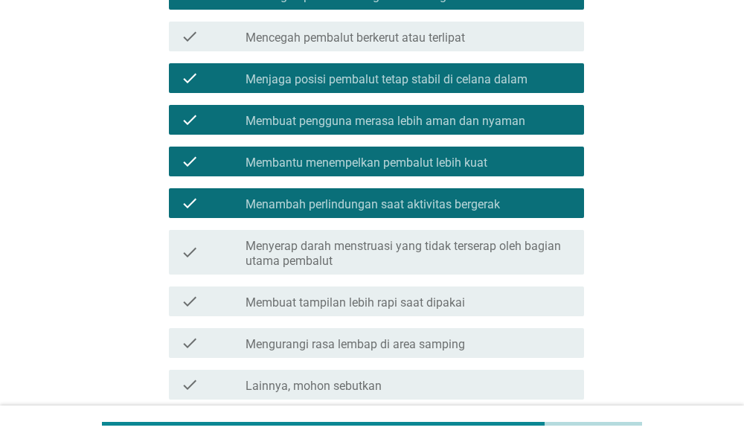
scroll to position [541, 0]
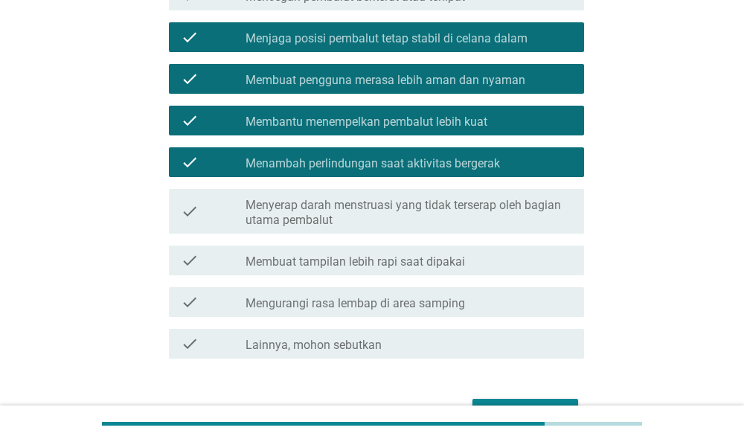
click at [383, 206] on label "Menyerap darah menstruasi yang tidak terserap oleh bagian utama pembalut" at bounding box center [408, 213] width 326 height 30
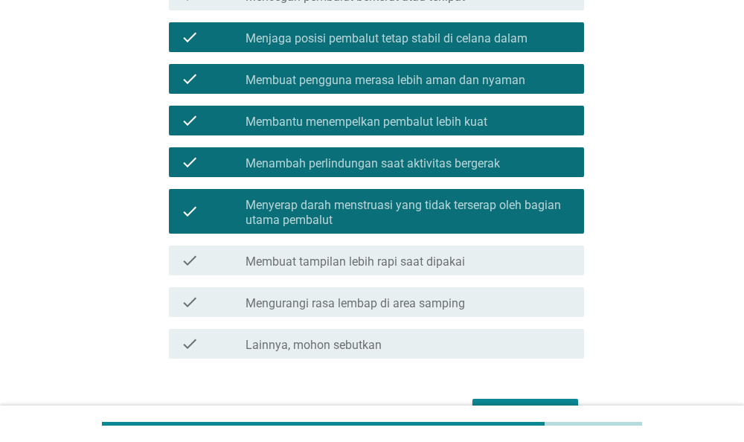
scroll to position [619, 0]
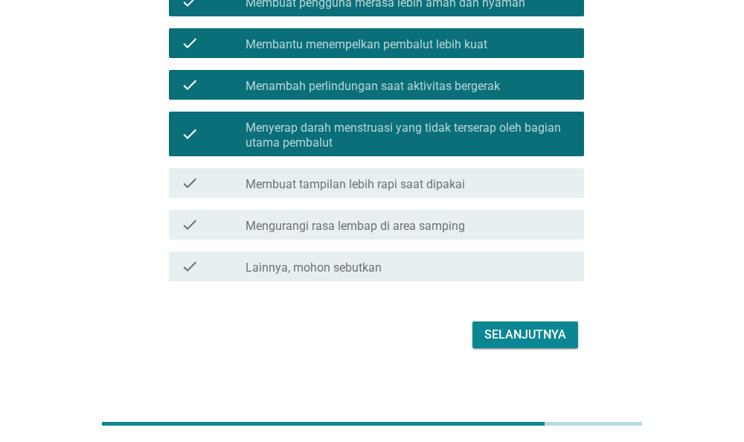
click at [384, 200] on div "check check_box_outline_blank Membuat tampilan lebih rapi saat dipakai" at bounding box center [372, 183] width 425 height 42
click at [408, 187] on label "Membuat tampilan lebih rapi saat dipakai" at bounding box center [354, 184] width 219 height 15
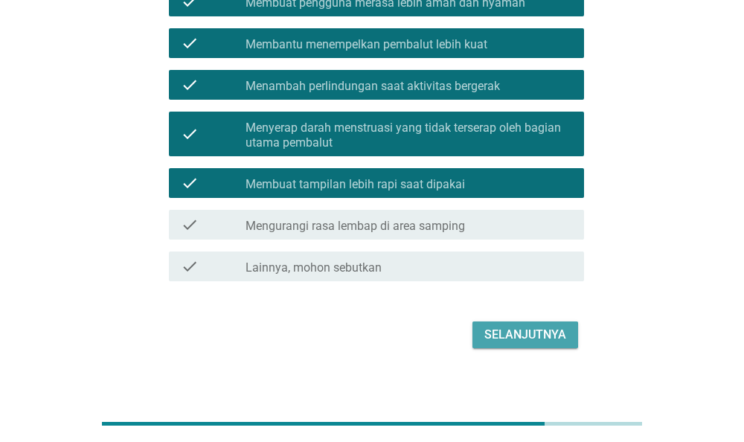
click at [558, 337] on div "Selanjutnya" at bounding box center [525, 335] width 82 height 18
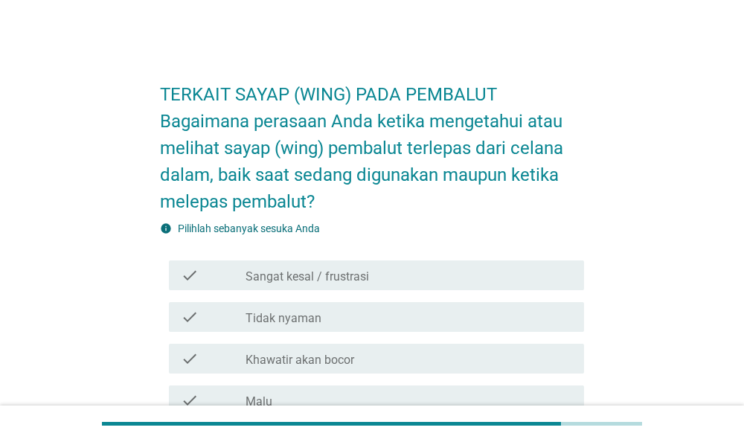
scroll to position [232, 0]
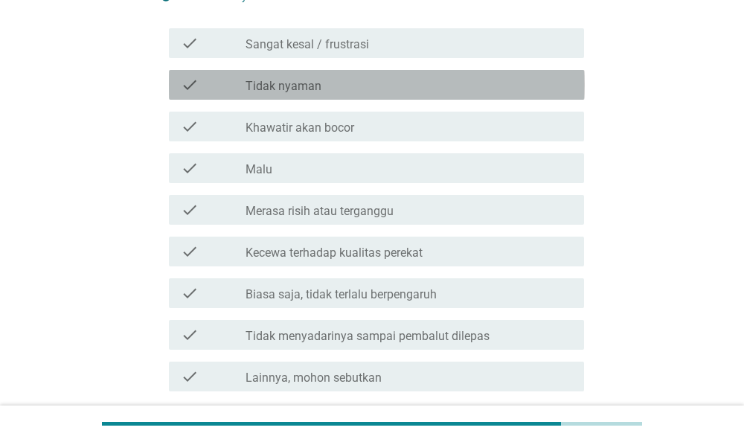
click at [470, 84] on div "check_box_outline_blank Tidak nyaman" at bounding box center [408, 85] width 326 height 18
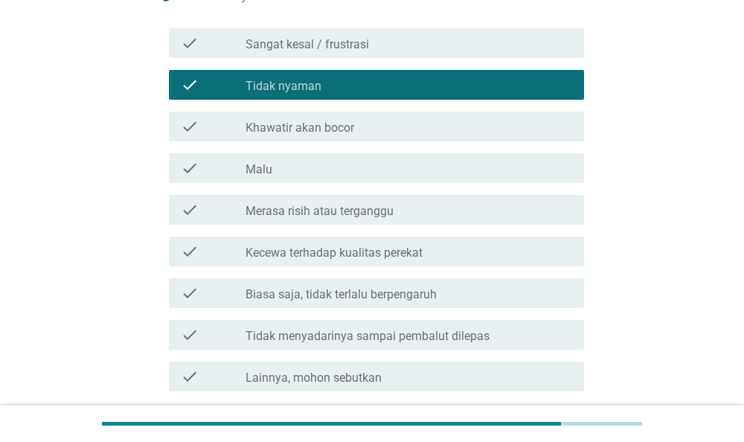
scroll to position [355, 0]
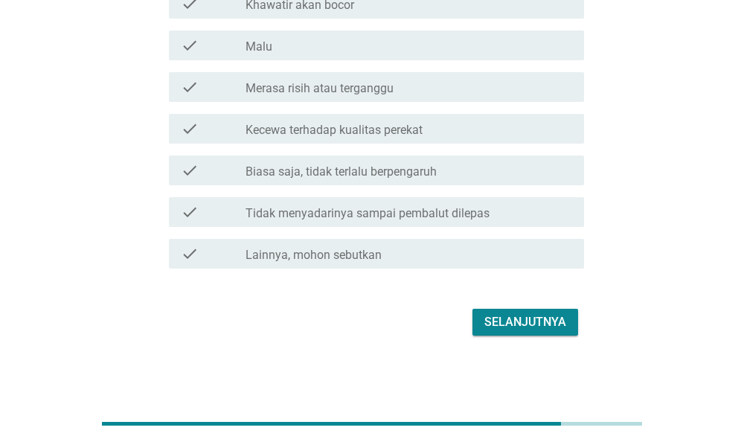
click at [533, 315] on div "Selanjutnya" at bounding box center [525, 322] width 82 height 18
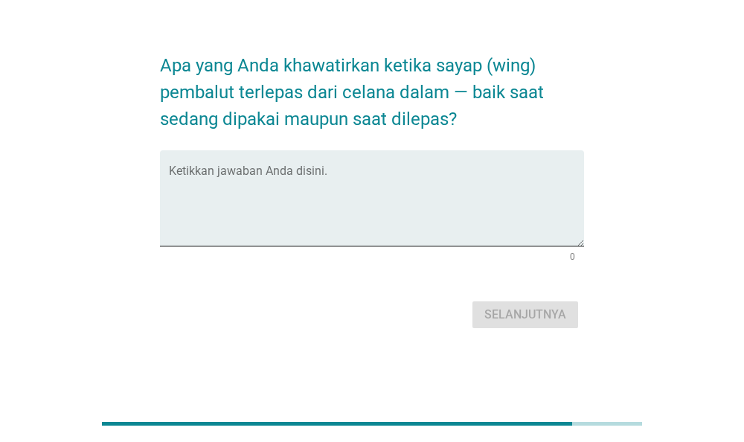
scroll to position [0, 0]
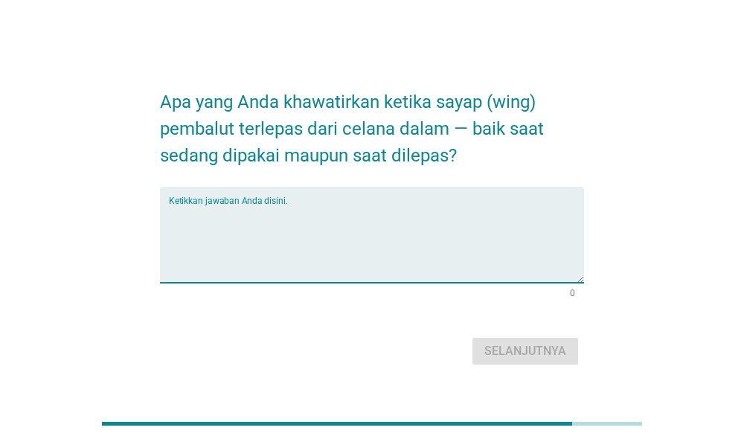
click at [471, 213] on textarea "Ketikkan jawaban Anda disini." at bounding box center [377, 244] width 416 height 78
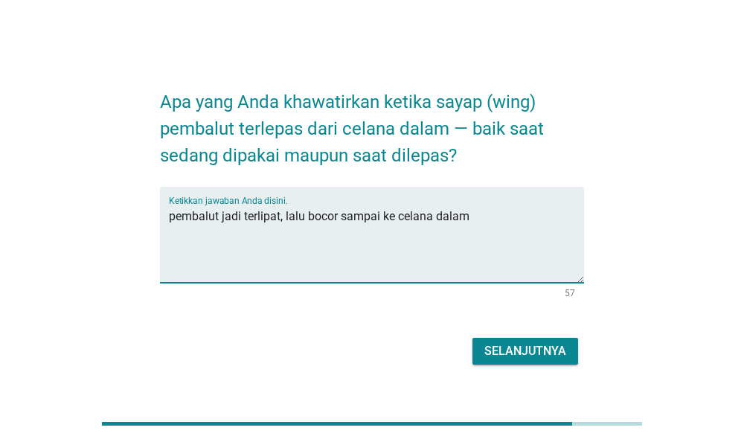
type textarea "pembalut jadi terlipat, lalu bocor sampai ke celana dalam"
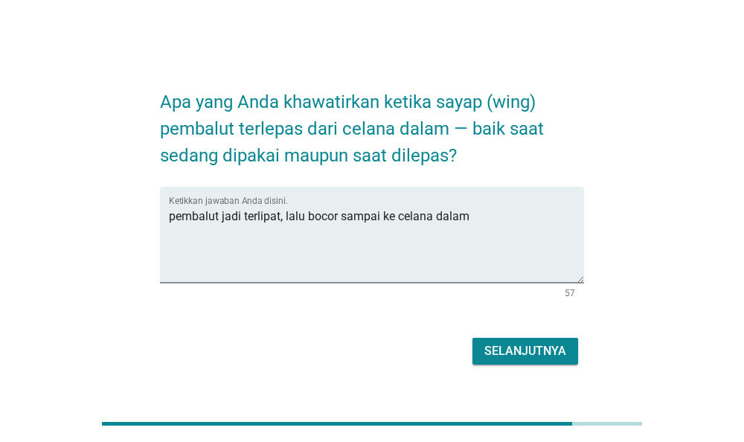
click at [526, 365] on div "Selanjutnya" at bounding box center [372, 351] width 425 height 36
click at [541, 356] on div "Selanjutnya" at bounding box center [525, 351] width 82 height 18
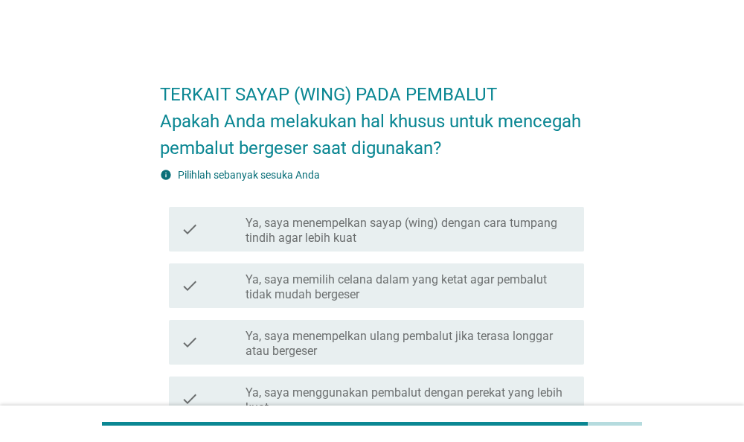
click at [485, 280] on label "Ya, saya memilih celana dalam yang ketat agar pembalut tidak mudah bergeser" at bounding box center [408, 287] width 326 height 30
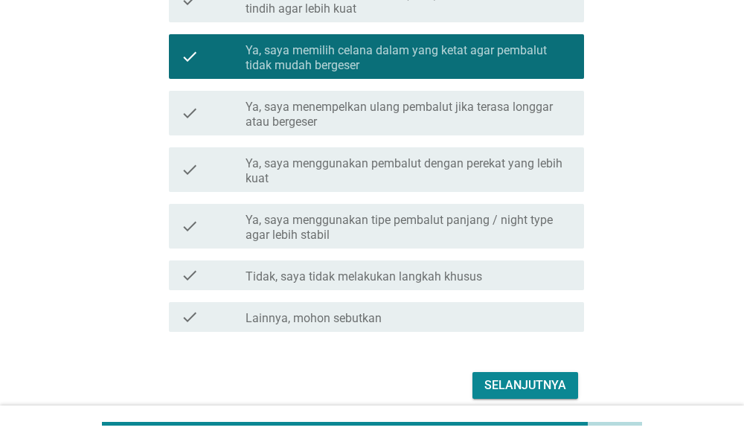
scroll to position [232, 0]
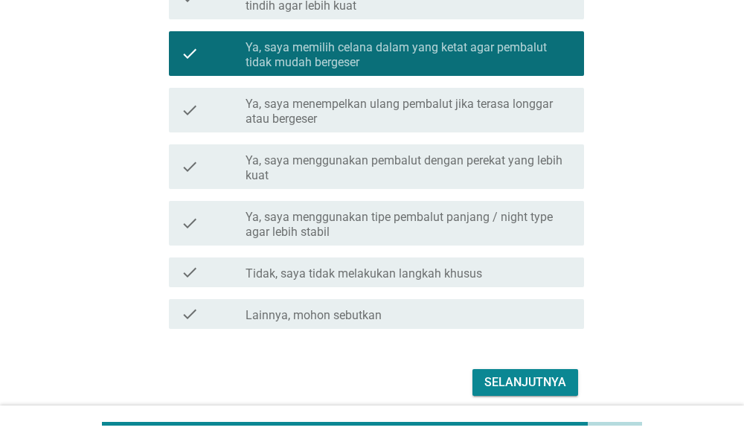
click at [498, 224] on label "Ya, saya menggunakan tipe pembalut panjang / night type agar lebih stabil" at bounding box center [408, 225] width 326 height 30
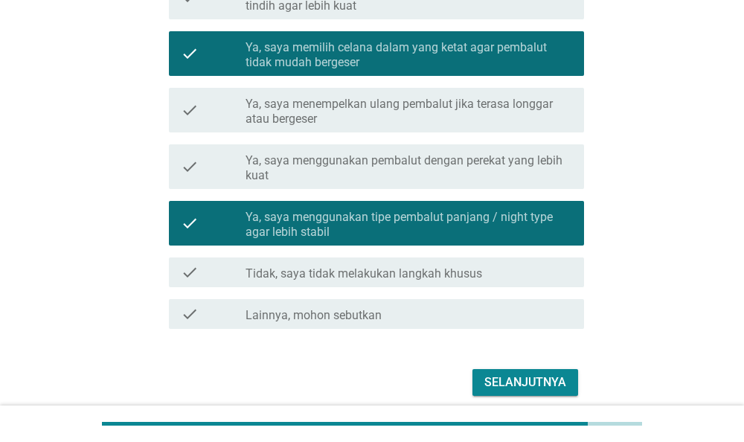
click at [520, 374] on div "Selanjutnya" at bounding box center [525, 382] width 82 height 18
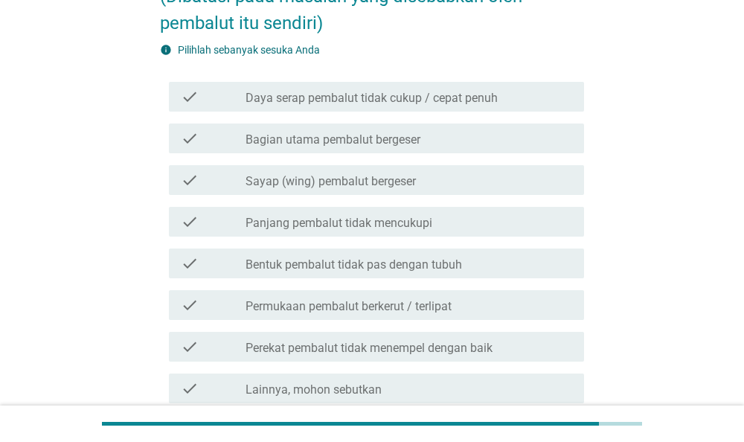
click at [468, 136] on div "check_box_outline_blank Bagian utama pembalut bergeser" at bounding box center [408, 138] width 326 height 18
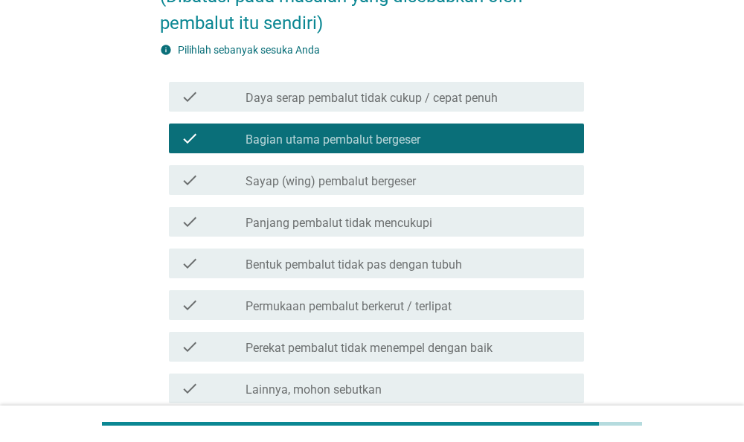
click at [475, 219] on div "check_box_outline_blank Panjang pembalut tidak mencukupi" at bounding box center [408, 222] width 326 height 18
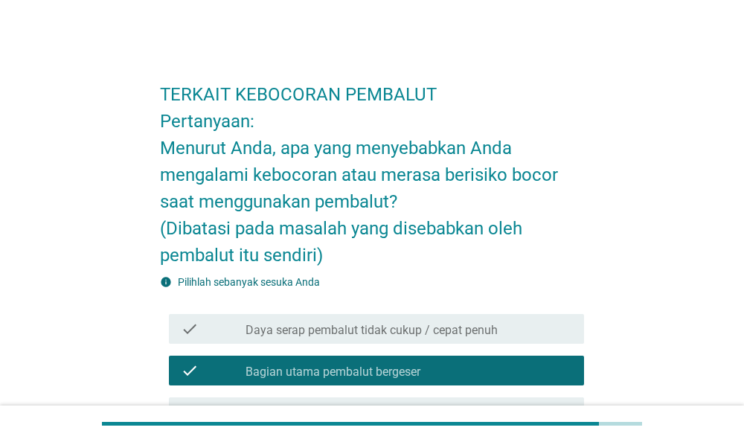
scroll to position [309, 0]
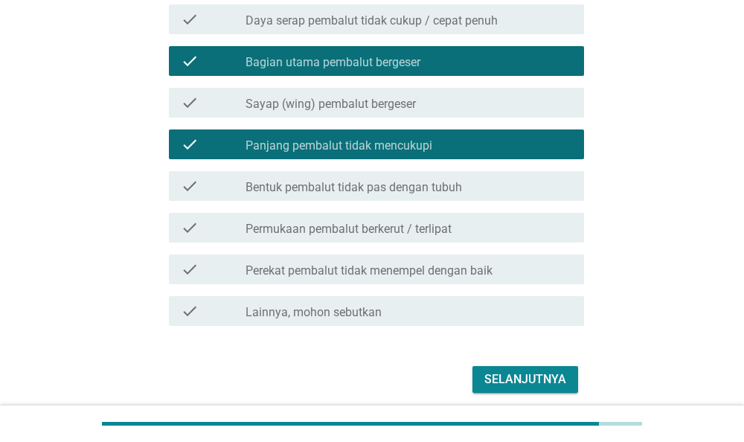
click at [484, 187] on div "check_box_outline_blank Bentuk pembalut tidak pas dengan tubuh" at bounding box center [408, 186] width 326 height 18
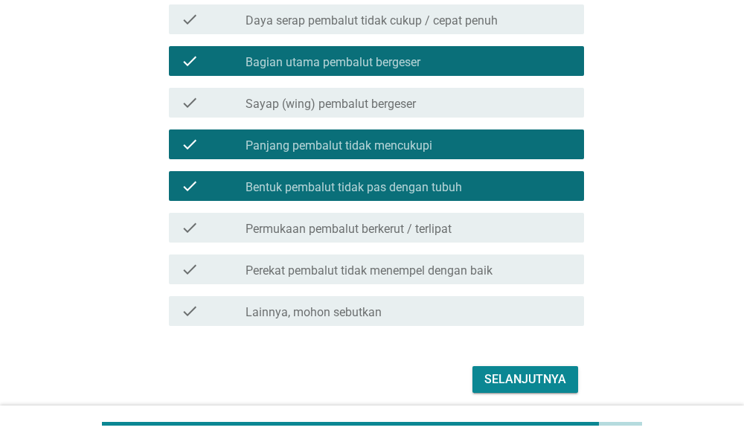
click at [497, 376] on div "Selanjutnya" at bounding box center [525, 379] width 82 height 18
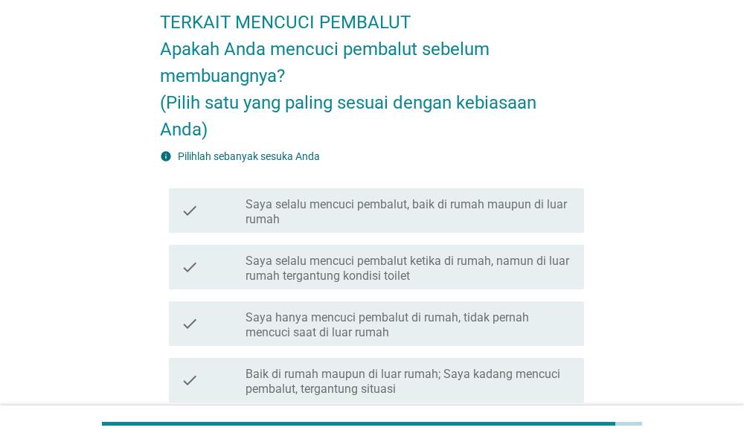
scroll to position [77, 0]
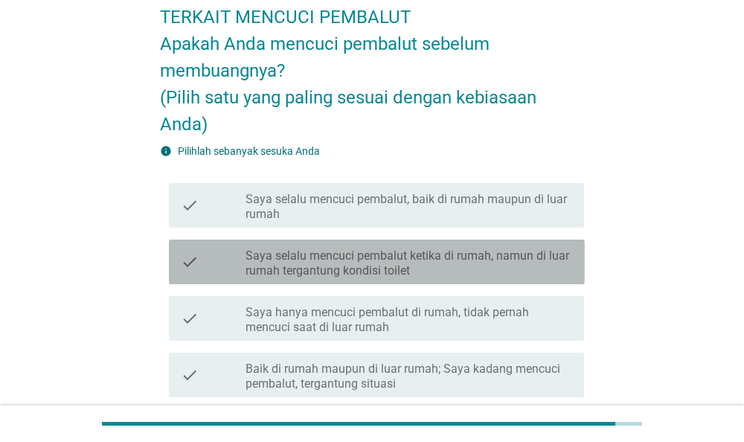
click at [399, 260] on label "Saya selalu mencuci pembalut ketika di rumah, namun di luar rumah tergantung ko…" at bounding box center [408, 263] width 326 height 30
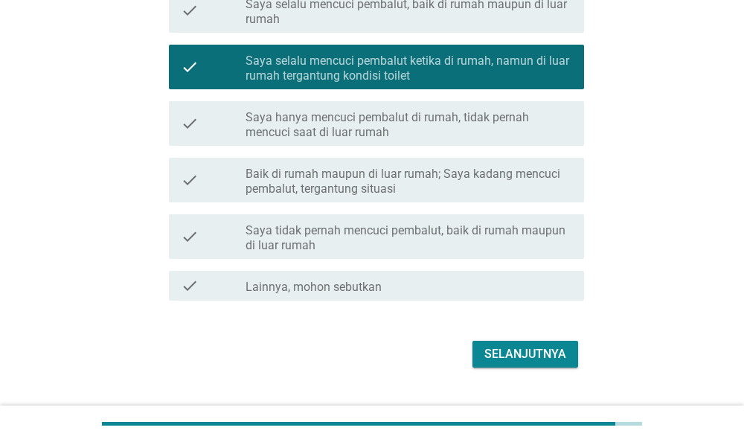
scroll to position [304, 0]
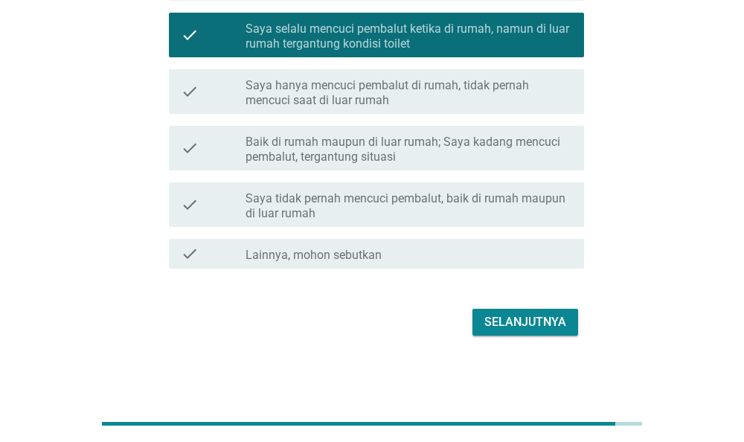
click at [505, 312] on button "Selanjutnya" at bounding box center [525, 322] width 106 height 27
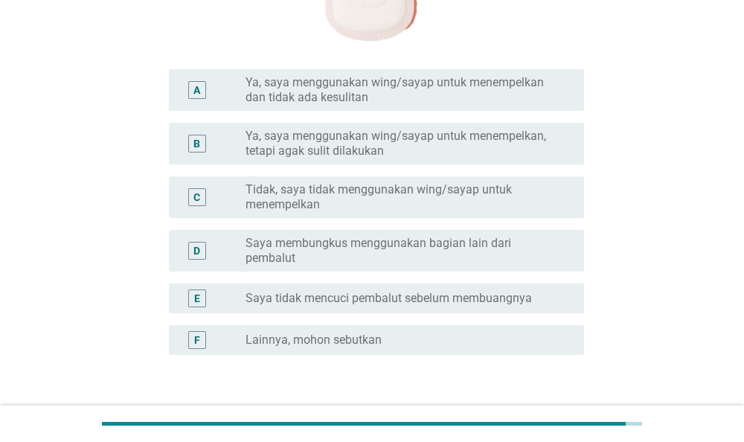
scroll to position [464, 0]
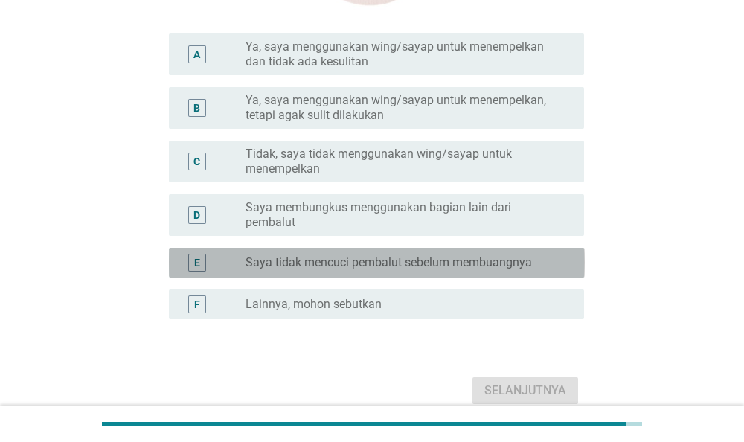
click at [520, 262] on label "Saya tidak mencuci pembalut sebelum membuangnya" at bounding box center [388, 262] width 286 height 15
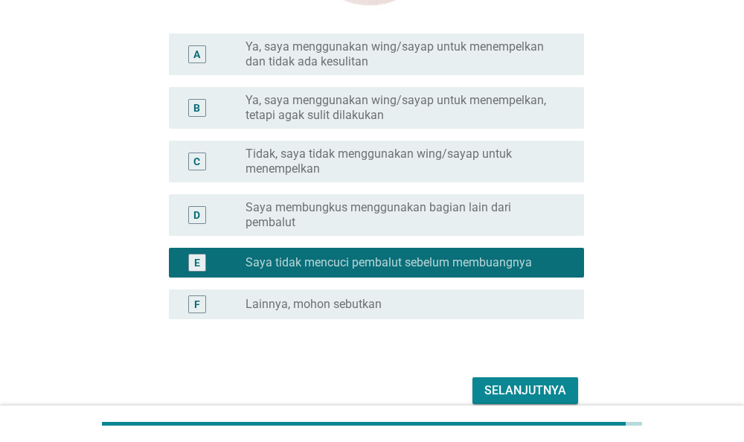
scroll to position [532, 0]
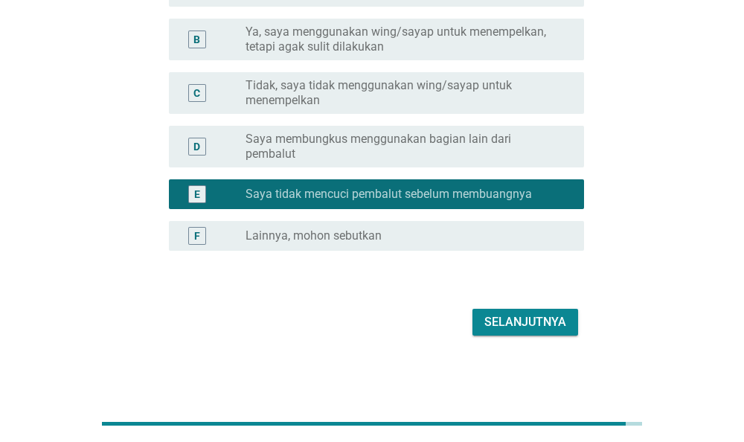
click at [529, 314] on div "Selanjutnya" at bounding box center [525, 322] width 82 height 18
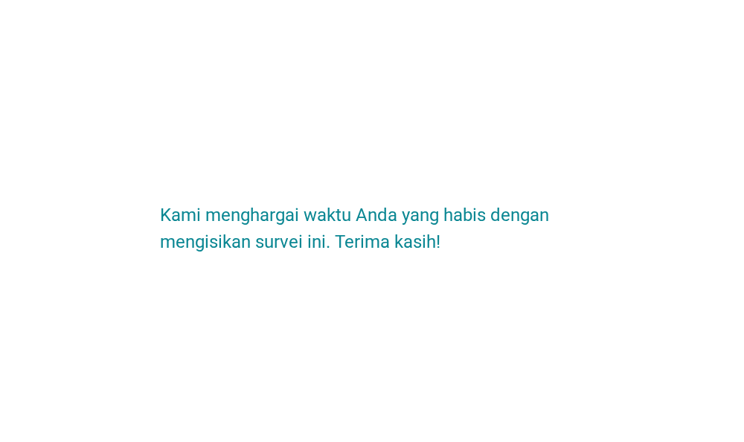
scroll to position [0, 0]
